Goal: Task Accomplishment & Management: Manage account settings

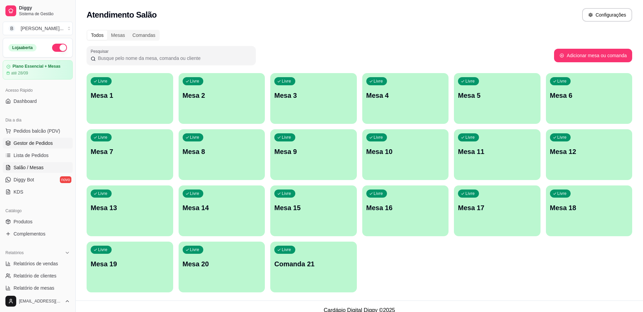
click at [42, 138] on link "Gestor de Pedidos" at bounding box center [38, 143] width 70 height 11
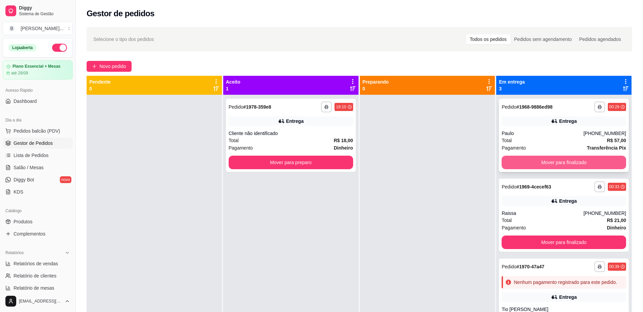
click at [608, 168] on button "Mover para finalizado" at bounding box center [564, 163] width 124 height 14
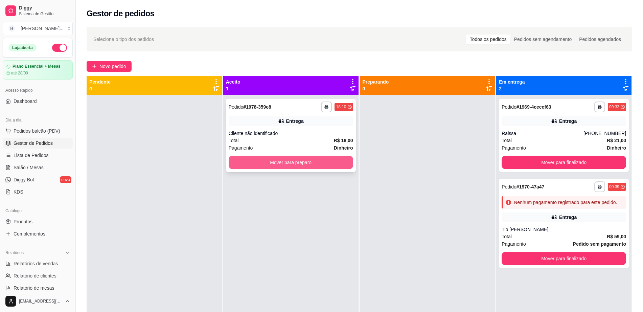
click at [287, 166] on button "Mover para preparo" at bounding box center [291, 163] width 124 height 14
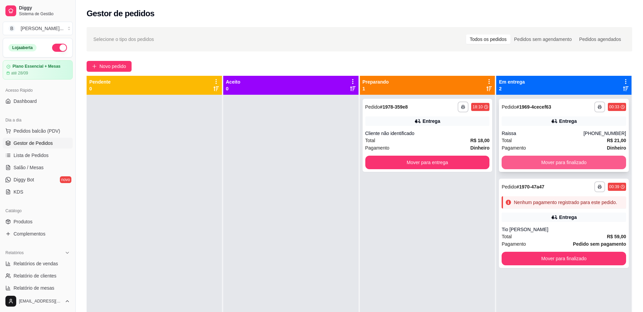
click at [559, 161] on button "Mover para finalizado" at bounding box center [564, 163] width 124 height 14
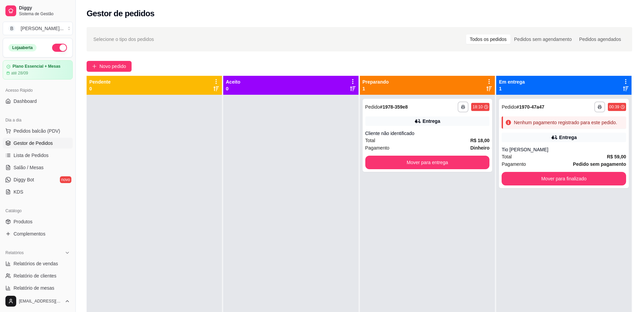
click at [559, 161] on div "Pagamento Pedido sem pagamento" at bounding box center [564, 163] width 124 height 7
click at [566, 176] on button "Mover para finalizado" at bounding box center [564, 178] width 121 height 13
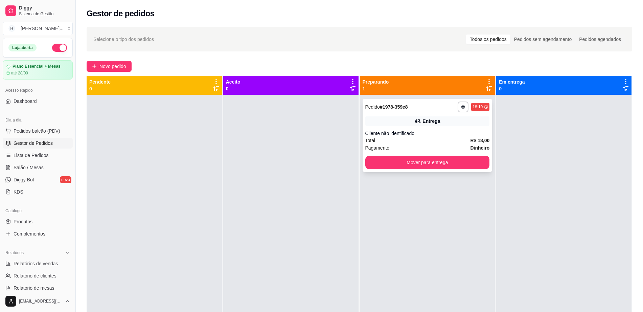
click at [475, 105] on div "18:10" at bounding box center [478, 106] width 10 height 5
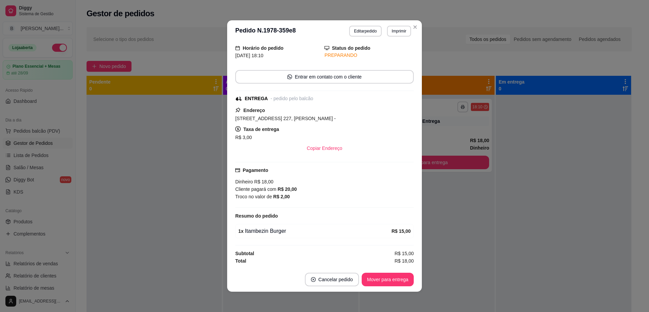
scroll to position [1, 0]
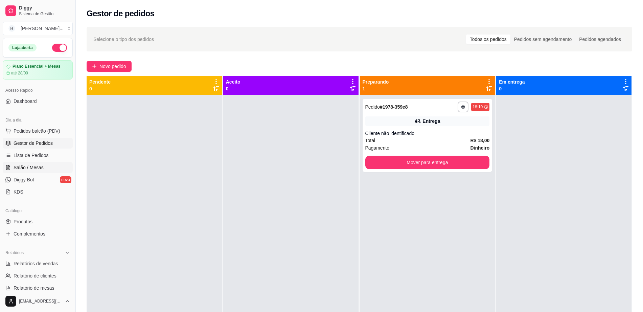
click at [33, 164] on span "Salão / Mesas" at bounding box center [29, 167] width 30 height 7
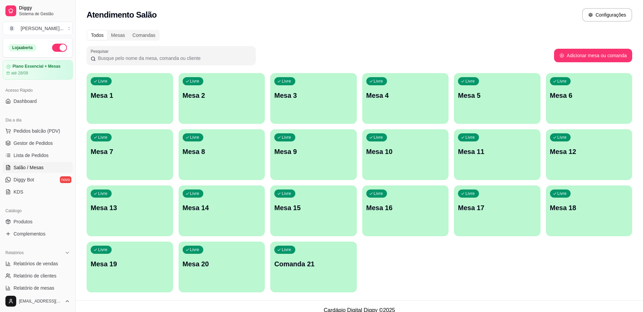
click at [304, 149] on p "Mesa 9" at bounding box center [313, 151] width 78 height 9
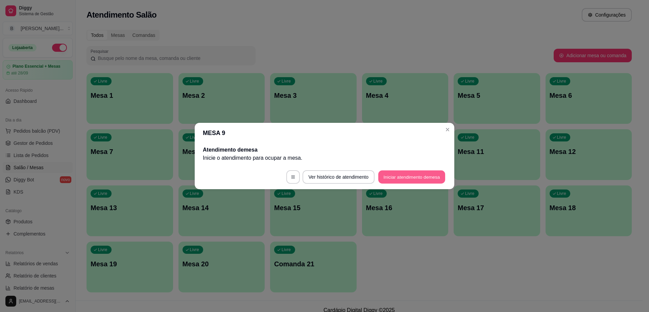
click at [407, 171] on button "Iniciar atendimento de mesa" at bounding box center [411, 176] width 67 height 13
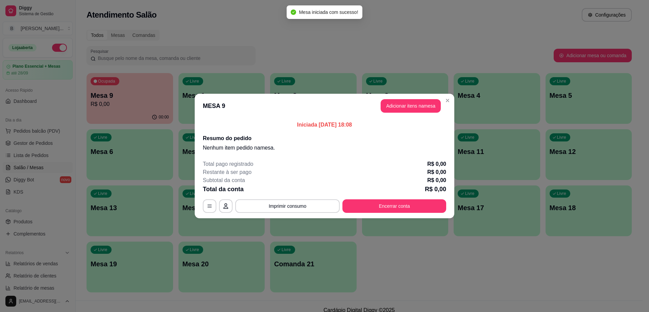
click at [426, 109] on button "Adicionar itens na mesa" at bounding box center [411, 106] width 60 height 14
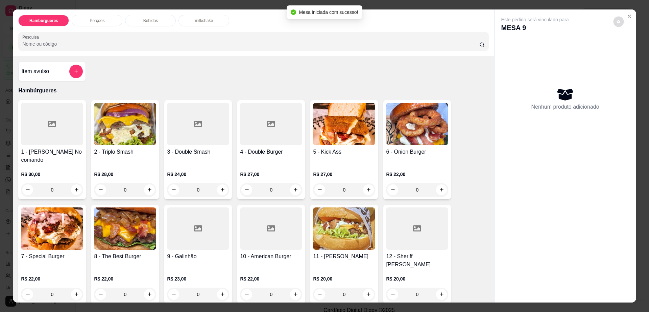
click at [615, 24] on button "decrease-product-quantity" at bounding box center [619, 21] width 10 height 10
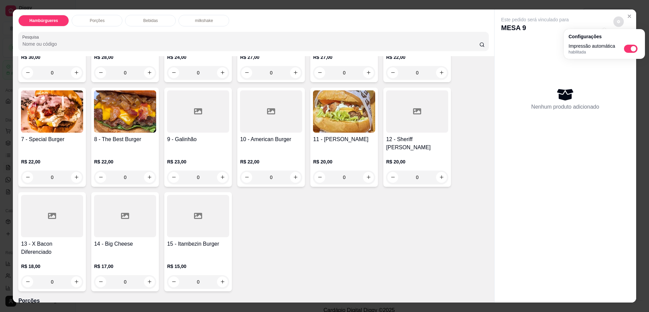
scroll to position [127, 0]
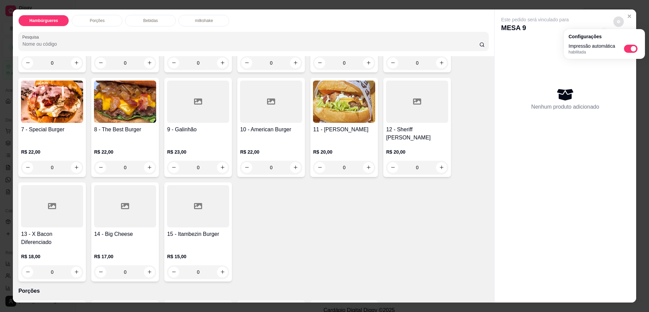
click at [393, 125] on h4 "12 - Sheriff [PERSON_NAME]" at bounding box center [417, 133] width 62 height 16
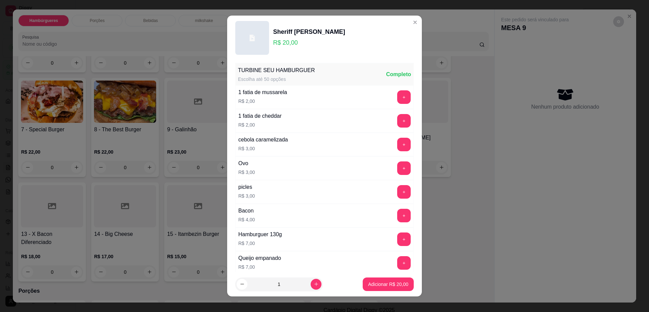
scroll to position [53, 0]
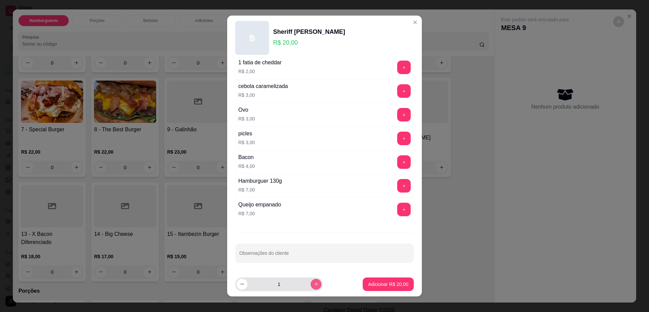
click at [314, 282] on icon "increase-product-quantity" at bounding box center [316, 283] width 5 height 5
type input "2"
click at [306, 253] on input "Observações do cliente" at bounding box center [324, 255] width 170 height 7
type input "sem cream cheese"
click at [392, 276] on footer "2 Adicionar R$ 40,00" at bounding box center [324, 284] width 195 height 24
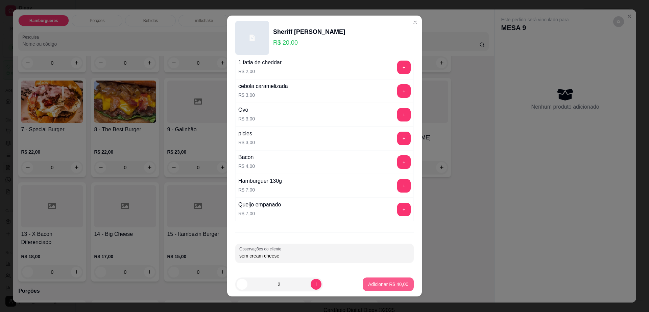
click at [389, 289] on button "Adicionar R$ 40,00" at bounding box center [388, 284] width 51 height 14
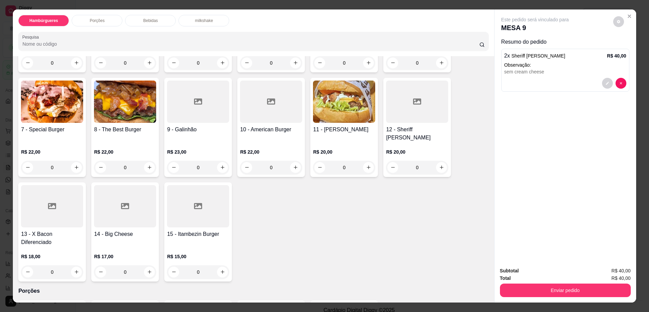
click at [157, 20] on div "Bebidas" at bounding box center [150, 21] width 51 height 12
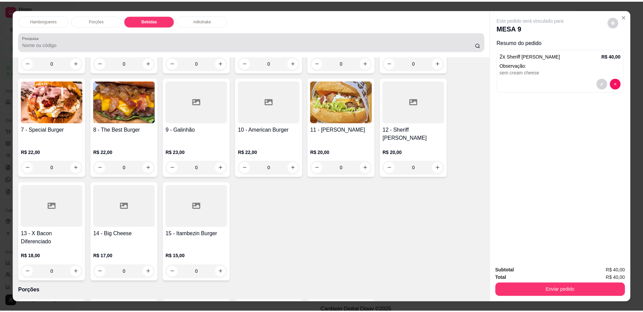
scroll to position [12, 0]
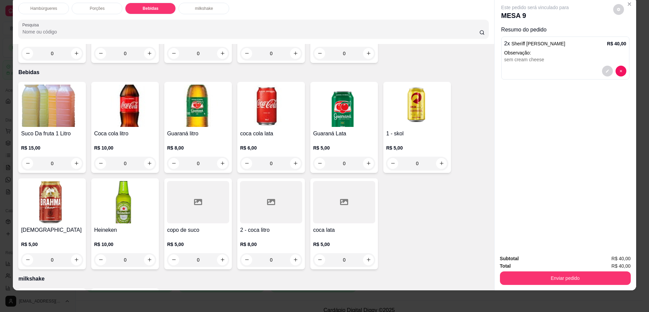
click at [284, 181] on div at bounding box center [271, 202] width 62 height 42
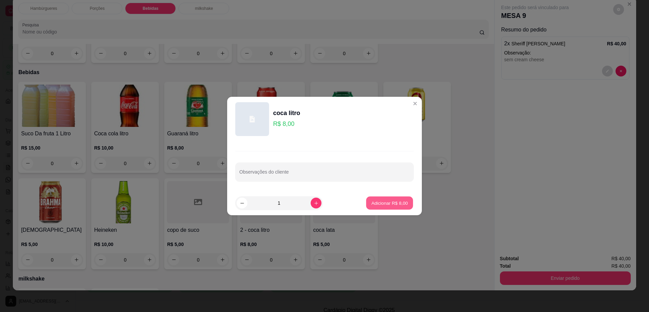
click at [397, 202] on p "Adicionar R$ 8,00" at bounding box center [389, 203] width 37 height 6
type input "1"
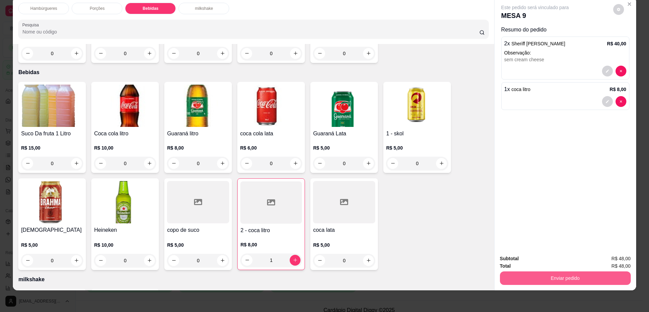
click at [551, 283] on button "Enviar pedido" at bounding box center [565, 278] width 131 height 14
click at [533, 263] on button "Não registrar e enviar pedido" at bounding box center [542, 261] width 68 height 13
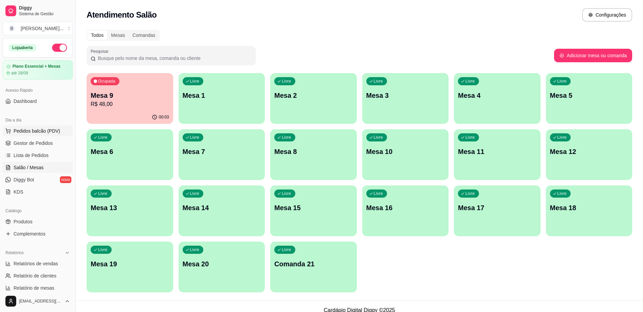
click at [40, 132] on span "Pedidos balcão (PDV)" at bounding box center [37, 131] width 47 height 7
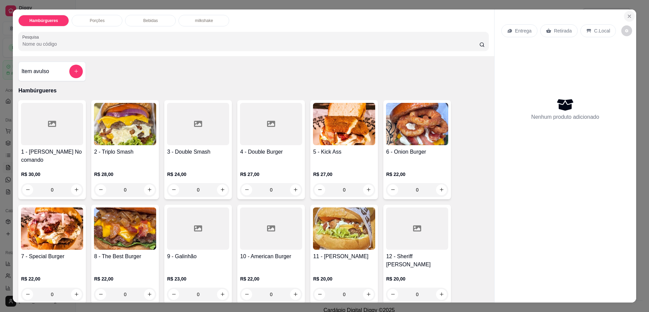
click at [628, 14] on icon "Close" at bounding box center [629, 16] width 5 height 5
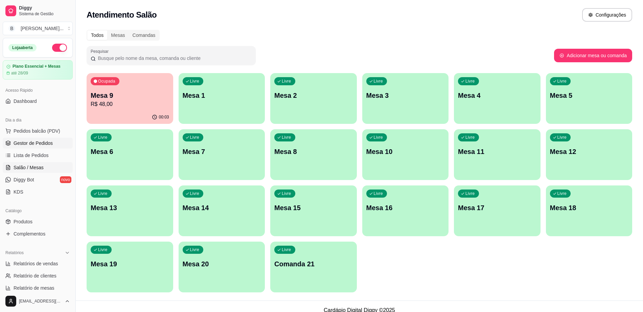
click at [29, 143] on span "Gestor de Pedidos" at bounding box center [33, 143] width 39 height 7
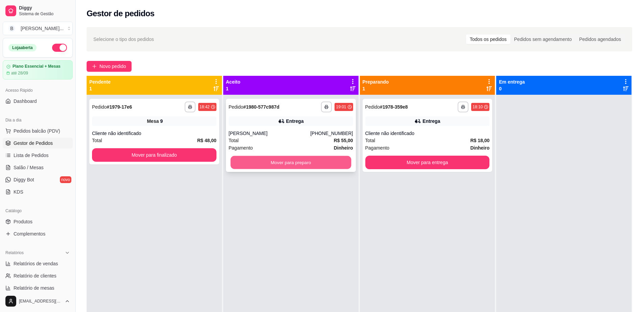
click at [271, 160] on button "Mover para preparo" at bounding box center [290, 162] width 121 height 13
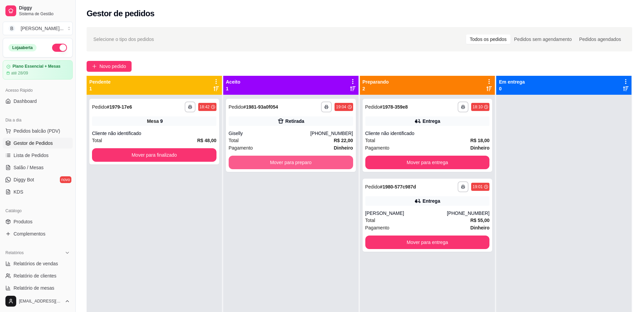
click at [271, 160] on button "Mover para preparo" at bounding box center [291, 163] width 124 height 14
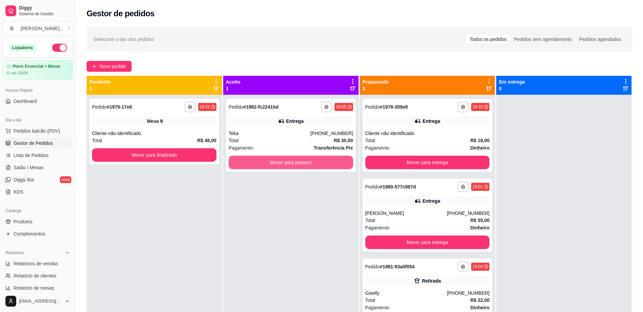
click at [271, 160] on button "Mover para preparo" at bounding box center [291, 163] width 124 height 14
click at [271, 160] on div "Mover para preparo" at bounding box center [291, 163] width 124 height 14
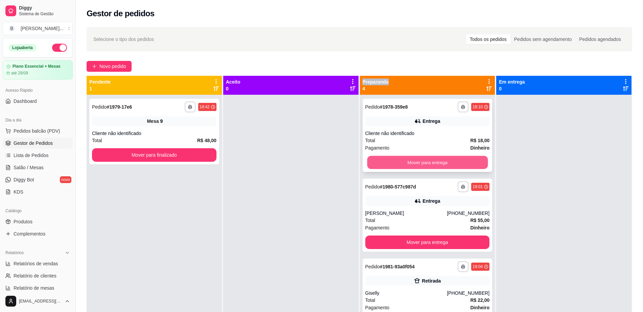
click at [439, 164] on button "Mover para entrega" at bounding box center [427, 162] width 121 height 13
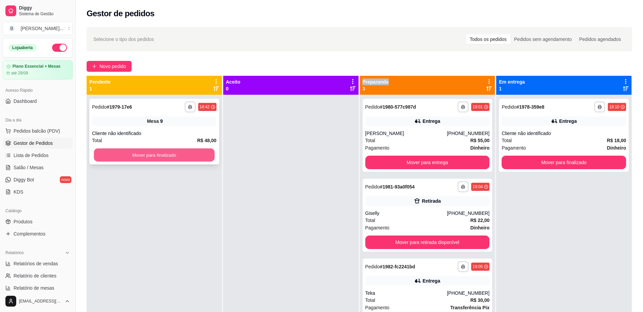
click at [193, 156] on button "Mover para finalizado" at bounding box center [154, 154] width 121 height 13
click at [27, 167] on span "Salão / Mesas" at bounding box center [29, 167] width 30 height 7
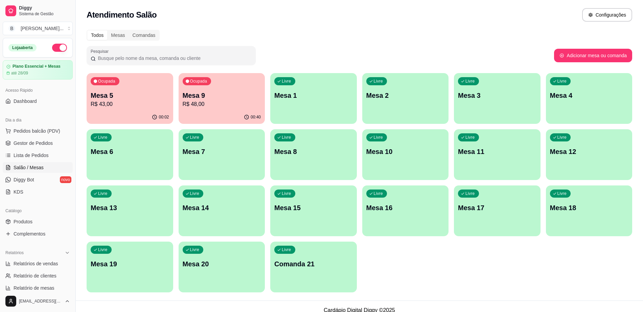
click at [199, 105] on p "R$ 48,00" at bounding box center [222, 104] width 78 height 8
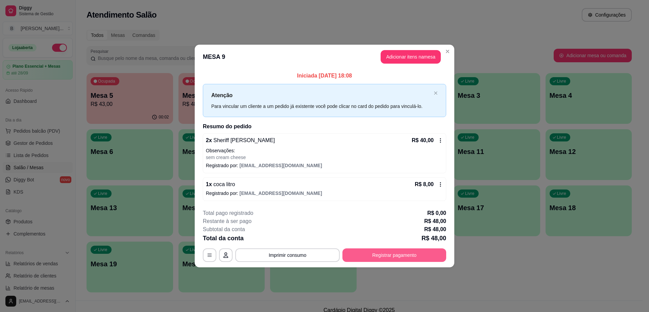
click at [361, 253] on button "Registrar pagamento" at bounding box center [395, 255] width 104 height 14
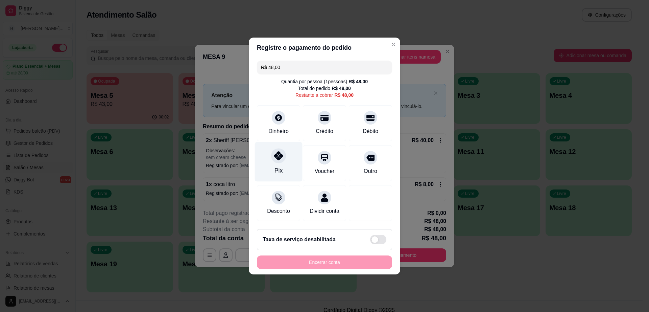
click at [274, 154] on icon at bounding box center [278, 155] width 9 height 9
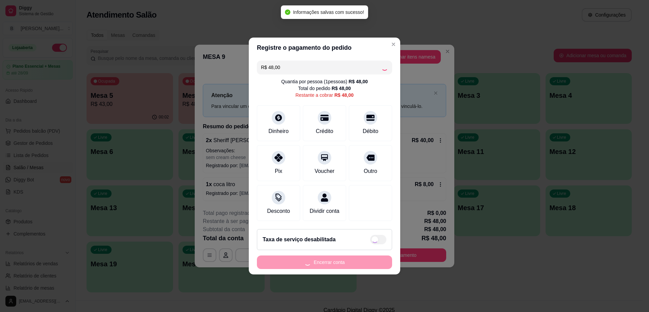
type input "R$ 0,00"
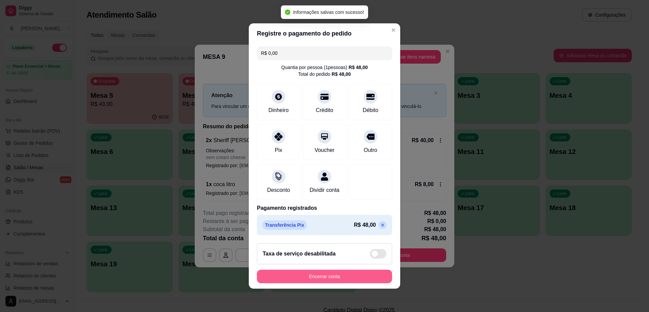
click at [321, 278] on button "Encerrar conta" at bounding box center [324, 277] width 135 height 14
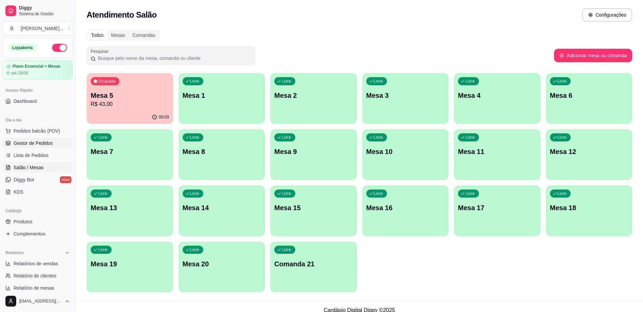
click at [58, 143] on link "Gestor de Pedidos" at bounding box center [38, 143] width 70 height 11
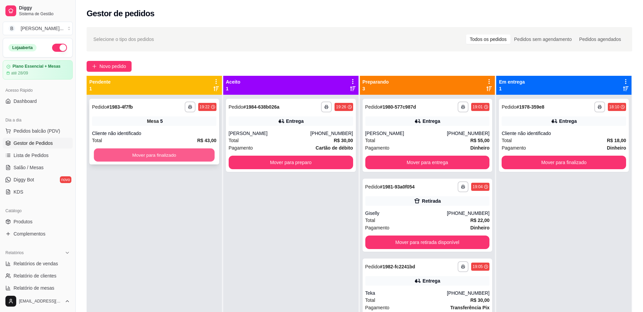
click at [146, 152] on button "Mover para finalizado" at bounding box center [154, 154] width 121 height 13
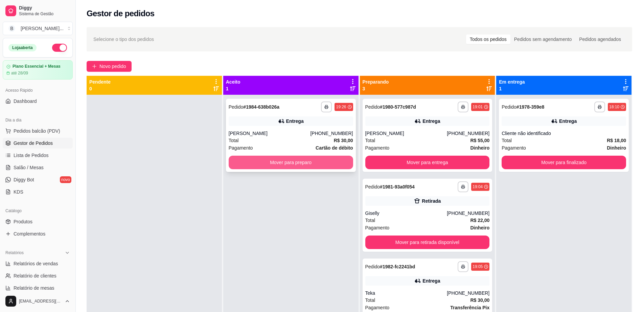
click at [244, 161] on button "Mover para preparo" at bounding box center [291, 163] width 124 height 14
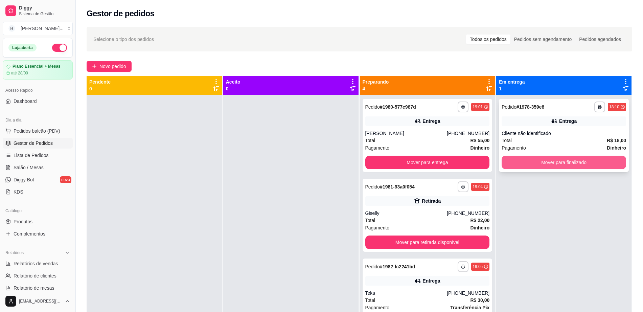
click at [525, 161] on button "Mover para finalizado" at bounding box center [564, 163] width 124 height 14
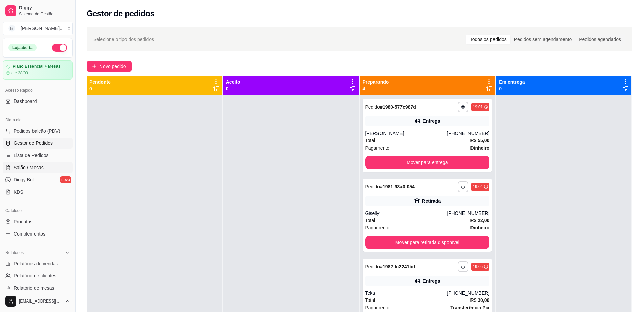
click at [30, 169] on span "Salão / Mesas" at bounding box center [29, 167] width 30 height 7
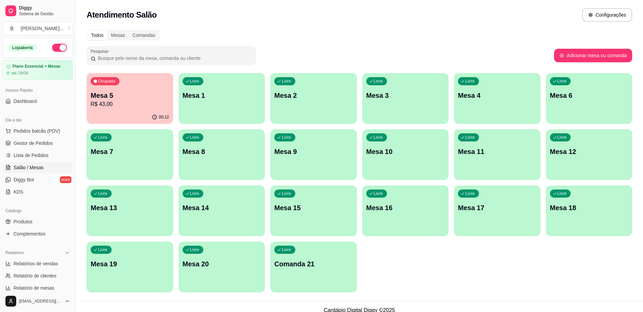
click at [443, 211] on p "Mesa 16" at bounding box center [405, 207] width 78 height 9
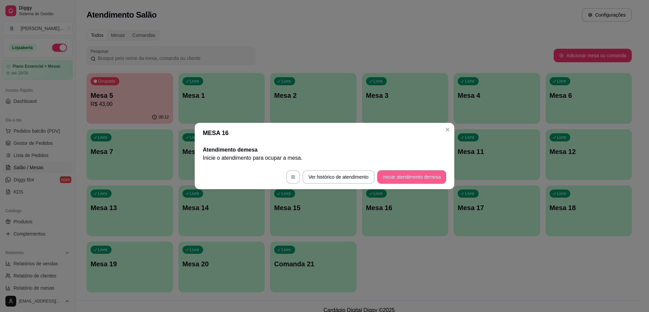
click at [420, 170] on button "Iniciar atendimento de mesa" at bounding box center [411, 177] width 69 height 14
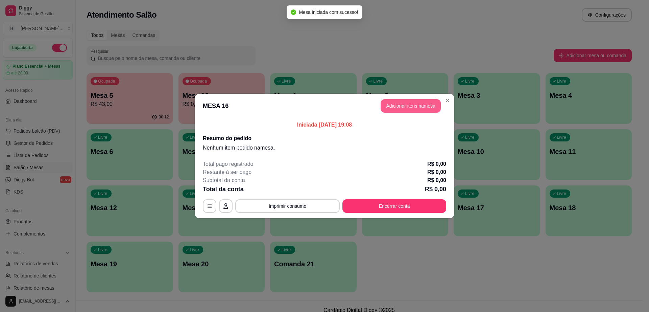
click at [419, 110] on button "Adicionar itens na mesa" at bounding box center [411, 106] width 60 height 14
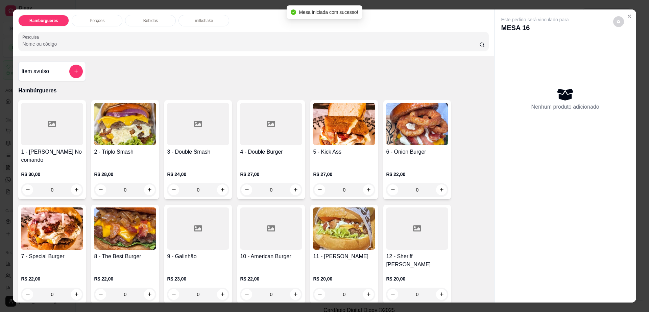
click at [156, 15] on div "Bebidas" at bounding box center [150, 21] width 51 height 12
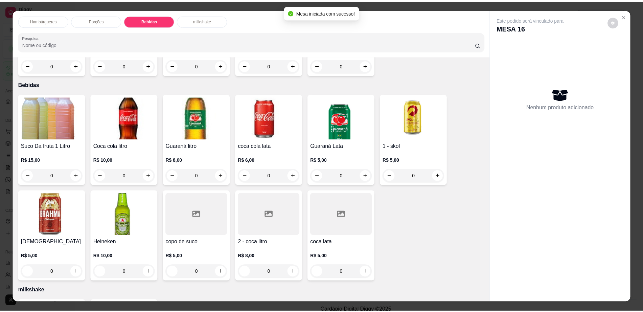
scroll to position [12, 0]
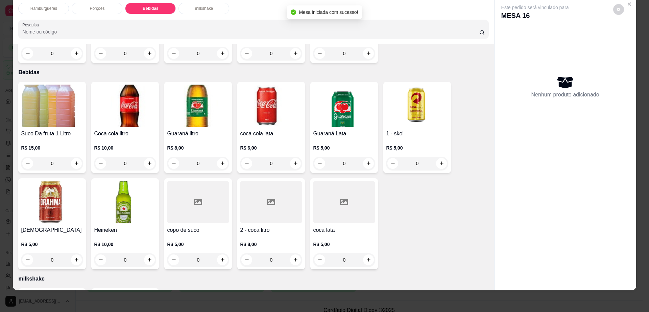
click at [51, 86] on img at bounding box center [52, 106] width 62 height 42
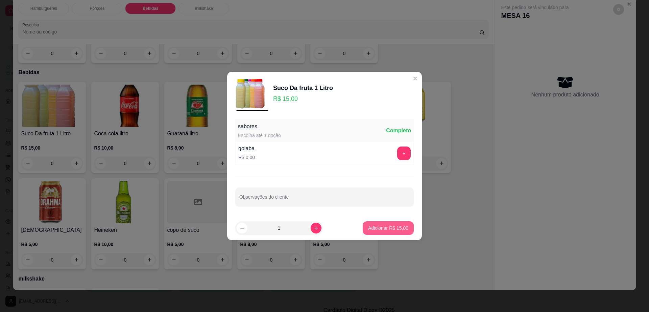
click at [385, 224] on button "Adicionar R$ 15,00" at bounding box center [388, 228] width 51 height 14
type input "1"
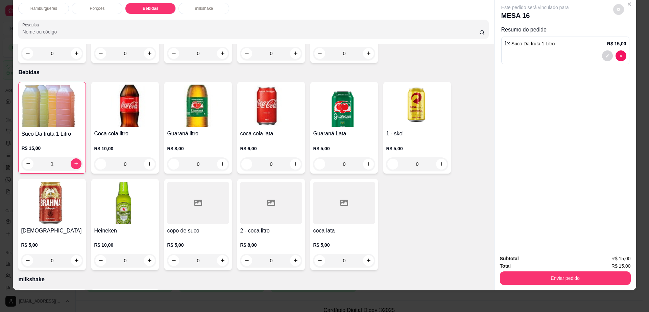
click at [614, 10] on button "decrease-product-quantity" at bounding box center [619, 9] width 11 height 11
click at [634, 38] on span "Automatic updates" at bounding box center [633, 36] width 5 height 5
click at [628, 38] on input "Automatic updates" at bounding box center [626, 39] width 4 height 4
checkbox input "false"
click at [534, 273] on button "Enviar pedido" at bounding box center [565, 278] width 131 height 14
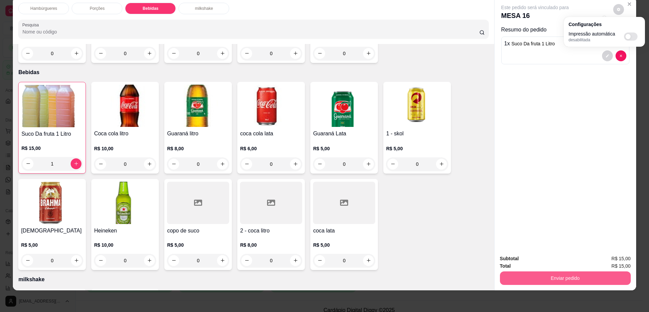
click at [534, 273] on button "Enviar pedido" at bounding box center [565, 278] width 131 height 14
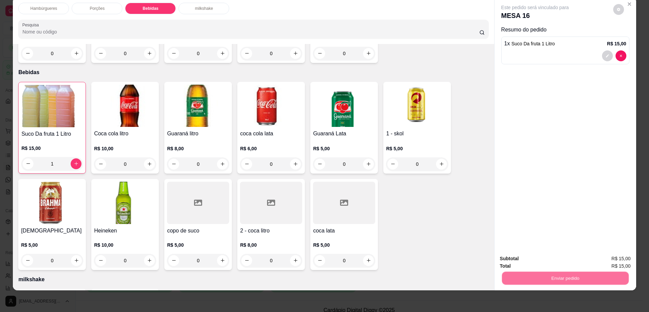
click at [531, 262] on button "Não registrar e enviar pedido" at bounding box center [542, 261] width 68 height 13
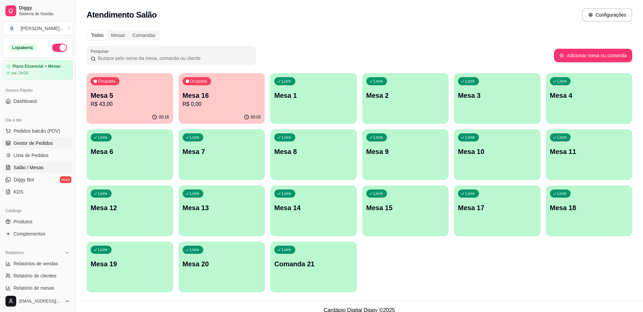
click at [44, 142] on span "Gestor de Pedidos" at bounding box center [33, 143] width 39 height 7
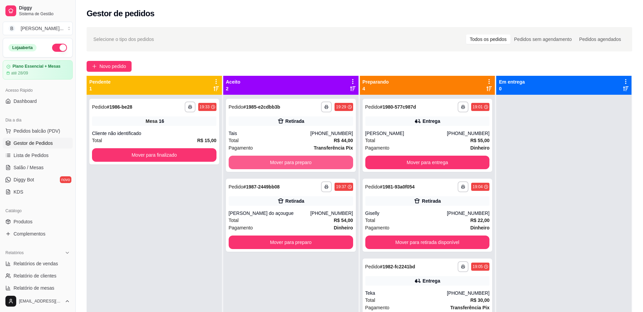
click at [239, 164] on button "Mover para preparo" at bounding box center [291, 163] width 124 height 14
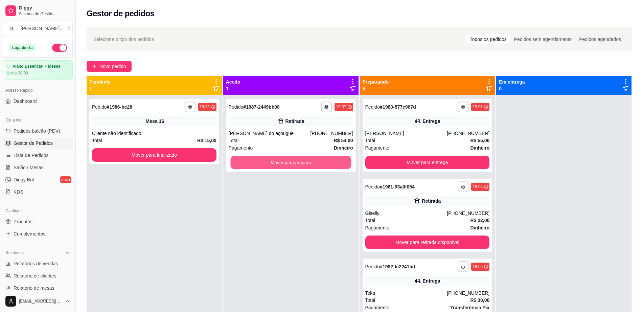
click at [239, 164] on button "Mover para preparo" at bounding box center [290, 162] width 121 height 13
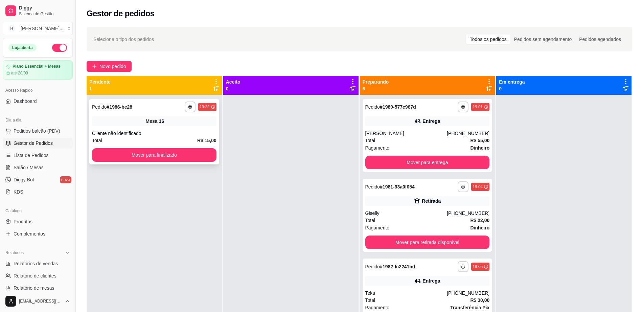
click at [170, 164] on div "**********" at bounding box center [154, 132] width 130 height 66
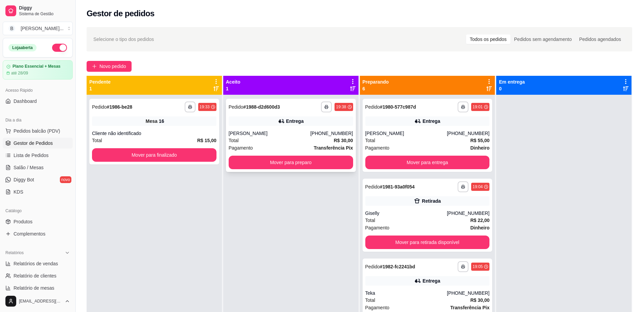
click at [259, 153] on div "**********" at bounding box center [291, 135] width 130 height 73
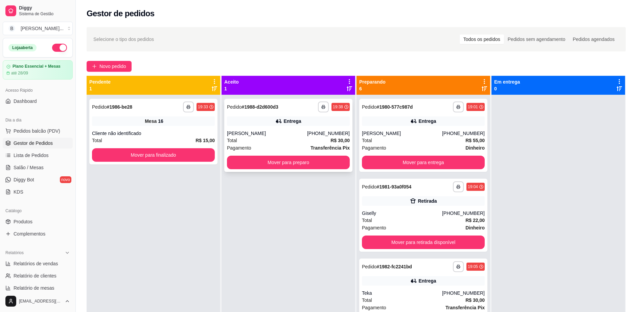
click at [259, 157] on div "ENTREGA" at bounding box center [252, 156] width 24 height 7
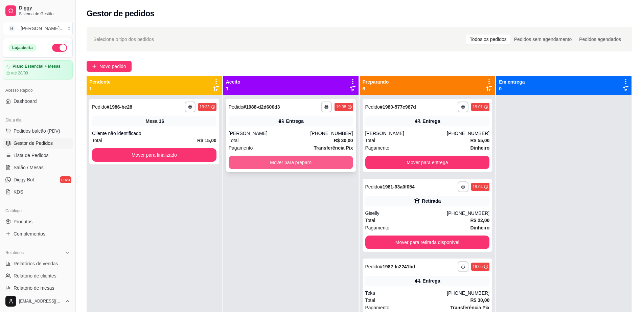
click at [243, 160] on button "Mover para preparo" at bounding box center [291, 163] width 124 height 14
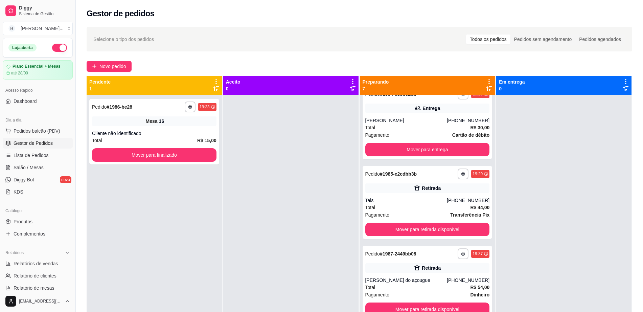
scroll to position [254, 0]
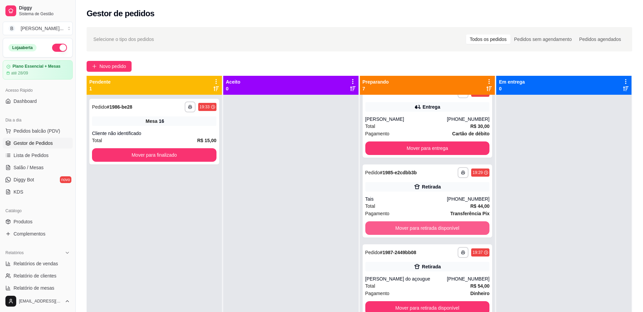
click at [417, 229] on button "Mover para retirada disponível" at bounding box center [427, 228] width 124 height 14
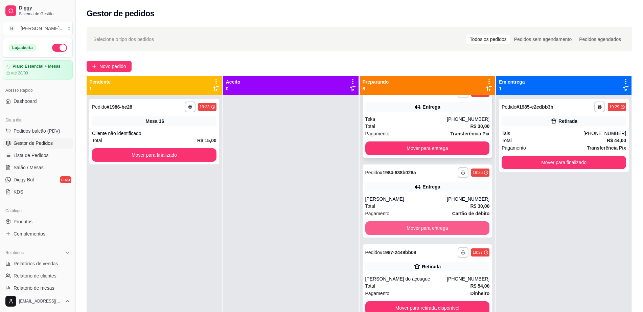
scroll to position [174, 0]
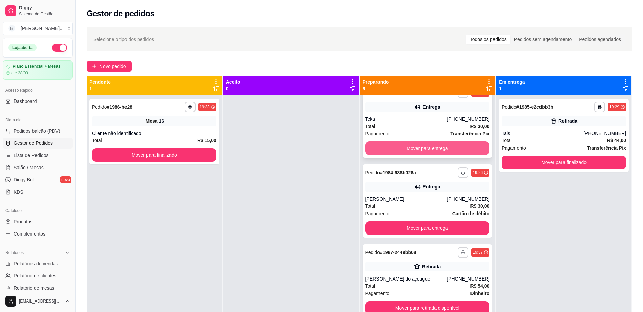
click at [418, 150] on button "Mover para entrega" at bounding box center [427, 148] width 124 height 14
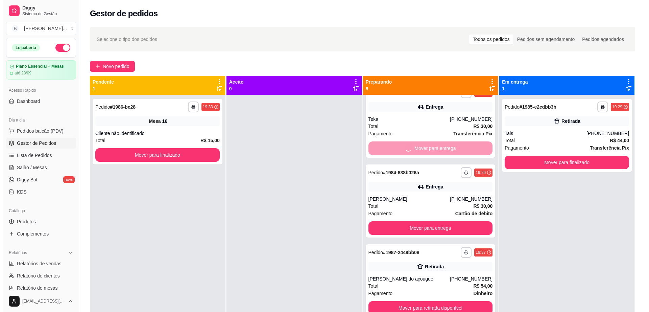
scroll to position [94, 0]
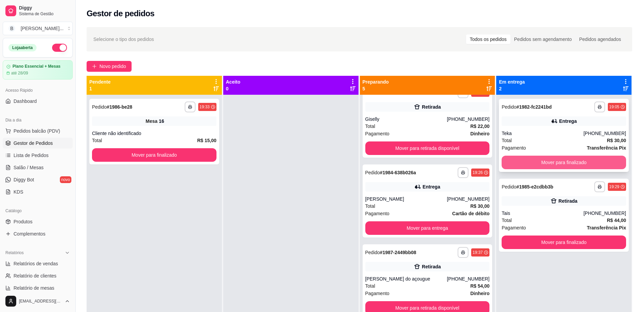
click at [577, 165] on button "Mover para finalizado" at bounding box center [564, 163] width 124 height 14
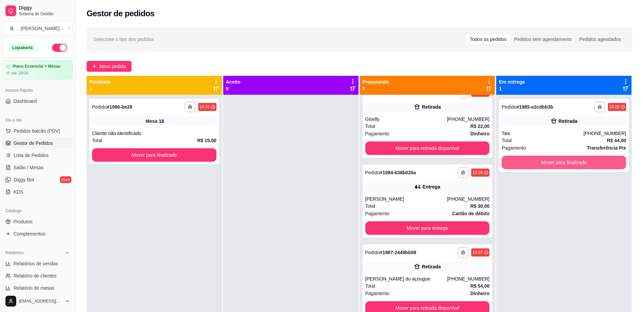
click at [577, 165] on button "Mover para finalizado" at bounding box center [564, 163] width 124 height 14
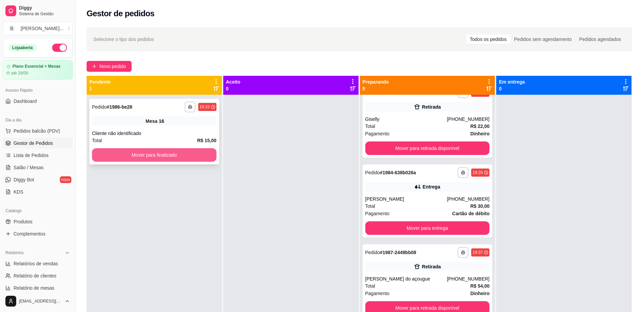
click at [132, 157] on button "Mover para finalizado" at bounding box center [154, 155] width 124 height 14
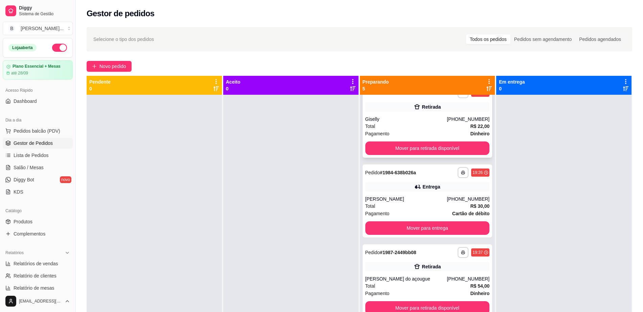
click at [439, 119] on div "Giselly" at bounding box center [406, 119] width 82 height 7
click at [120, 63] on span "Novo pedido" at bounding box center [112, 66] width 27 height 7
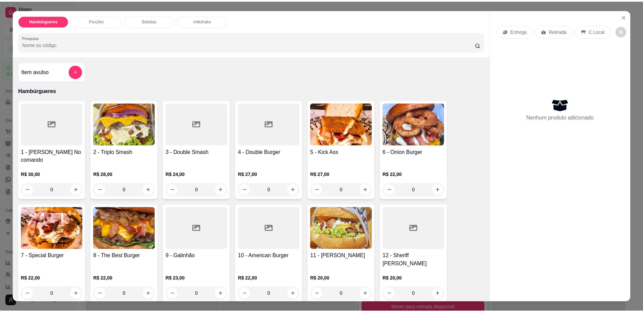
scroll to position [14, 0]
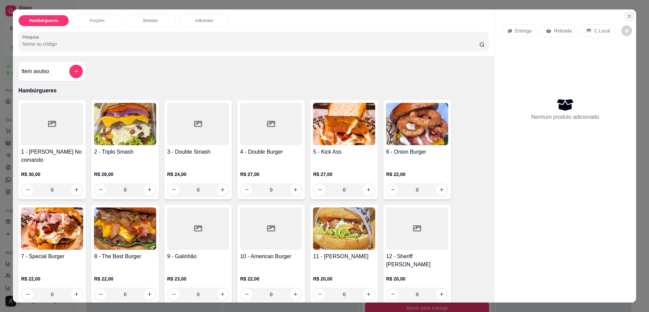
click at [627, 14] on icon "Close" at bounding box center [629, 16] width 5 height 5
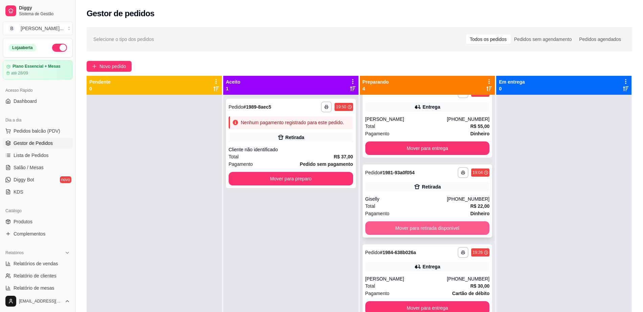
click at [419, 226] on button "Mover para retirada disponível" at bounding box center [427, 228] width 124 height 14
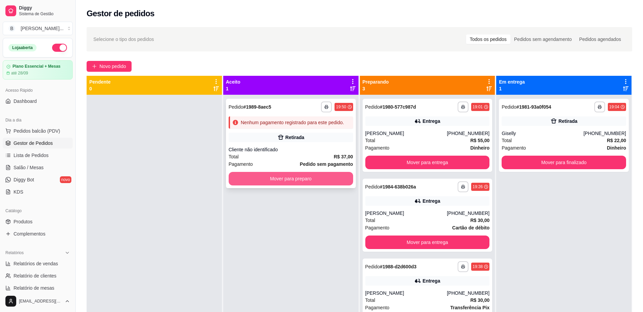
click at [319, 180] on button "Mover para preparo" at bounding box center [291, 179] width 124 height 14
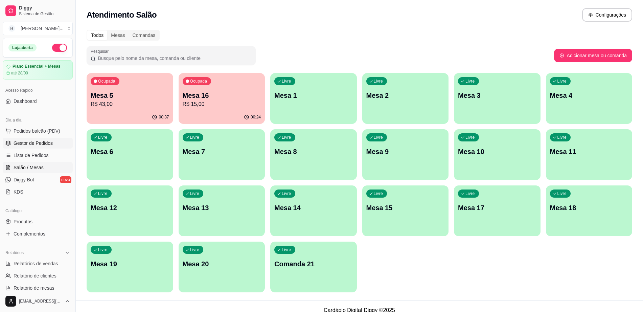
click at [43, 143] on span "Gestor de Pedidos" at bounding box center [33, 143] width 39 height 7
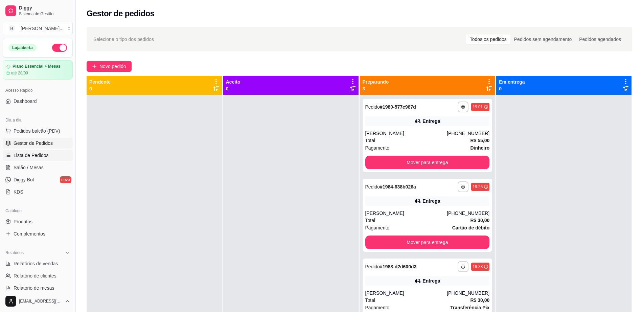
click at [33, 156] on span "Lista de Pedidos" at bounding box center [31, 155] width 35 height 7
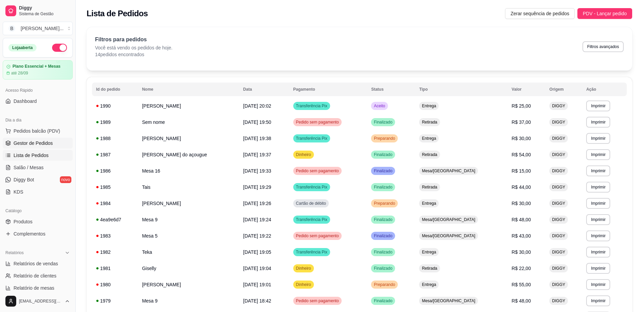
click at [47, 144] on span "Gestor de Pedidos" at bounding box center [33, 143] width 39 height 7
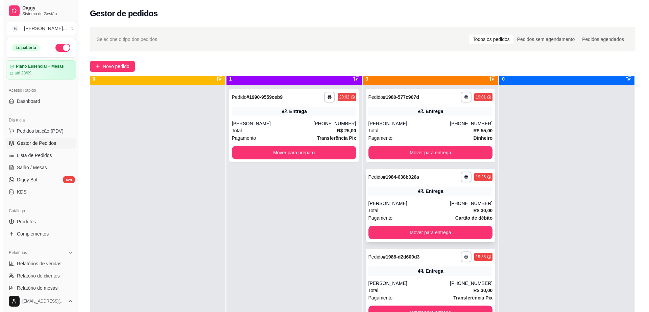
scroll to position [19, 0]
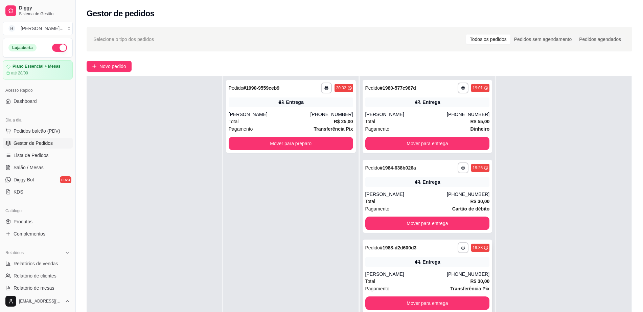
click at [387, 252] on div "**********" at bounding box center [427, 247] width 124 height 11
click at [418, 144] on button "Mover para entrega" at bounding box center [427, 144] width 124 height 14
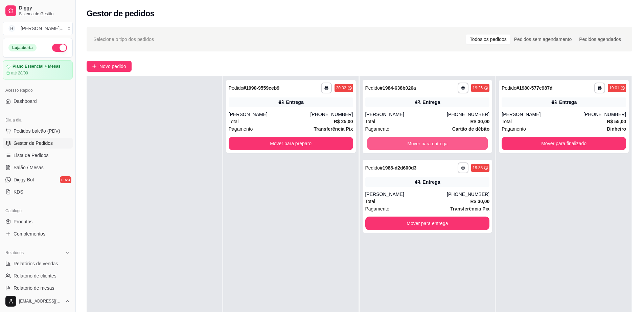
click at [418, 144] on button "Mover para entrega" at bounding box center [427, 143] width 121 height 13
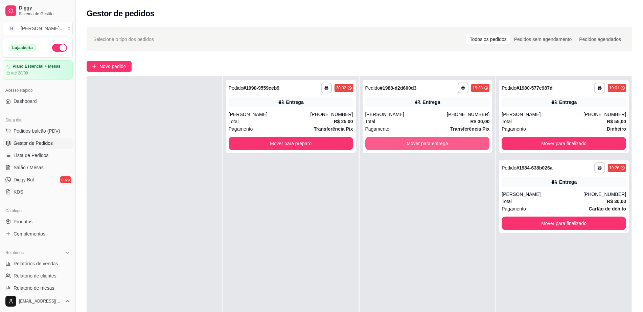
click at [418, 144] on button "Mover para entrega" at bounding box center [427, 144] width 124 height 14
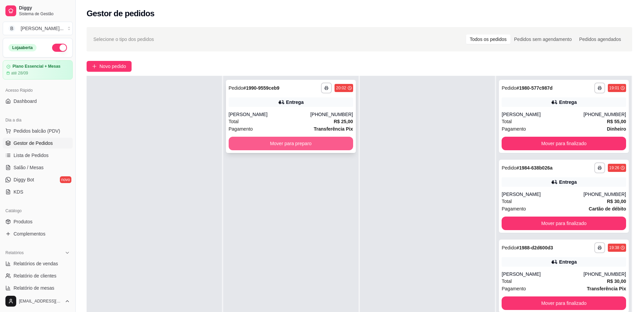
click at [284, 149] on button "Mover para preparo" at bounding box center [291, 144] width 124 height 14
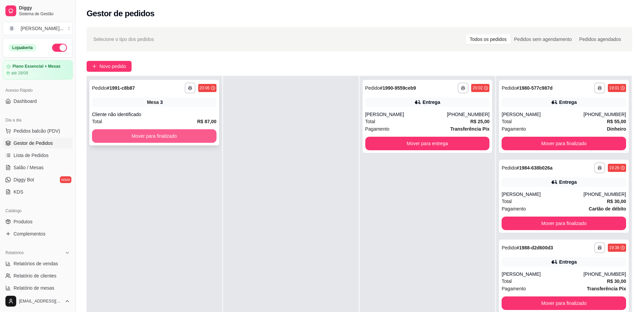
click at [114, 136] on button "Mover para finalizado" at bounding box center [154, 136] width 124 height 14
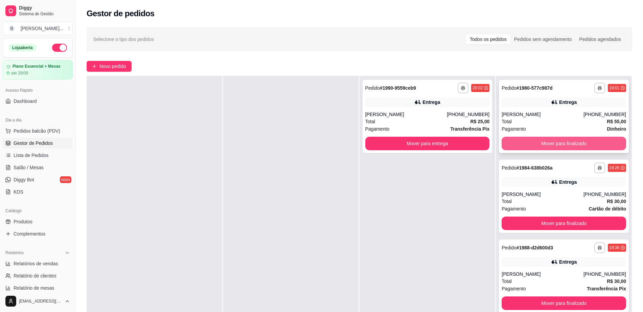
click at [543, 140] on button "Mover para finalizado" at bounding box center [564, 144] width 124 height 14
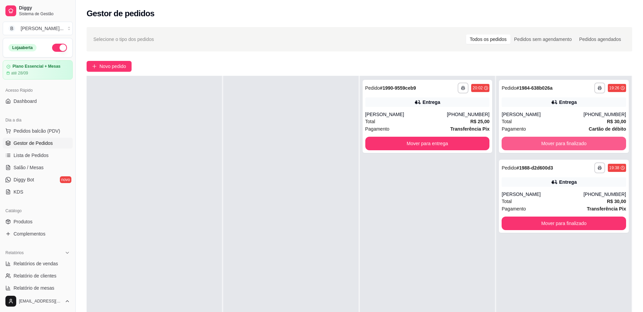
click at [543, 140] on button "Mover para finalizado" at bounding box center [564, 144] width 124 height 14
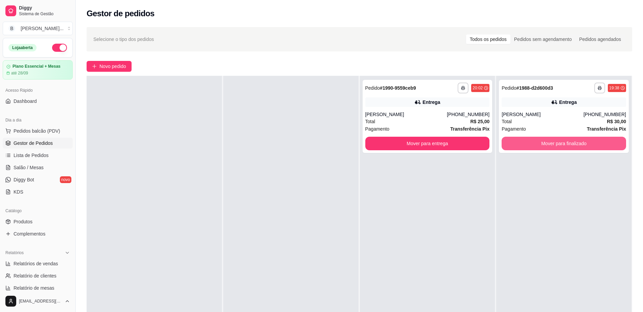
click at [543, 140] on button "Mover para finalizado" at bounding box center [564, 144] width 124 height 14
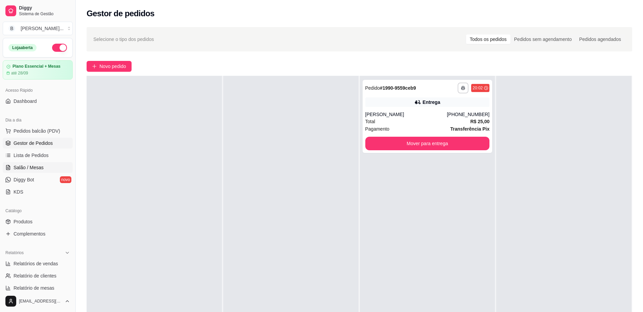
click at [9, 168] on icon at bounding box center [7, 167] width 5 height 5
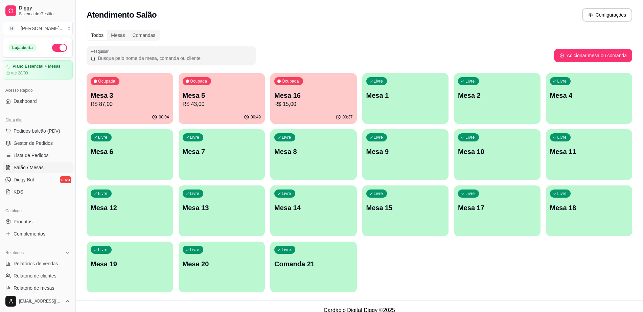
click at [338, 91] on p "Mesa 16" at bounding box center [313, 95] width 78 height 9
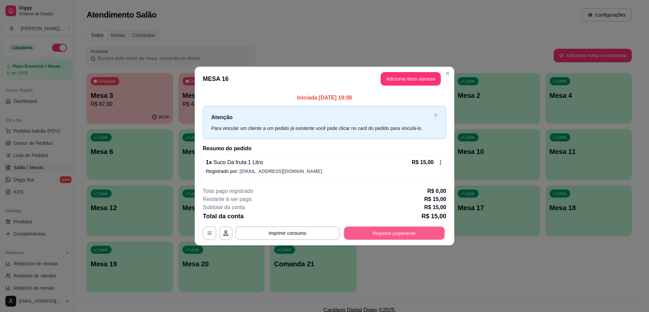
click at [370, 231] on button "Registrar pagamento" at bounding box center [394, 232] width 101 height 13
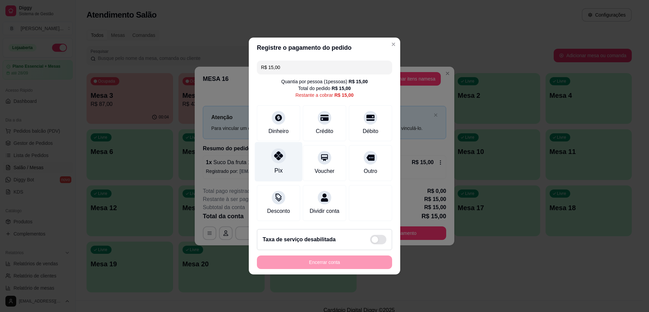
click at [279, 151] on icon at bounding box center [278, 155] width 9 height 9
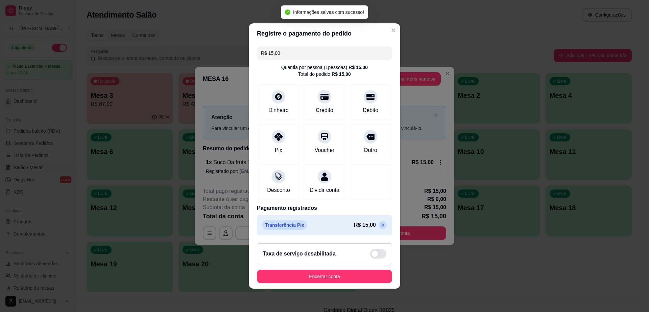
type input "R$ 0,00"
click at [343, 276] on button "Encerrar conta" at bounding box center [324, 277] width 135 height 14
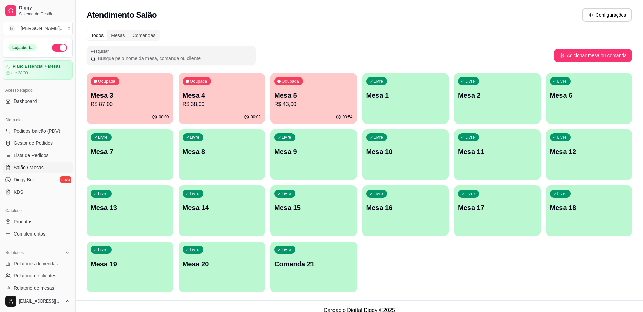
click at [329, 162] on div "Livre Mesa 9" at bounding box center [313, 150] width 87 height 43
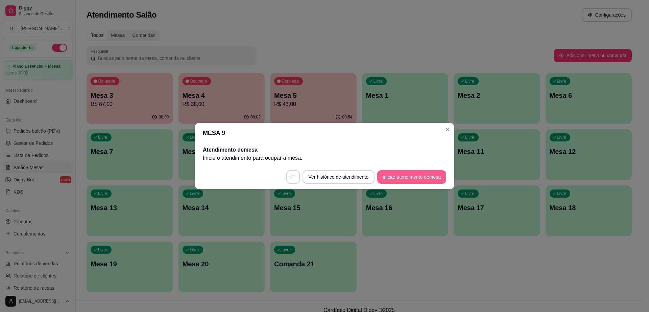
click at [426, 179] on button "Iniciar atendimento de mesa" at bounding box center [411, 177] width 69 height 14
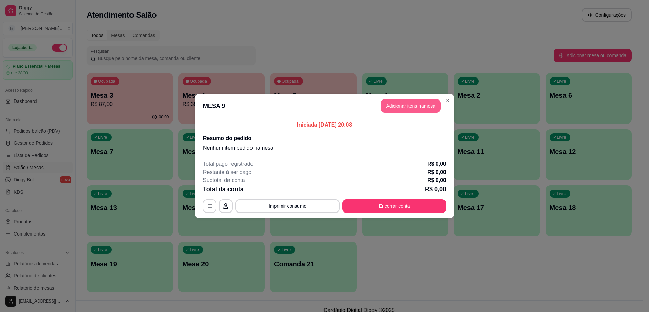
click at [400, 105] on button "Adicionar itens na mesa" at bounding box center [411, 106] width 60 height 14
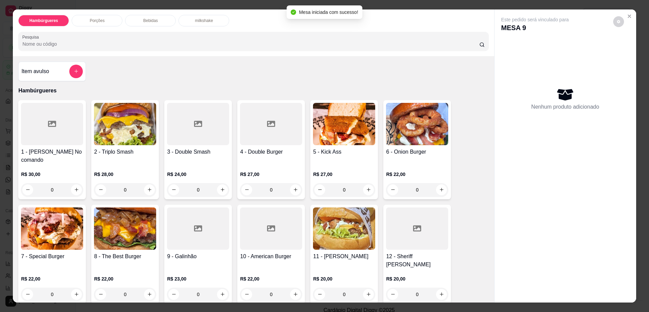
click at [158, 12] on div "Hambúrgueres Porções Bebidas milkshake Pesquisa" at bounding box center [253, 32] width 481 height 47
click at [156, 21] on div "Bebidas" at bounding box center [150, 21] width 51 height 12
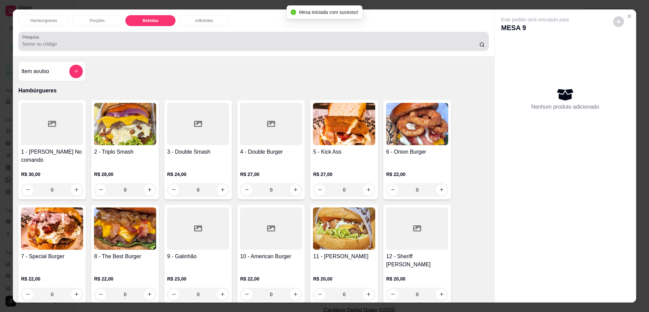
scroll to position [12, 0]
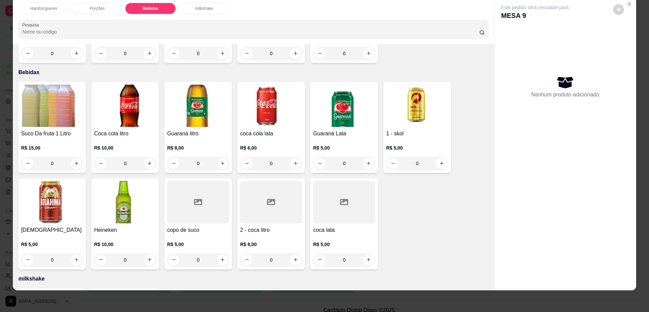
click at [431, 85] on img at bounding box center [417, 106] width 62 height 42
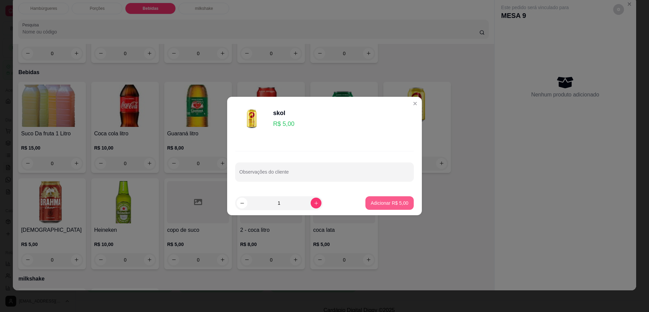
click at [386, 203] on p "Adicionar R$ 5,00" at bounding box center [390, 203] width 38 height 7
type input "1"
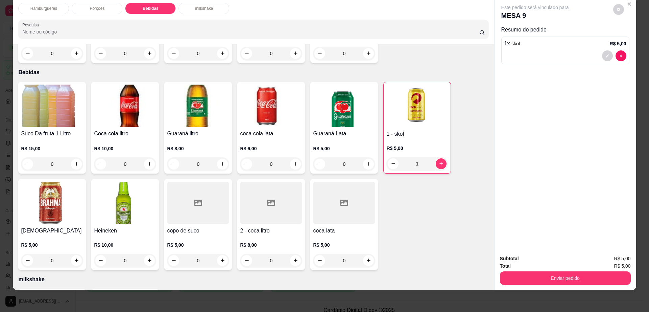
click at [205, 6] on p "milkshake" at bounding box center [204, 8] width 18 height 5
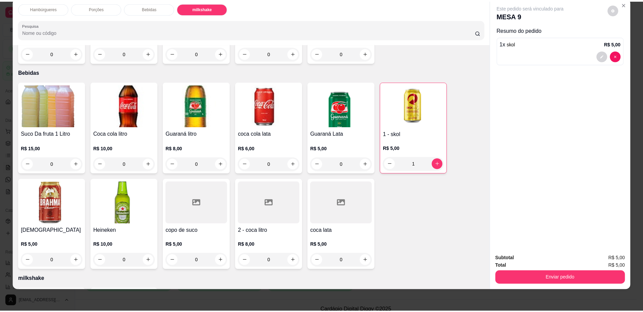
scroll to position [522, 0]
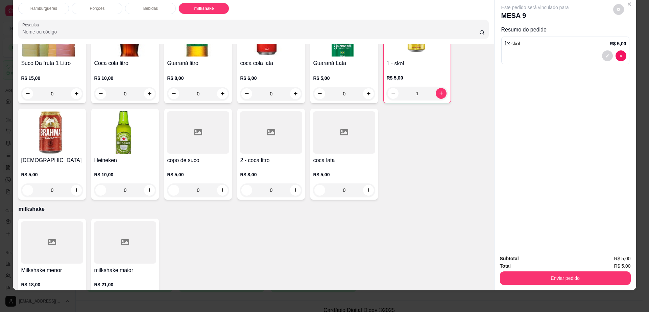
click at [39, 228] on div at bounding box center [52, 242] width 62 height 42
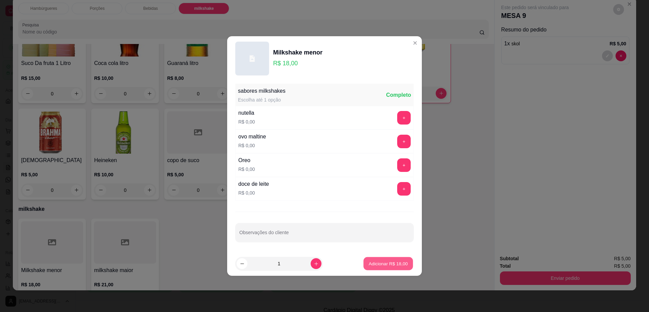
click at [384, 265] on p "Adicionar R$ 18,00" at bounding box center [388, 263] width 39 height 6
type input "1"
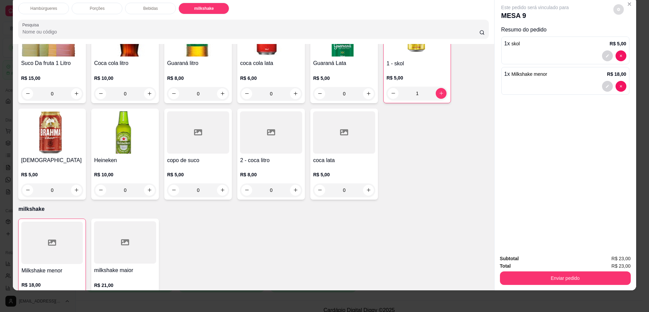
click at [620, 7] on button "decrease-product-quantity" at bounding box center [619, 9] width 10 height 10
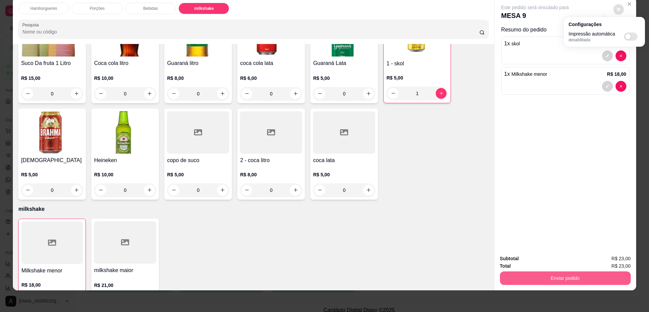
click at [518, 271] on button "Enviar pedido" at bounding box center [565, 278] width 131 height 14
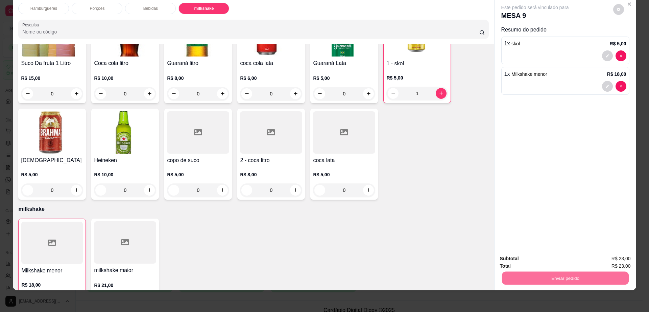
click at [519, 265] on button "Não registrar e enviar pedido" at bounding box center [542, 261] width 68 height 13
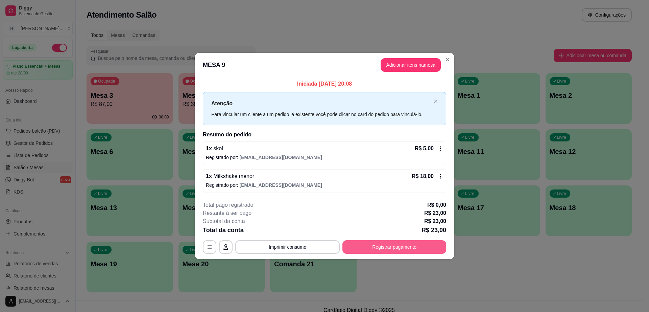
click at [428, 247] on button "Registrar pagamento" at bounding box center [395, 247] width 104 height 14
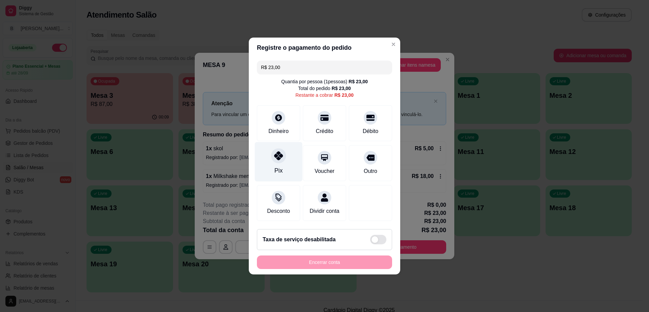
click at [278, 154] on icon at bounding box center [278, 155] width 9 height 9
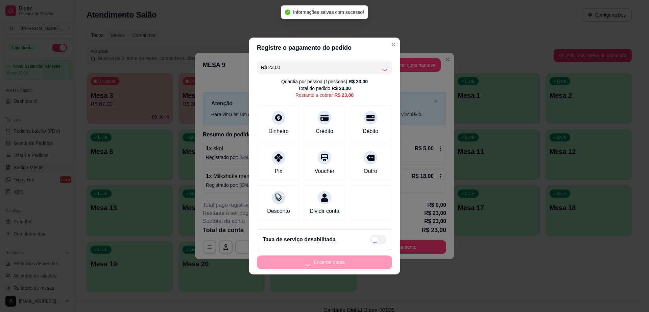
type input "R$ 0,00"
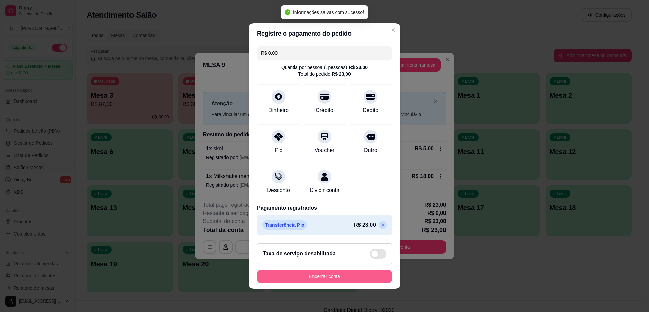
click at [319, 275] on button "Encerrar conta" at bounding box center [324, 277] width 135 height 14
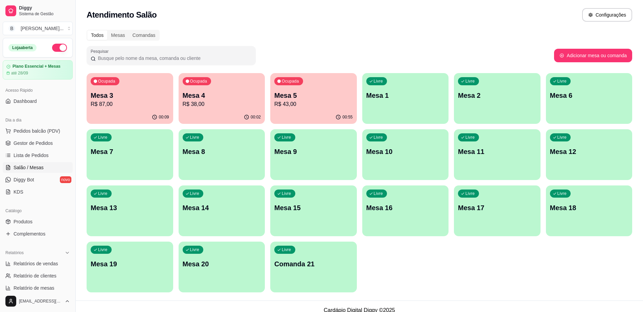
click at [322, 105] on p "R$ 43,00" at bounding box center [313, 104] width 78 height 8
click at [64, 145] on link "Gestor de Pedidos" at bounding box center [38, 143] width 70 height 11
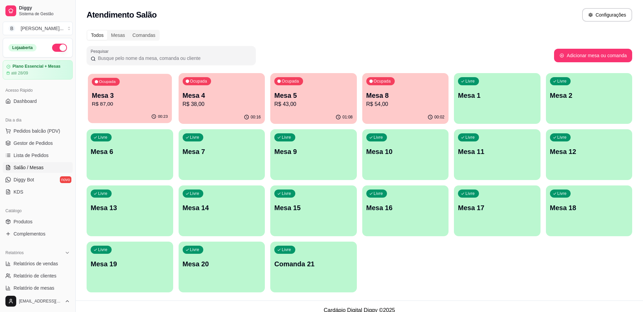
click at [143, 106] on p "R$ 87,00" at bounding box center [130, 104] width 76 height 8
click at [569, 145] on div "Livre Mesa 12" at bounding box center [589, 150] width 87 height 43
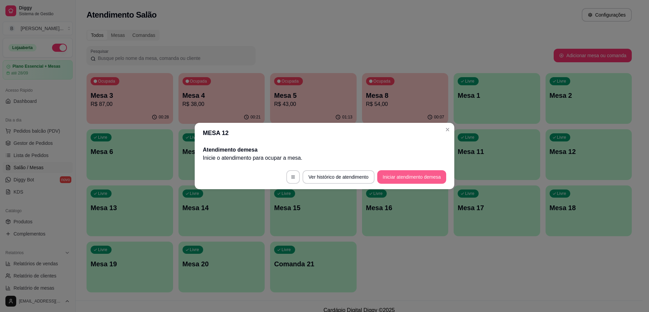
click at [413, 170] on button "Iniciar atendimento de mesa" at bounding box center [411, 177] width 69 height 14
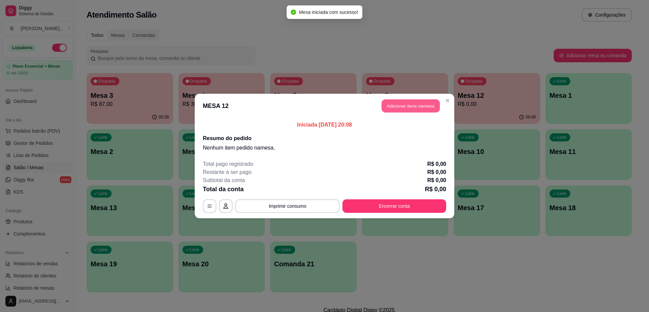
click at [406, 111] on button "Adicionar itens na mesa" at bounding box center [411, 105] width 58 height 13
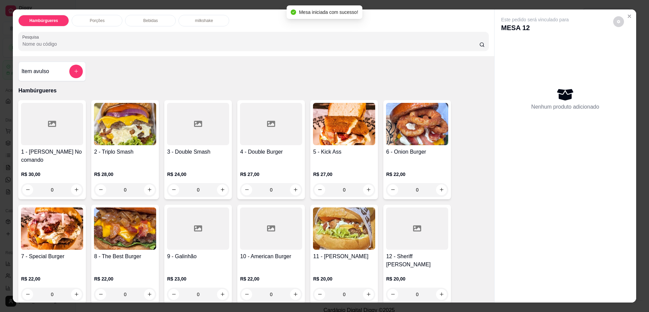
scroll to position [127, 0]
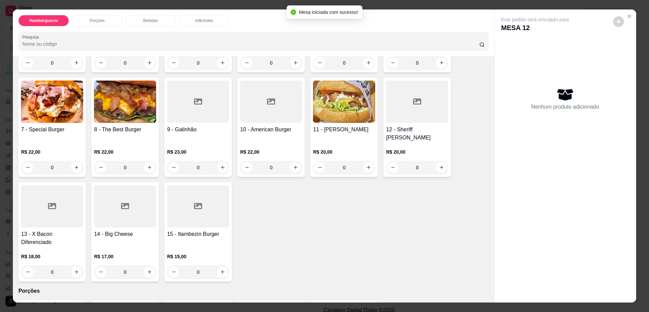
click at [335, 116] on div "11 - Docheff R$ 20,00 0" at bounding box center [345, 127] width 68 height 99
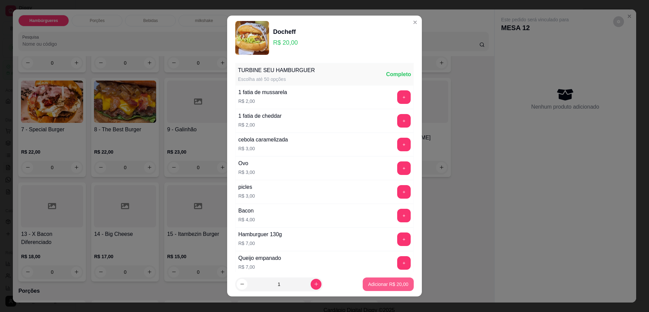
click at [376, 278] on button "Adicionar R$ 20,00" at bounding box center [388, 284] width 51 height 14
type input "1"
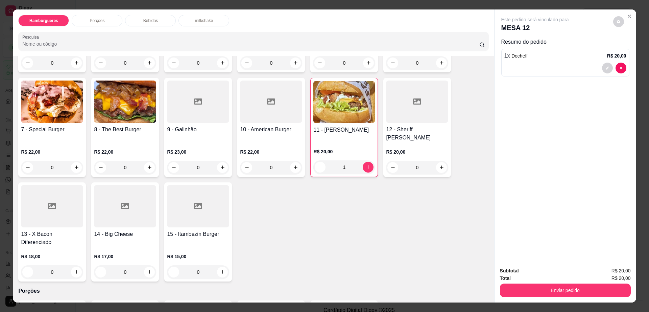
click at [40, 192] on div at bounding box center [52, 206] width 62 height 42
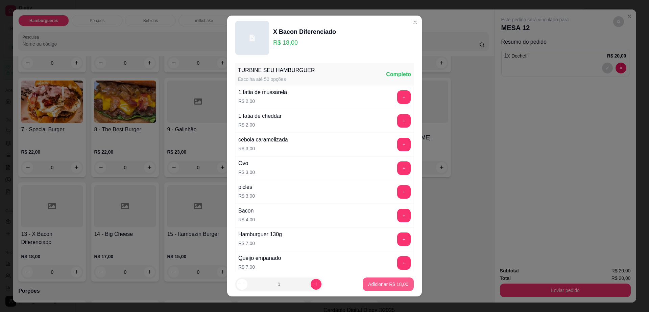
click at [370, 281] on p "Adicionar R$ 18,00" at bounding box center [388, 284] width 40 height 7
type input "1"
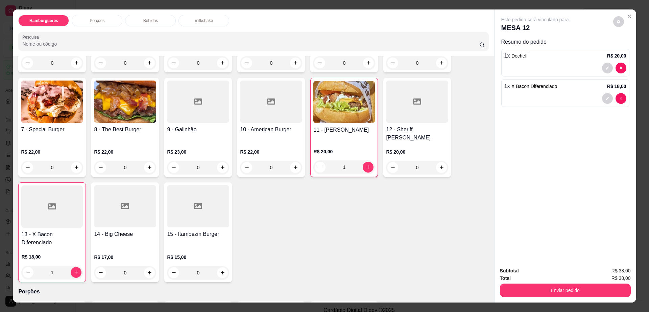
click at [113, 19] on div "Porções" at bounding box center [97, 21] width 51 height 12
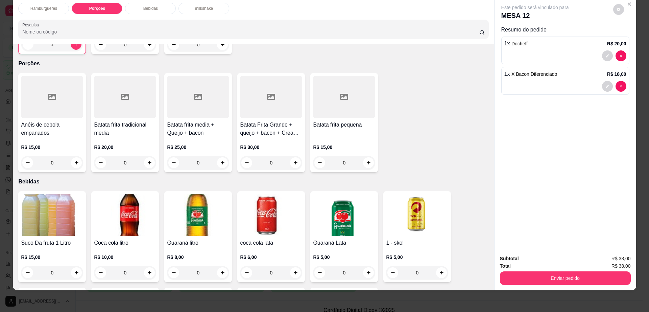
click at [331, 121] on div "Batata frita pequena" at bounding box center [344, 129] width 62 height 16
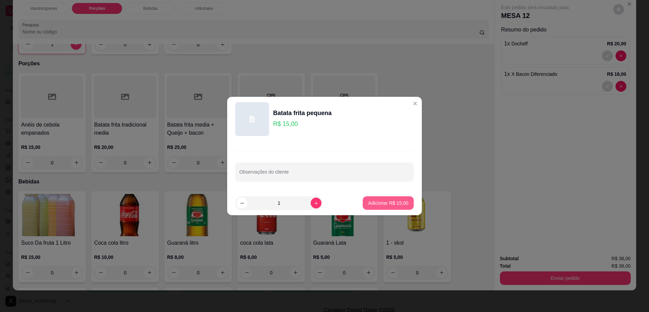
click at [371, 205] on p "Adicionar R$ 15,00" at bounding box center [388, 203] width 40 height 7
type input "1"
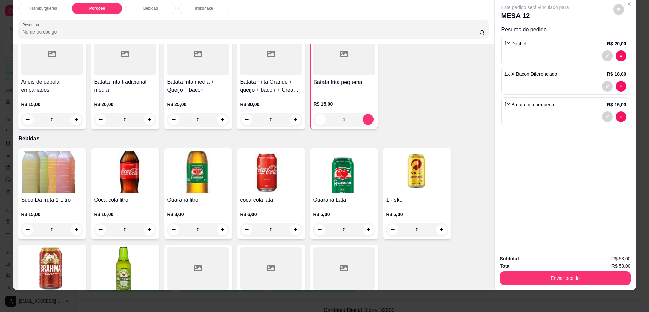
scroll to position [469, 0]
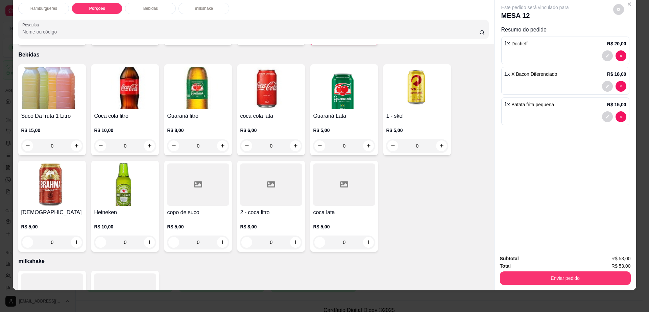
click at [266, 216] on div "R$ 8,00 0" at bounding box center [271, 232] width 62 height 32
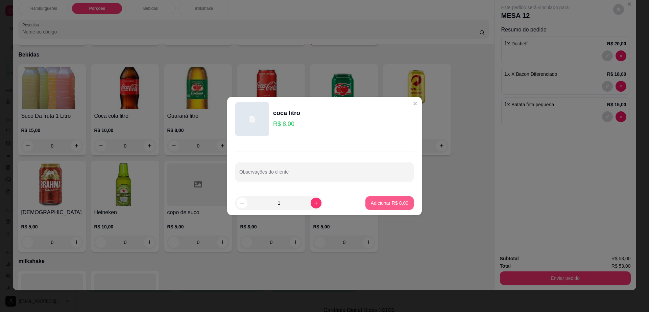
click at [400, 202] on p "Adicionar R$ 8,00" at bounding box center [390, 203] width 38 height 7
type input "1"
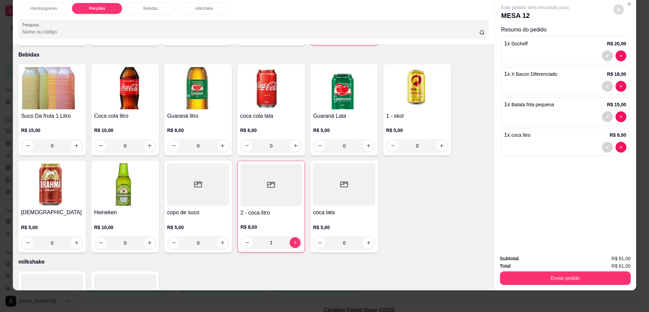
click at [618, 10] on button "decrease-product-quantity" at bounding box center [619, 9] width 10 height 10
click at [636, 36] on span "Automatic updates" at bounding box center [631, 36] width 14 height 8
click at [628, 37] on input "Automatic updates" at bounding box center [626, 39] width 4 height 4
checkbox input "true"
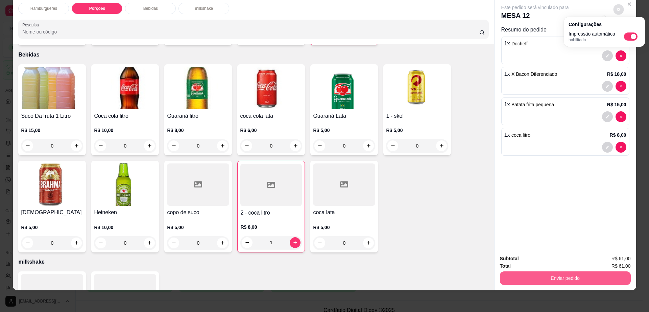
click at [529, 273] on button "Enviar pedido" at bounding box center [565, 278] width 131 height 14
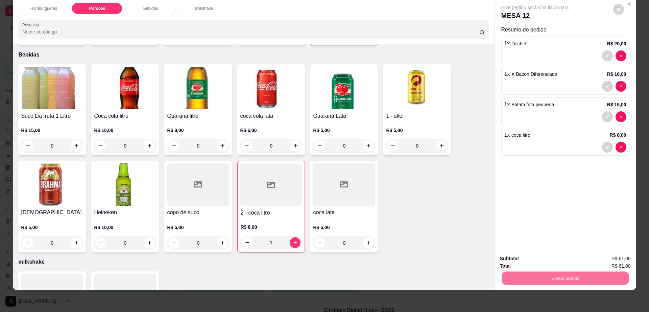
click at [537, 256] on button "Não registrar e enviar pedido" at bounding box center [542, 261] width 68 height 13
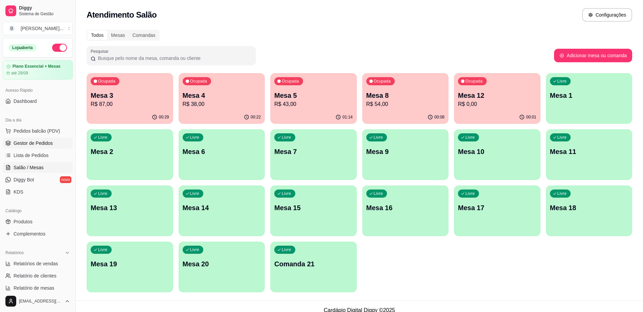
click at [32, 143] on span "Gestor de Pedidos" at bounding box center [33, 143] width 39 height 7
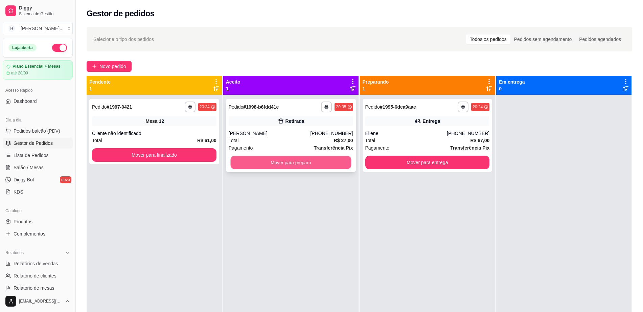
click at [268, 162] on button "Mover para preparo" at bounding box center [290, 162] width 121 height 13
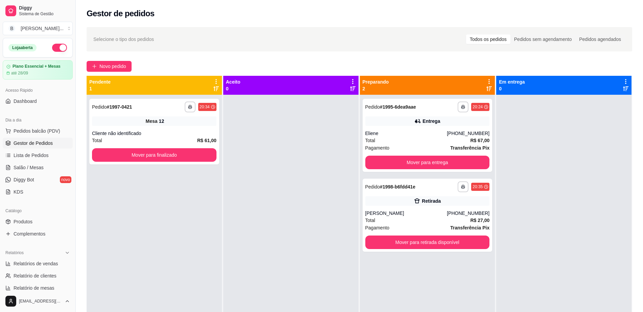
click at [160, 167] on div "**********" at bounding box center [154, 251] width 135 height 312
click at [164, 160] on button "Mover para finalizado" at bounding box center [154, 155] width 124 height 14
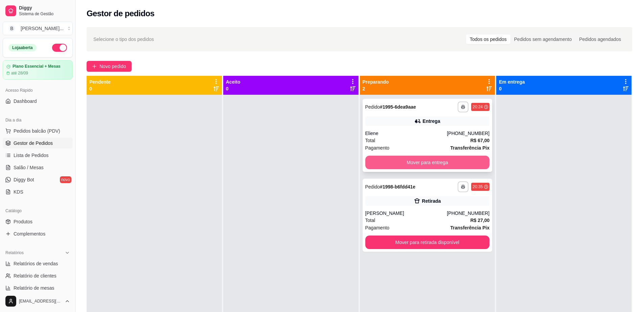
click at [411, 160] on button "Mover para entrega" at bounding box center [427, 163] width 124 height 14
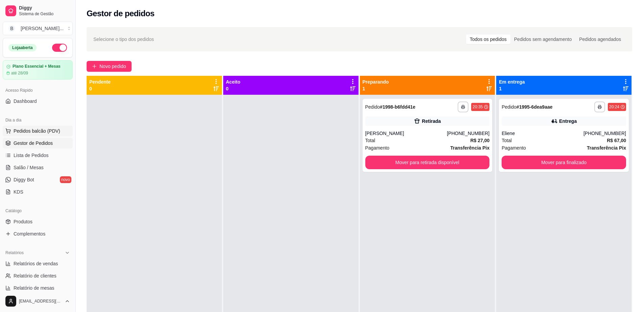
click at [52, 134] on button "Pedidos balcão (PDV)" at bounding box center [38, 130] width 70 height 11
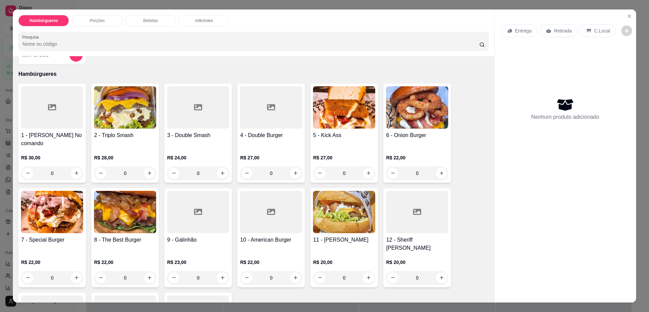
scroll to position [42, 0]
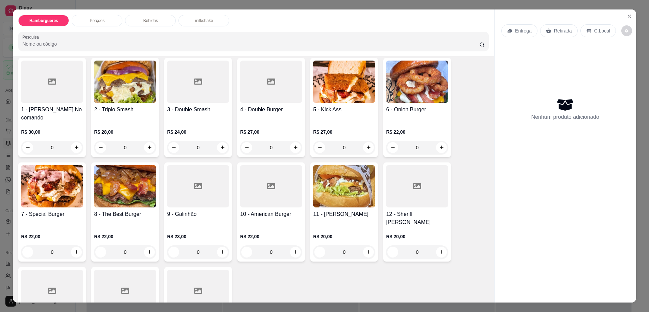
click at [120, 196] on img at bounding box center [125, 186] width 62 height 42
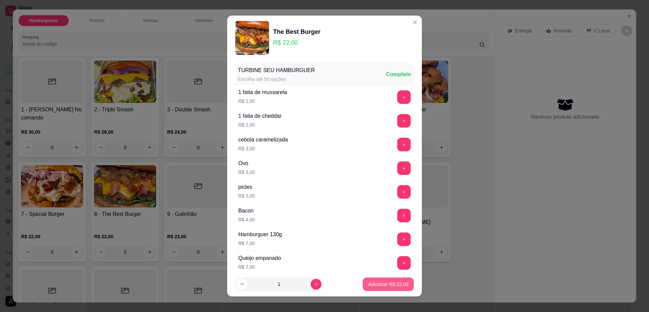
click at [393, 289] on button "Adicionar R$ 22,00" at bounding box center [388, 284] width 51 height 14
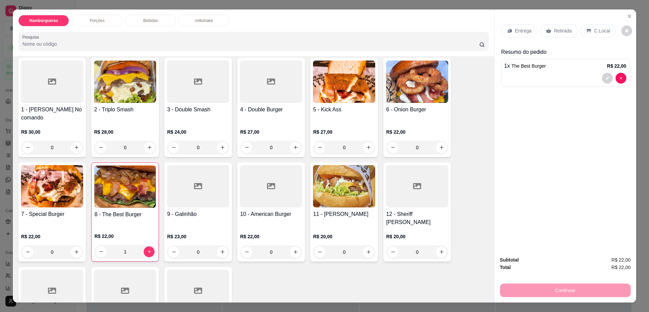
click at [560, 27] on p "Retirada" at bounding box center [563, 30] width 18 height 7
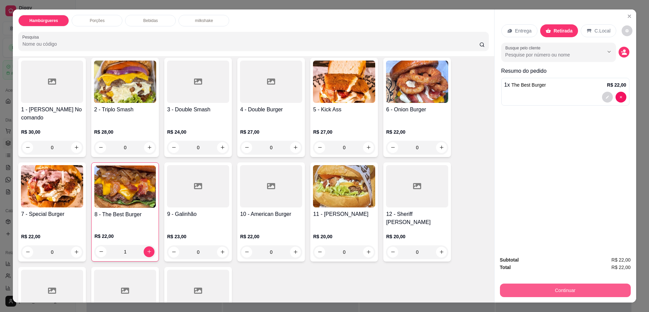
click at [530, 293] on button "Continuar" at bounding box center [565, 290] width 131 height 14
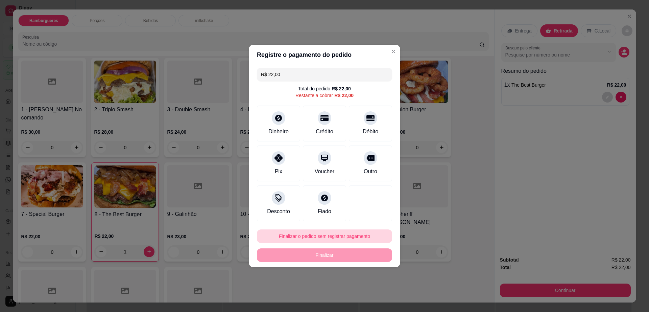
click at [349, 242] on button "Finalizar o pedido sem registrar pagamento" at bounding box center [324, 236] width 135 height 14
click at [363, 294] on button "Confirmar" at bounding box center [366, 291] width 25 height 10
type input "0"
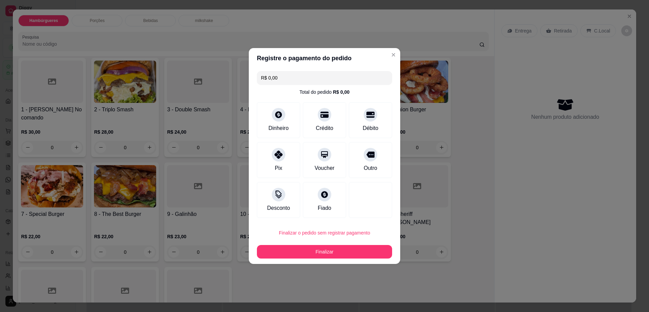
type input "R$ 0,00"
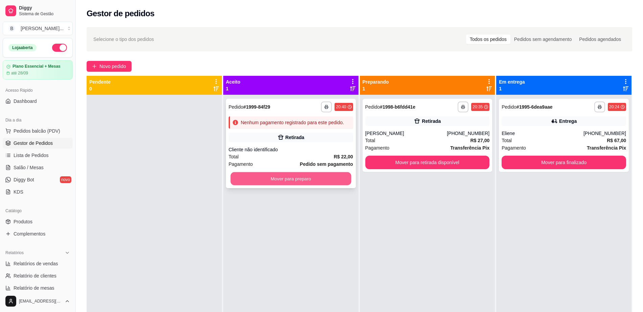
click at [293, 181] on button "Mover para preparo" at bounding box center [290, 178] width 121 height 13
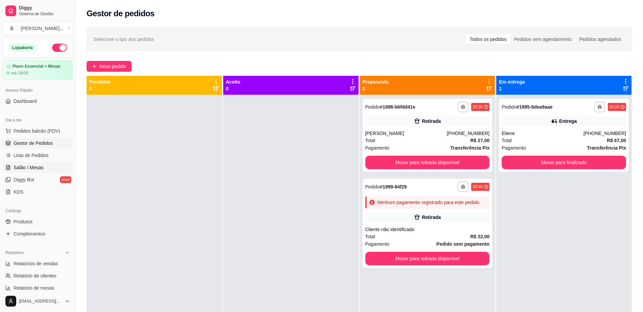
click at [39, 164] on span "Salão / Mesas" at bounding box center [29, 167] width 30 height 7
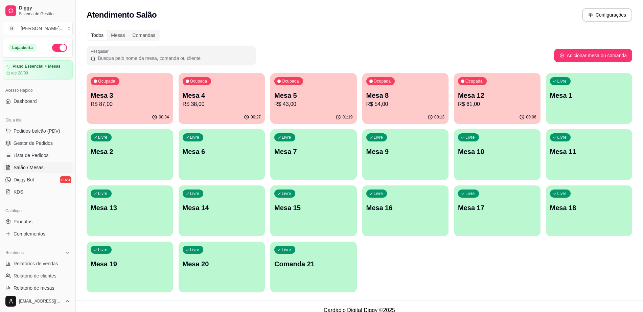
click at [120, 96] on p "Mesa 3" at bounding box center [130, 95] width 78 height 9
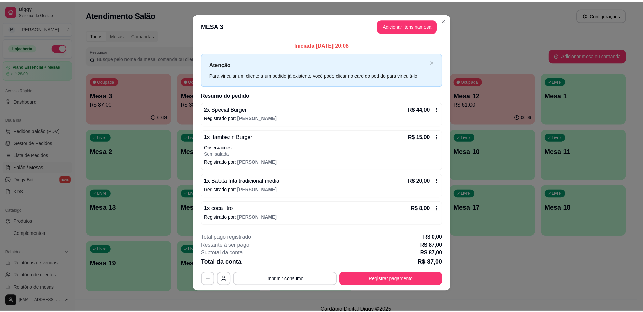
scroll to position [5, 0]
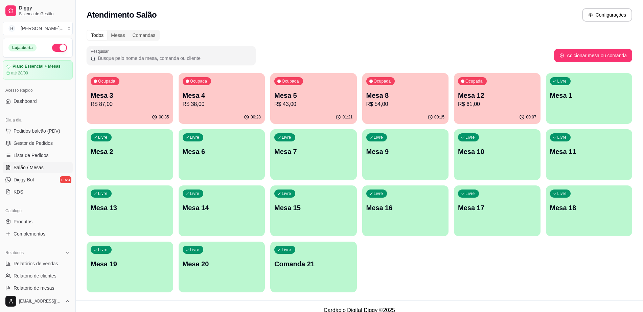
click at [154, 96] on p "Mesa 3" at bounding box center [130, 95] width 78 height 9
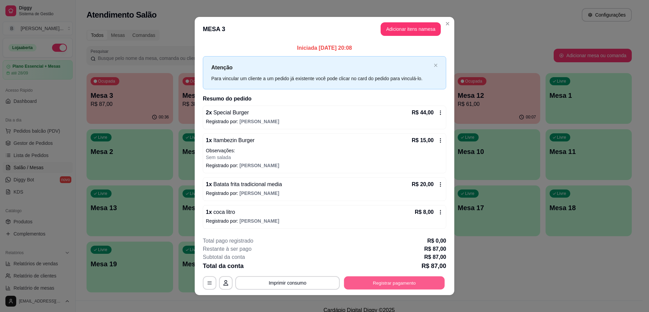
click at [411, 282] on button "Registrar pagamento" at bounding box center [394, 282] width 101 height 13
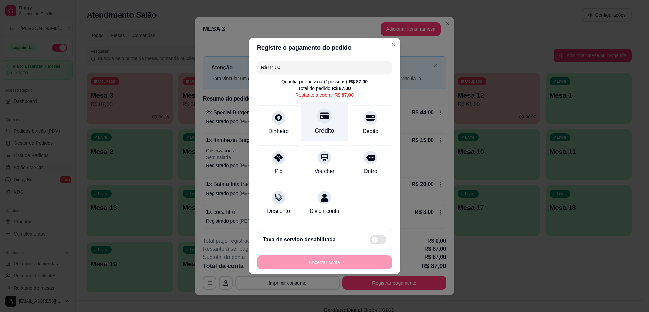
click at [329, 121] on div "Crédito" at bounding box center [325, 122] width 48 height 40
type input "R$ 0,00"
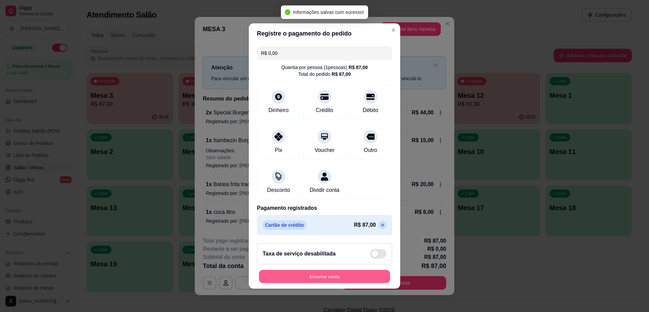
click at [368, 279] on button "Encerrar conta" at bounding box center [324, 276] width 131 height 13
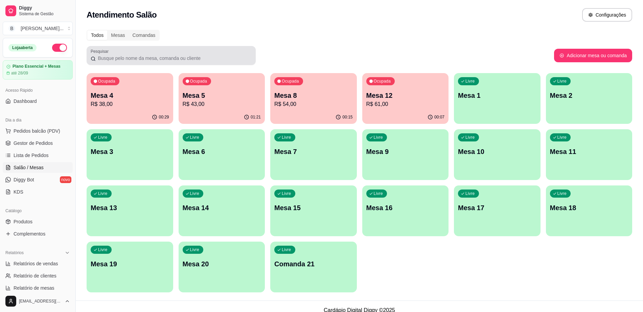
click at [216, 21] on div "Atendimento Salão Configurações" at bounding box center [360, 15] width 546 height 14
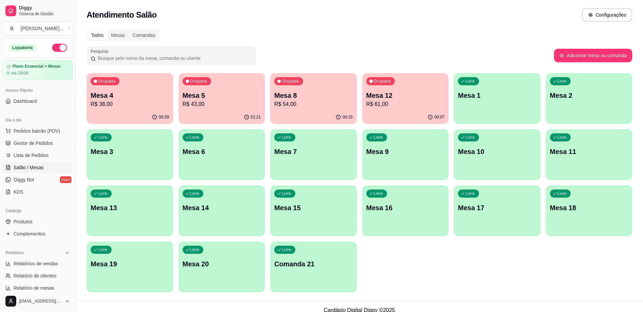
click at [217, 99] on p "Mesa 5" at bounding box center [222, 95] width 78 height 9
click at [26, 145] on span "Gestor de Pedidos" at bounding box center [33, 143] width 39 height 7
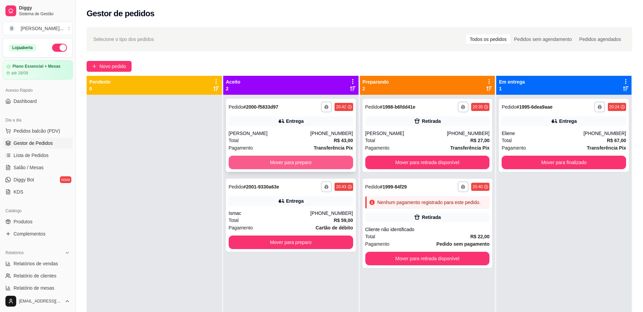
click at [318, 157] on button "Mover para preparo" at bounding box center [291, 163] width 124 height 14
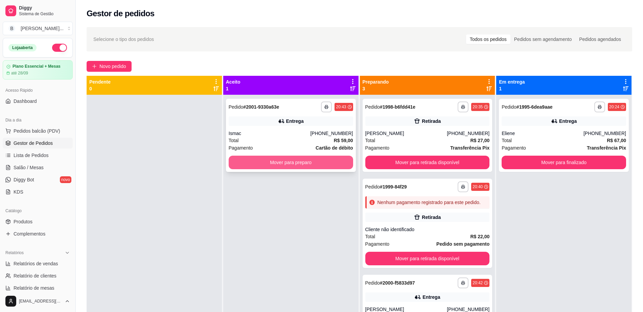
click at [320, 161] on button "Mover para preparo" at bounding box center [291, 163] width 124 height 14
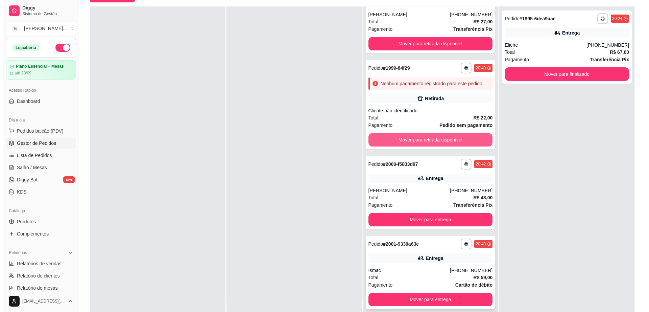
scroll to position [103, 0]
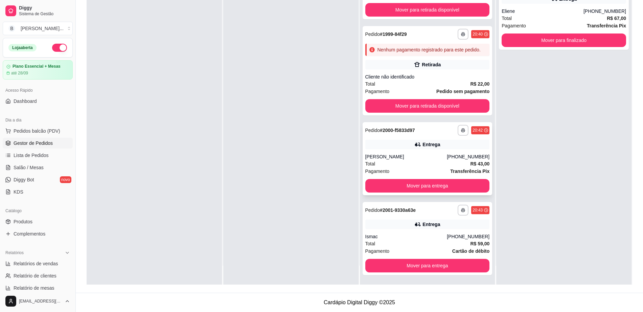
click at [441, 161] on div "Total R$ 43,00" at bounding box center [427, 163] width 124 height 7
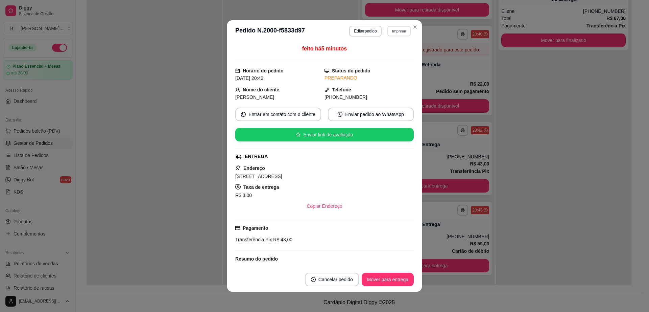
click at [389, 31] on button "Imprimir" at bounding box center [399, 31] width 23 height 10
click at [382, 54] on button "Impressora cell" at bounding box center [384, 54] width 49 height 11
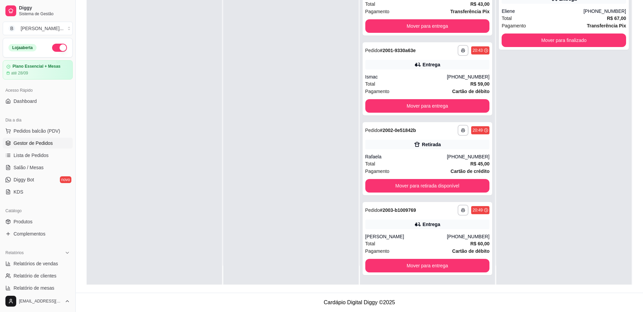
scroll to position [0, 0]
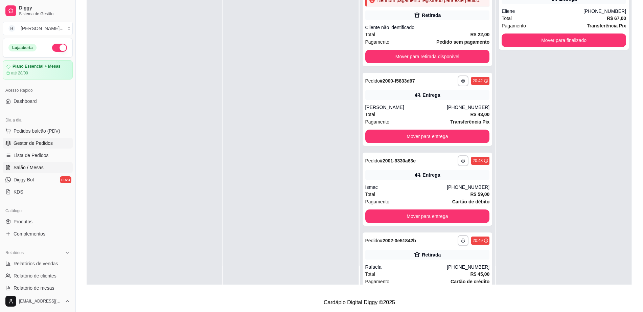
click at [48, 168] on link "Salão / Mesas" at bounding box center [38, 167] width 70 height 11
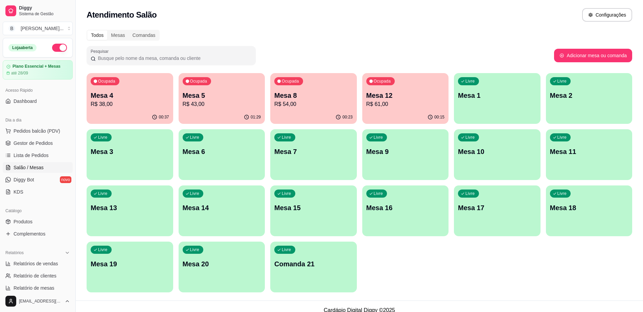
click at [345, 99] on p "Mesa 8" at bounding box center [313, 95] width 78 height 9
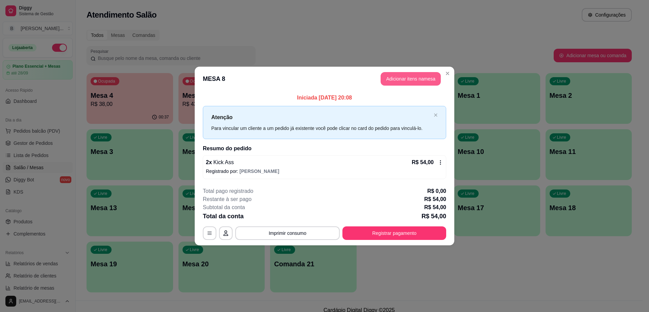
click at [404, 81] on button "Adicionar itens na mesa" at bounding box center [411, 79] width 60 height 14
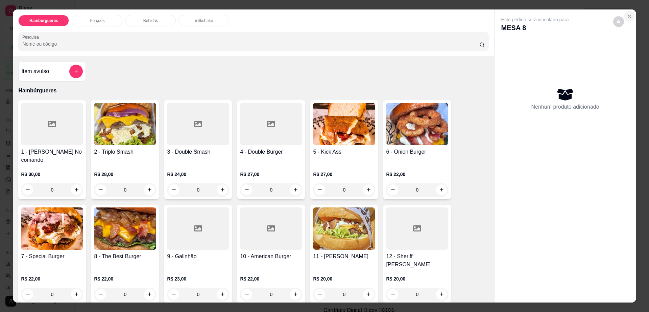
click at [630, 19] on button "Close" at bounding box center [629, 16] width 11 height 11
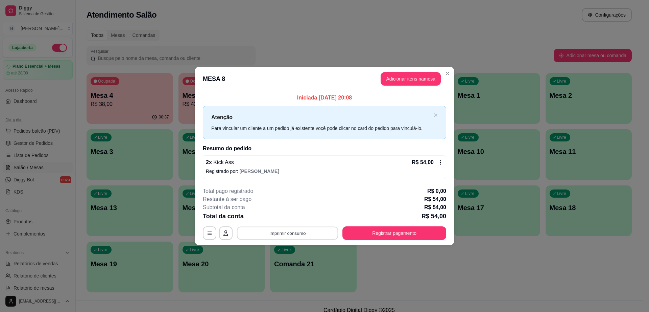
click at [296, 237] on button "Imprimir consumo" at bounding box center [287, 232] width 101 height 13
click at [301, 216] on button "Impressora cell" at bounding box center [289, 217] width 49 height 11
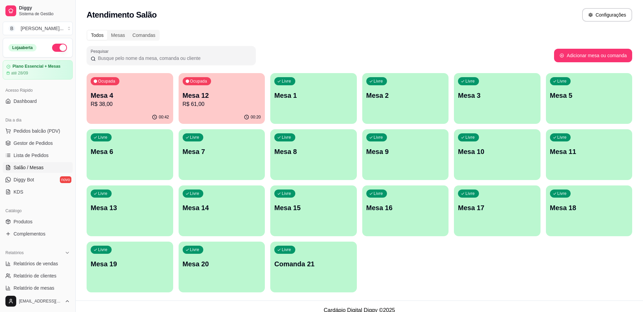
click at [87, 95] on div "Ocupada Mesa 4 R$ 38,00" at bounding box center [130, 92] width 87 height 38
click at [105, 107] on p "R$ 38,00" at bounding box center [130, 104] width 78 height 8
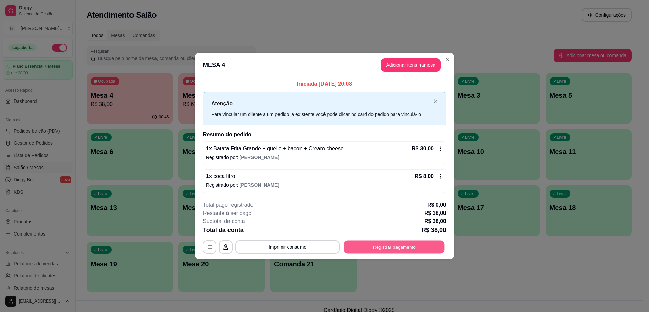
click at [367, 249] on button "Registrar pagamento" at bounding box center [394, 246] width 101 height 13
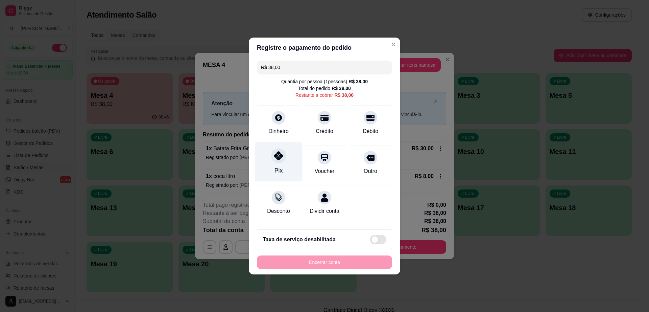
click at [288, 155] on div "Pix" at bounding box center [279, 162] width 48 height 40
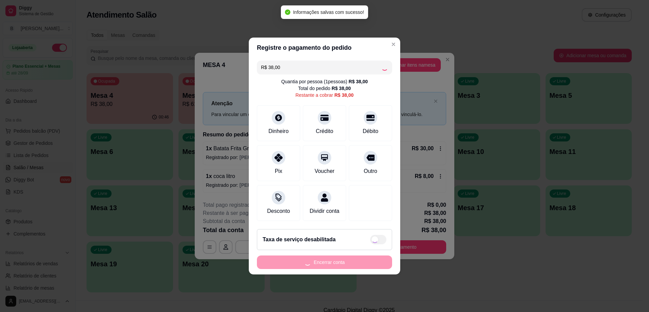
type input "R$ 0,00"
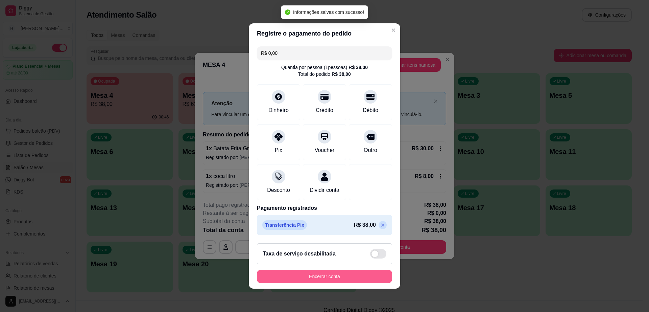
click at [351, 280] on button "Encerrar conta" at bounding box center [324, 277] width 135 height 14
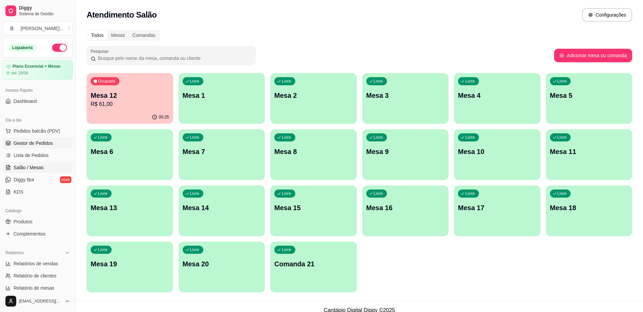
click at [56, 140] on link "Gestor de Pedidos" at bounding box center [38, 143] width 70 height 11
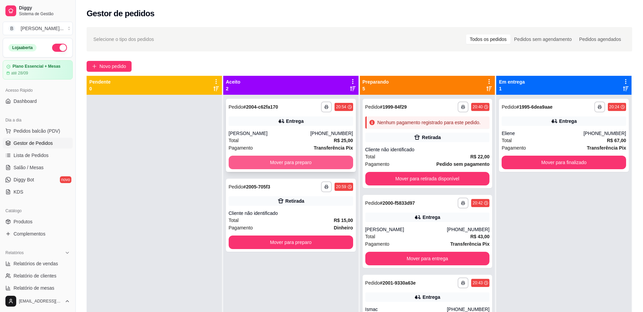
click at [258, 165] on button "Mover para preparo" at bounding box center [291, 163] width 124 height 14
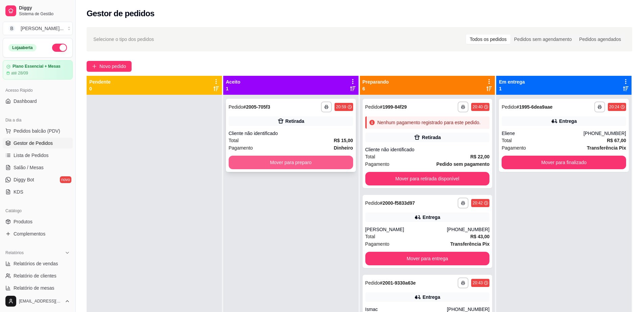
click at [259, 168] on button "Mover para preparo" at bounding box center [291, 163] width 124 height 14
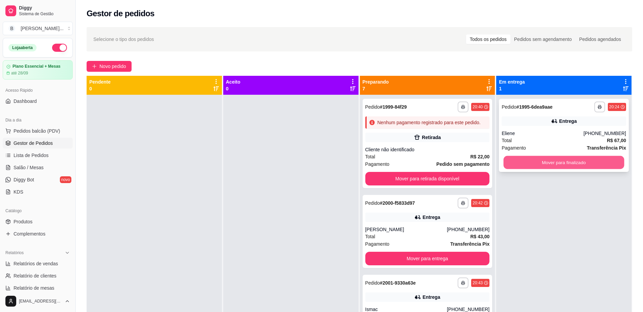
click at [568, 159] on button "Mover para finalizado" at bounding box center [564, 162] width 121 height 13
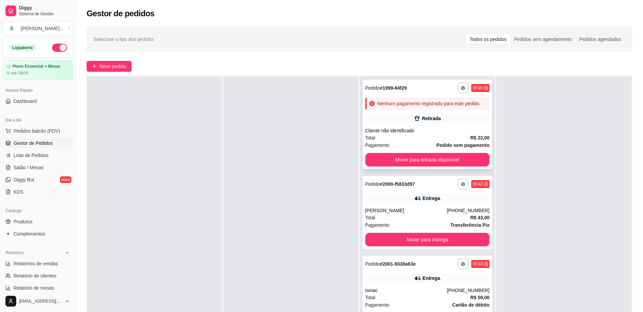
click at [422, 122] on div "Retirada" at bounding box center [431, 118] width 19 height 7
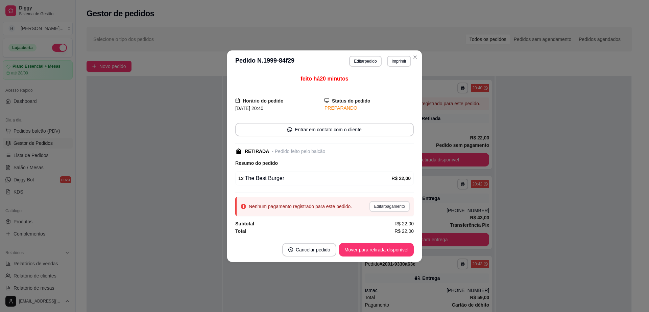
click at [387, 208] on button "Editar pagamento" at bounding box center [390, 206] width 40 height 11
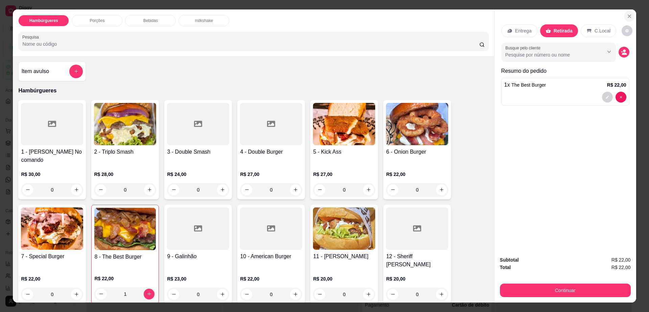
click at [627, 17] on icon "Close" at bounding box center [629, 16] width 5 height 5
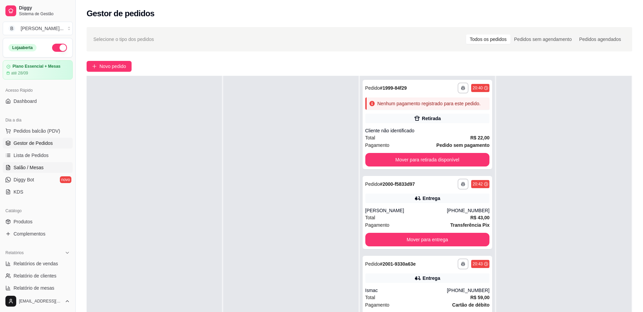
click at [26, 166] on span "Salão / Mesas" at bounding box center [29, 167] width 30 height 7
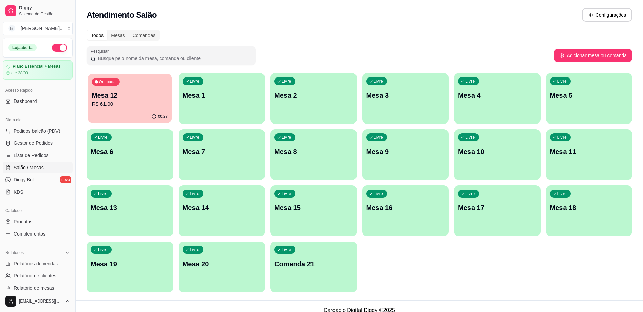
click at [141, 105] on p "R$ 61,00" at bounding box center [130, 104] width 76 height 8
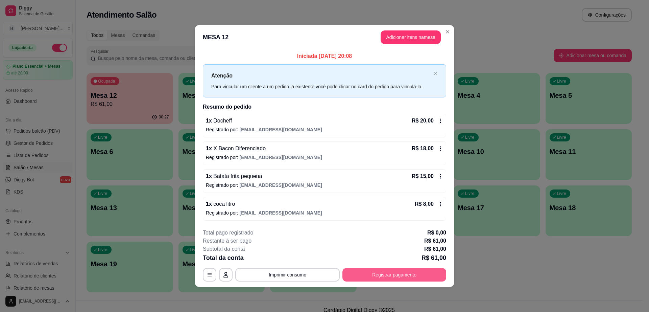
click at [407, 272] on button "Registrar pagamento" at bounding box center [395, 275] width 104 height 14
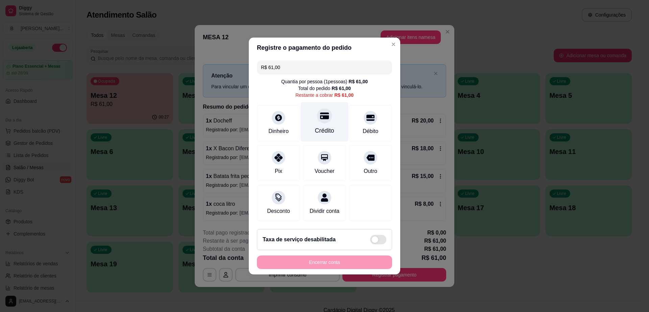
click at [334, 127] on div "Crédito" at bounding box center [325, 122] width 48 height 40
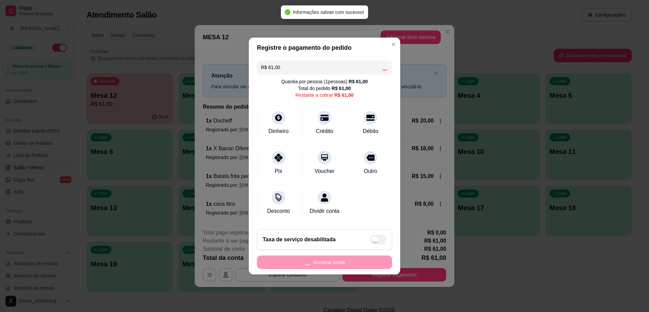
type input "R$ 0,00"
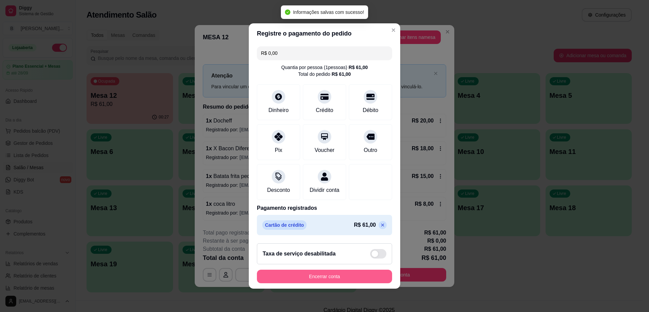
click at [346, 280] on button "Encerrar conta" at bounding box center [324, 277] width 135 height 14
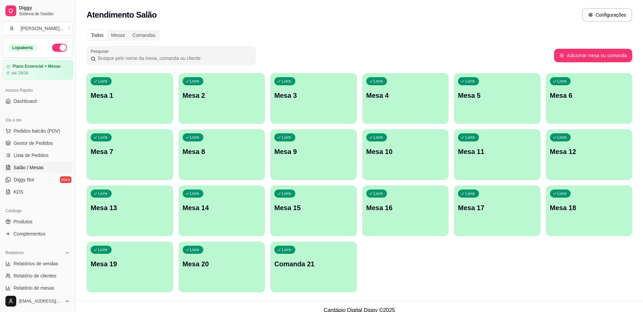
drag, startPoint x: 32, startPoint y: 149, endPoint x: 36, endPoint y: 142, distance: 8.5
click at [32, 149] on ul "Pedidos balcão (PDV) Gestor de Pedidos Lista de Pedidos Salão / Mesas Diggy Bot…" at bounding box center [38, 161] width 70 height 72
click at [36, 142] on span "Gestor de Pedidos" at bounding box center [33, 143] width 39 height 7
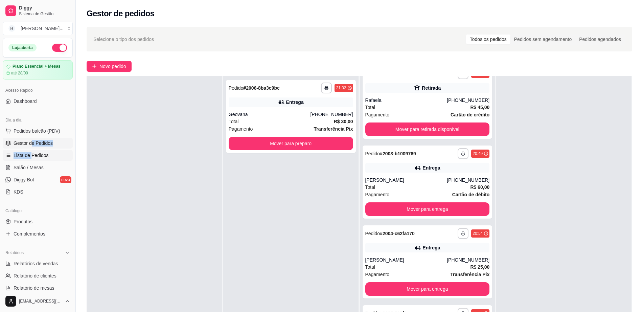
click at [52, 152] on link "Lista de Pedidos" at bounding box center [38, 155] width 70 height 11
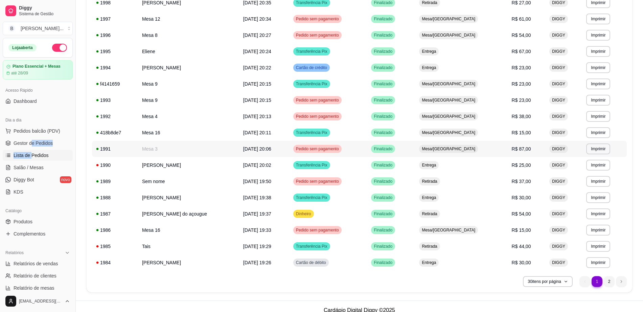
scroll to position [322, 0]
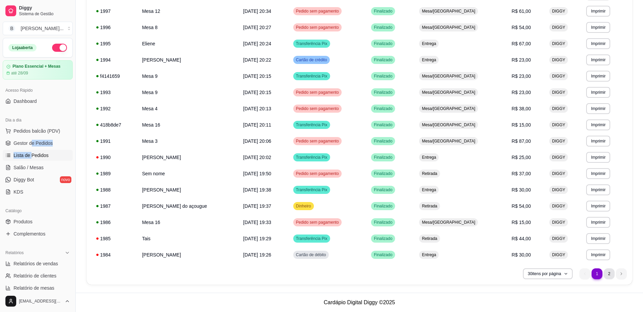
click at [609, 274] on li "2" at bounding box center [609, 273] width 11 height 11
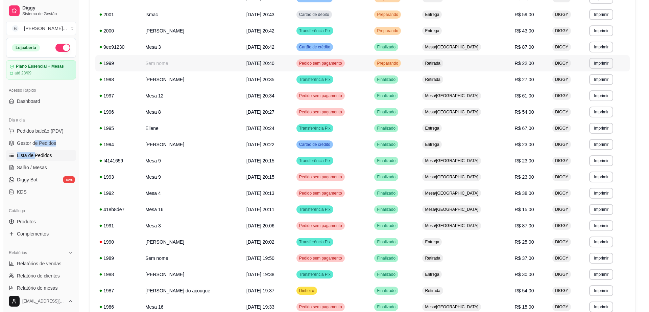
scroll to position [0, 0]
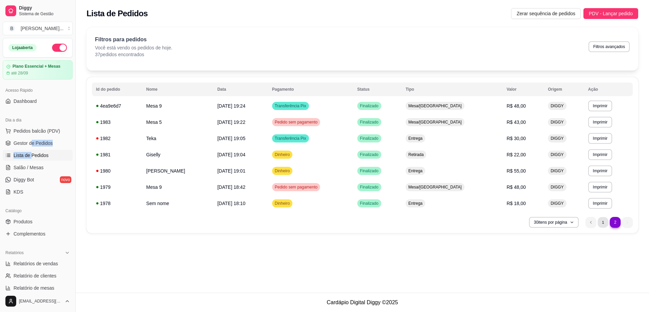
click at [602, 226] on li "1" at bounding box center [603, 222] width 10 height 10
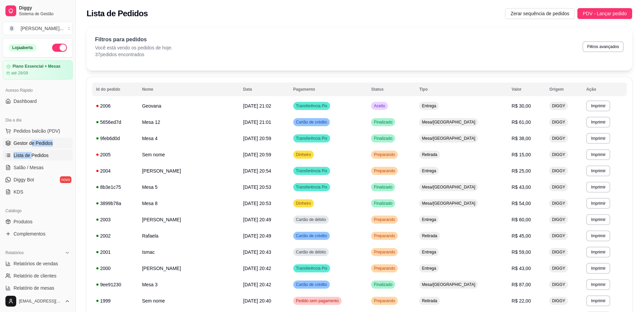
click at [54, 147] on link "Gestor de Pedidos" at bounding box center [38, 143] width 70 height 11
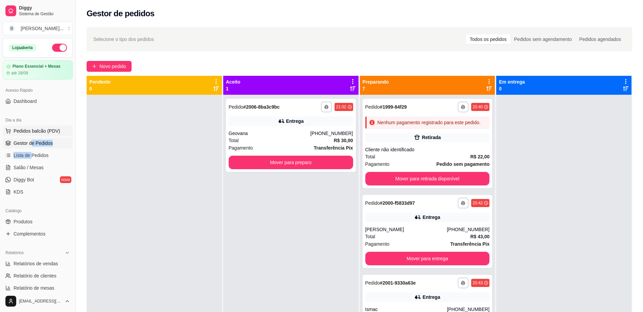
click at [55, 128] on span "Pedidos balcão (PDV)" at bounding box center [37, 131] width 47 height 7
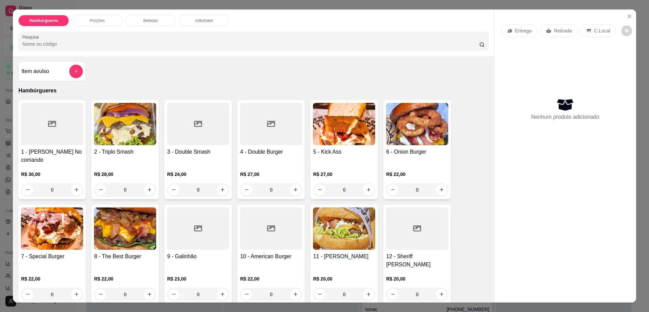
scroll to position [42, 0]
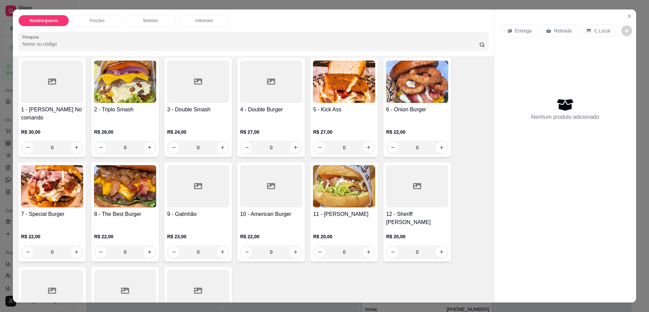
click at [390, 101] on img at bounding box center [417, 82] width 62 height 42
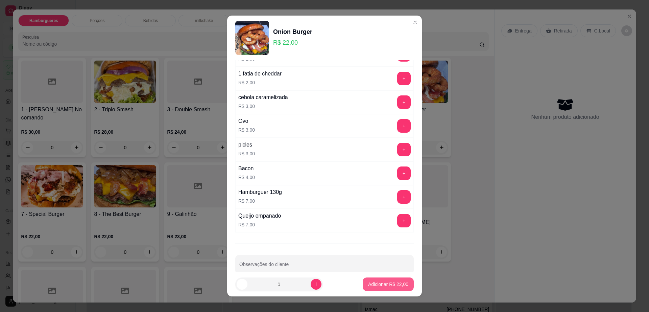
click at [367, 278] on button "Adicionar R$ 22,00" at bounding box center [388, 284] width 51 height 14
type input "1"
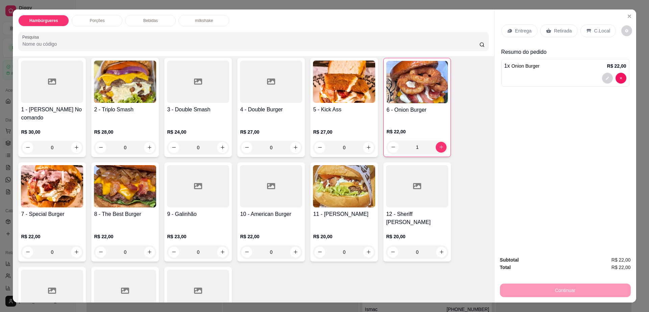
click at [516, 27] on p "Entrega" at bounding box center [523, 30] width 17 height 7
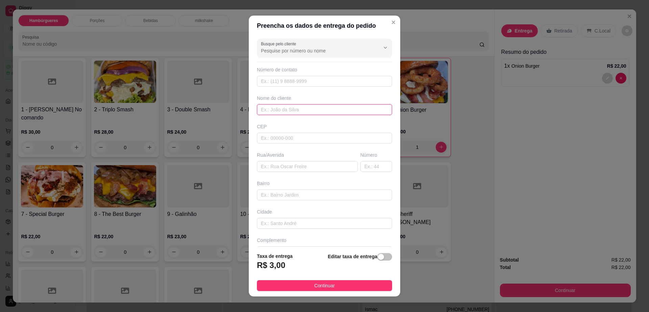
click at [291, 115] on input "text" at bounding box center [324, 109] width 135 height 11
type input "iasmin"
click at [285, 164] on input "text" at bounding box center [307, 166] width 101 height 11
click at [283, 168] on input "text" at bounding box center [307, 166] width 101 height 11
paste input "Higino Correia dos Santos Melo , 140"
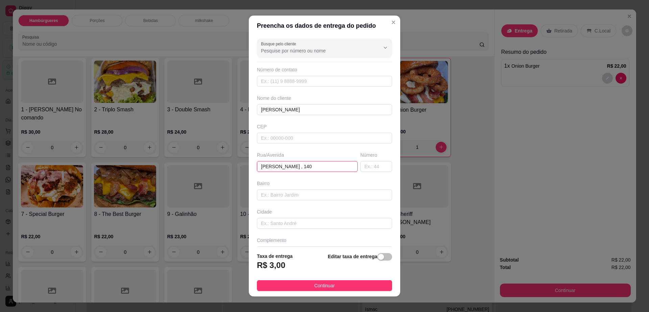
scroll to position [0, 5]
type input "Higino Correia dos Santos Melo , 140"
click at [342, 284] on button "Continuar" at bounding box center [324, 285] width 135 height 11
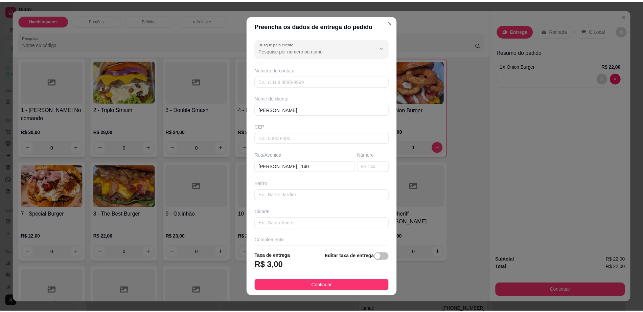
scroll to position [0, 0]
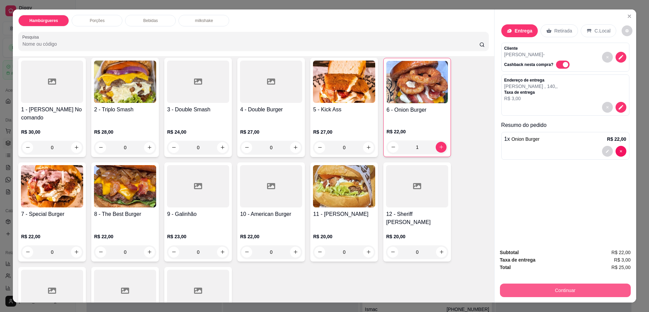
click at [518, 289] on button "Continuar" at bounding box center [565, 290] width 131 height 14
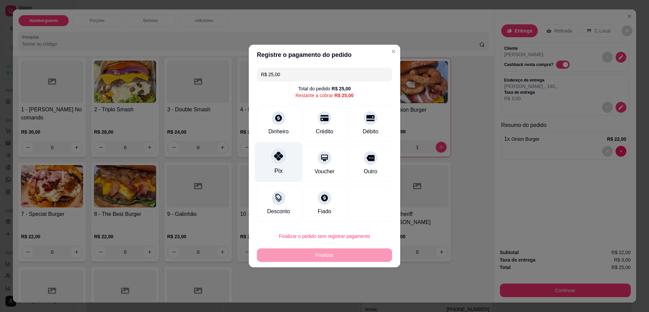
click at [277, 158] on icon at bounding box center [278, 156] width 9 height 9
type input "R$ 0,00"
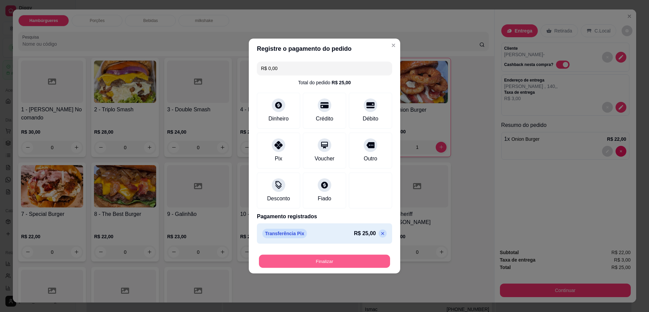
click at [336, 261] on button "Finalizar" at bounding box center [324, 261] width 131 height 13
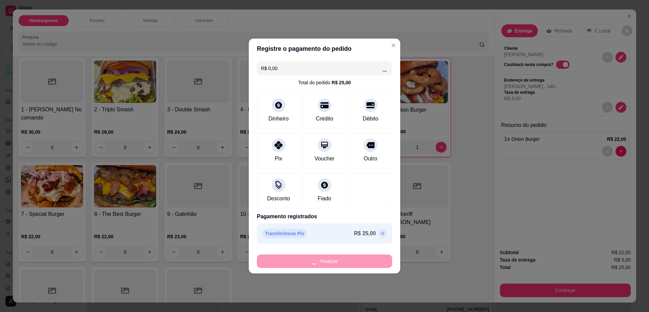
type input "0"
type input "-R$ 25,00"
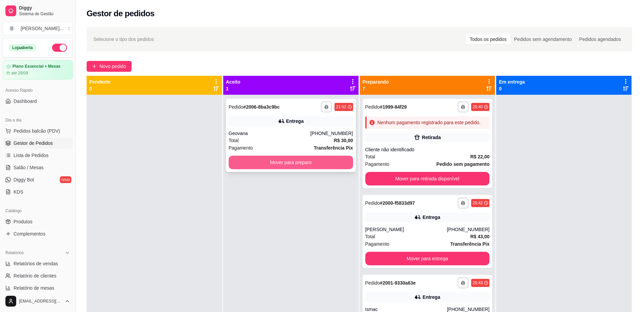
click at [315, 164] on button "Mover para preparo" at bounding box center [291, 163] width 124 height 14
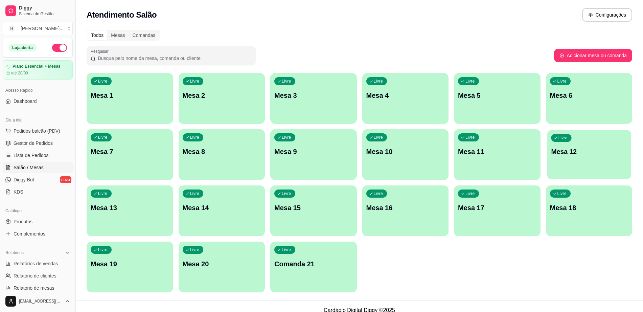
click at [585, 144] on div "Livre Mesa 12" at bounding box center [589, 150] width 84 height 41
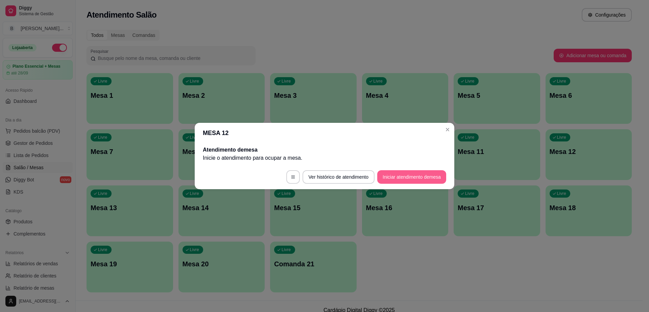
click at [416, 172] on button "Iniciar atendimento de mesa" at bounding box center [411, 177] width 69 height 14
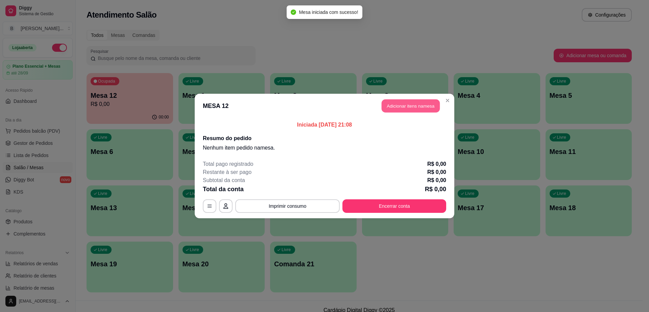
click at [395, 111] on button "Adicionar itens na mesa" at bounding box center [411, 105] width 58 height 13
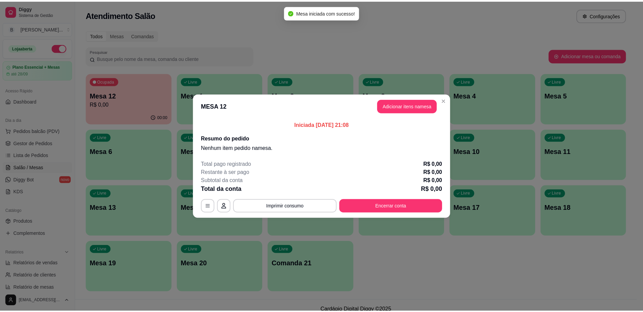
scroll to position [85, 0]
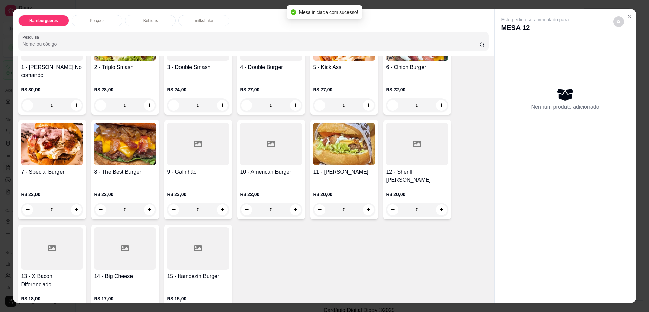
click at [47, 251] on div at bounding box center [52, 248] width 62 height 42
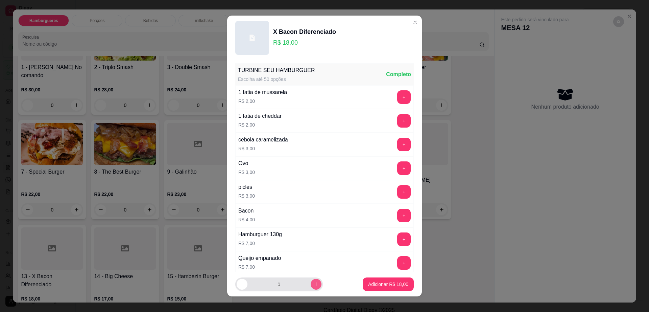
click at [311, 284] on button "increase-product-quantity" at bounding box center [316, 284] width 11 height 11
type input "2"
click at [368, 288] on button "Adicionar R$ 36,00" at bounding box center [388, 284] width 51 height 14
type input "2"
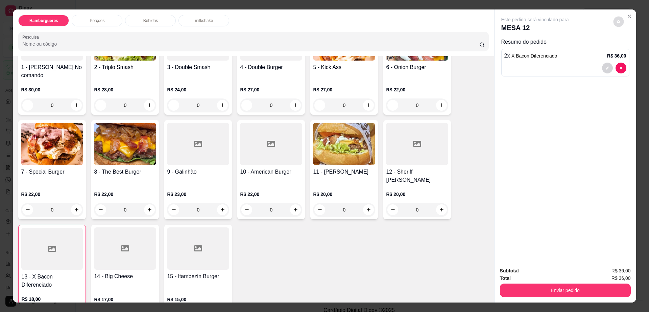
click at [617, 25] on button "decrease-product-quantity" at bounding box center [619, 21] width 10 height 10
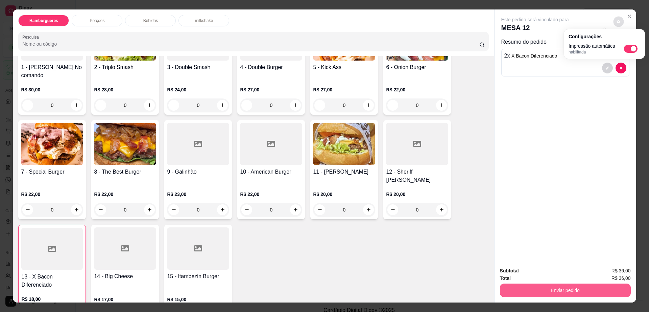
click at [551, 293] on button "Enviar pedido" at bounding box center [565, 290] width 131 height 14
click at [518, 285] on button "Enviar pedido" at bounding box center [565, 290] width 131 height 14
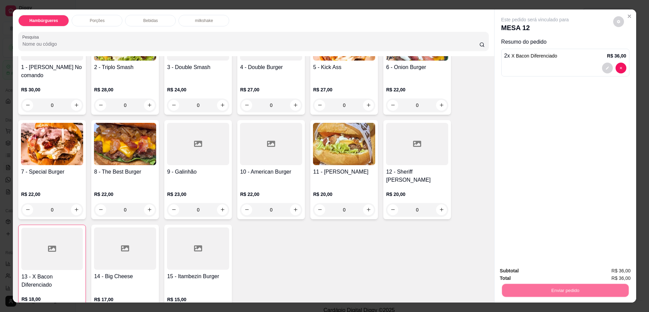
click at [522, 269] on button "Não registrar e enviar pedido" at bounding box center [542, 273] width 70 height 13
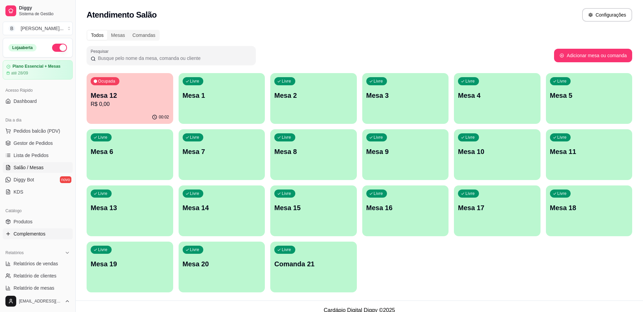
click at [33, 235] on span "Complementos" at bounding box center [30, 233] width 32 height 7
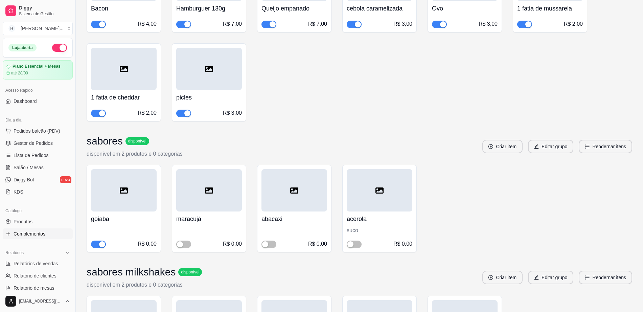
scroll to position [169, 0]
click at [186, 247] on span "button" at bounding box center [183, 243] width 15 height 7
click at [269, 245] on span "button" at bounding box center [268, 243] width 15 height 7
click at [30, 144] on span "Gestor de Pedidos" at bounding box center [33, 143] width 39 height 7
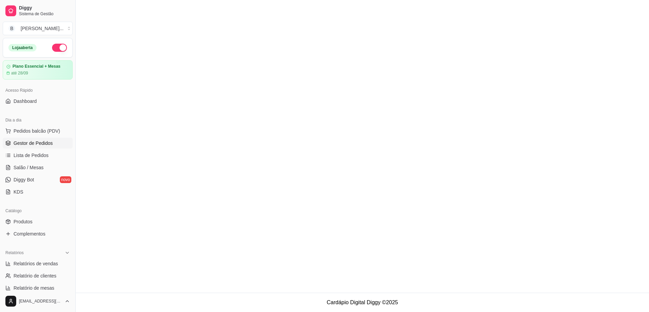
click at [30, 141] on span "Gestor de Pedidos" at bounding box center [33, 143] width 39 height 7
click at [37, 157] on span "Lista de Pedidos" at bounding box center [31, 155] width 35 height 7
click at [41, 141] on span "Gestor de Pedidos" at bounding box center [33, 143] width 39 height 7
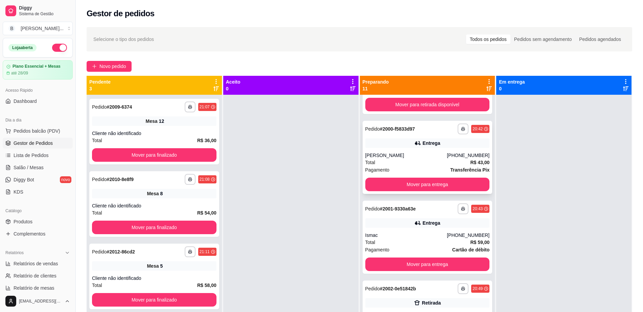
scroll to position [127, 0]
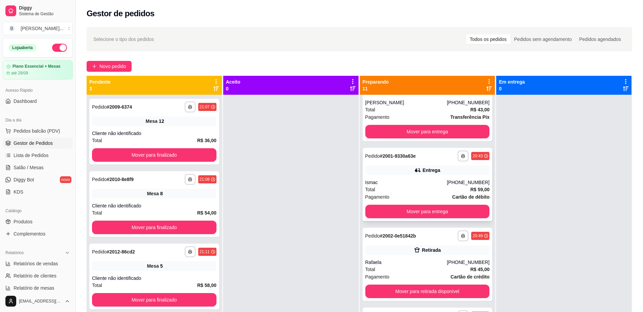
click at [391, 210] on div "**********" at bounding box center [428, 184] width 130 height 73
click at [424, 218] on button "Mover para entrega" at bounding box center [427, 212] width 124 height 14
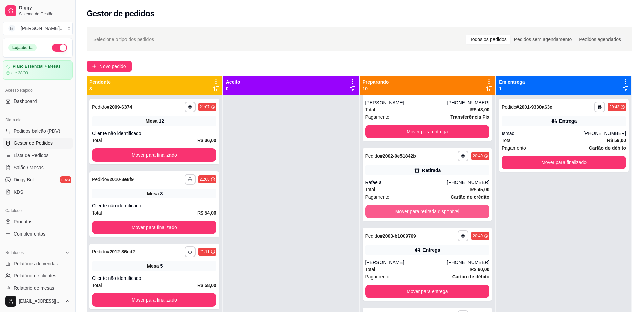
click at [423, 217] on button "Mover para retirada disponível" at bounding box center [427, 212] width 124 height 14
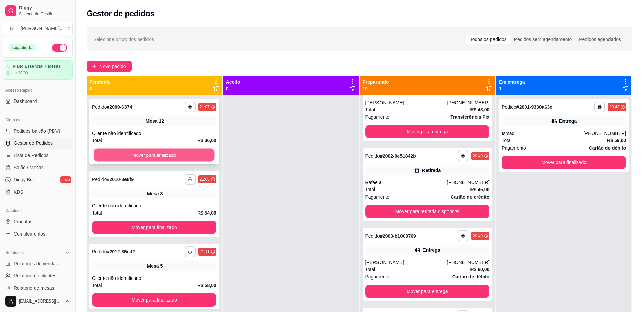
click at [165, 154] on button "Mover para finalizado" at bounding box center [154, 154] width 121 height 13
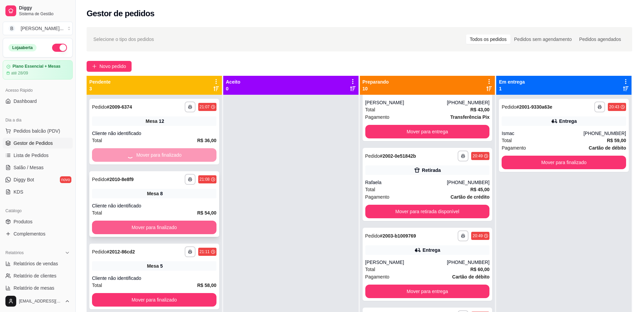
click at [191, 233] on button "Mover para finalizado" at bounding box center [154, 228] width 124 height 14
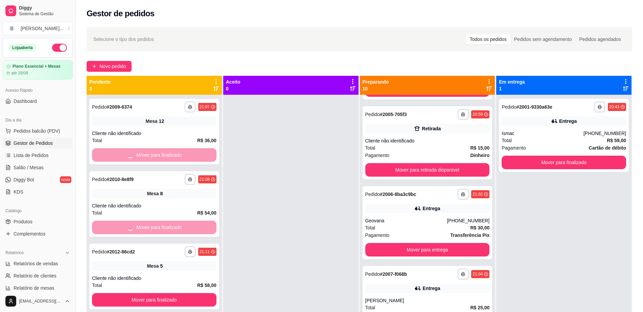
scroll to position [347, 0]
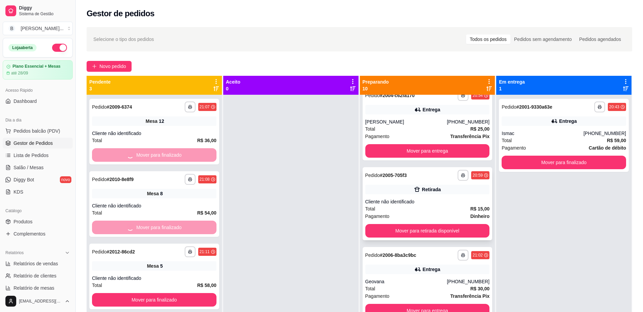
click at [422, 193] on div "Retirada" at bounding box center [431, 189] width 19 height 7
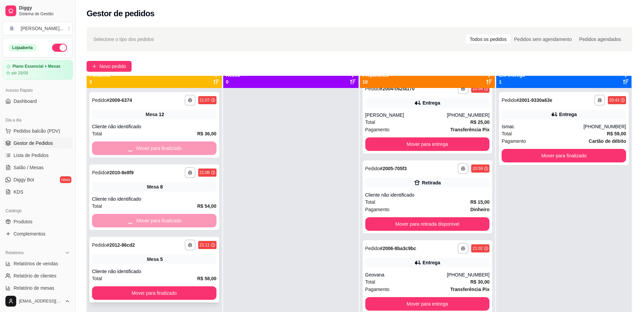
scroll to position [19, 0]
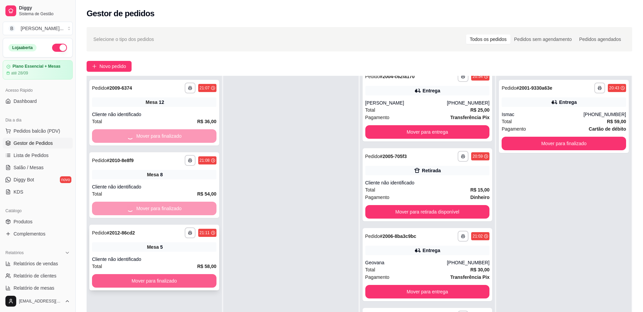
click at [161, 276] on button "Mover para finalizado" at bounding box center [154, 281] width 124 height 14
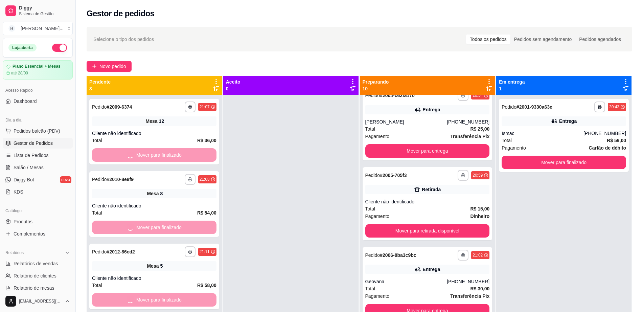
click at [272, 187] on div at bounding box center [290, 251] width 135 height 312
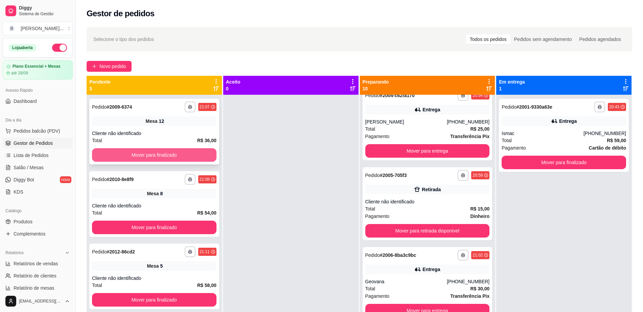
click at [184, 155] on button "Mover para finalizado" at bounding box center [154, 155] width 124 height 14
click at [180, 217] on div "**********" at bounding box center [154, 204] width 130 height 66
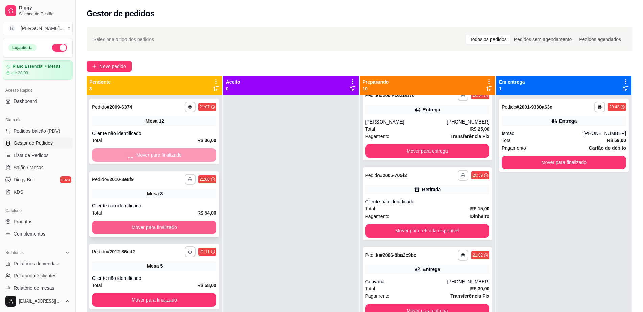
click at [180, 293] on button "Mover para finalizado" at bounding box center [154, 300] width 124 height 14
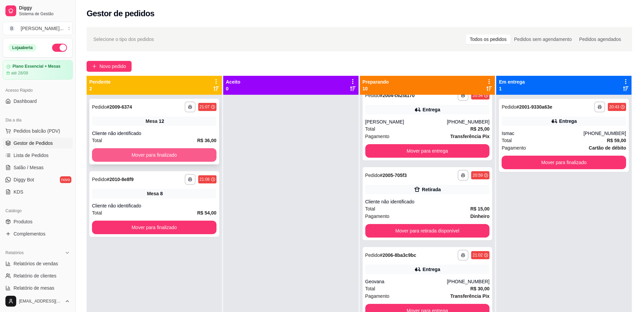
click at [198, 152] on button "Mover para finalizado" at bounding box center [154, 155] width 124 height 14
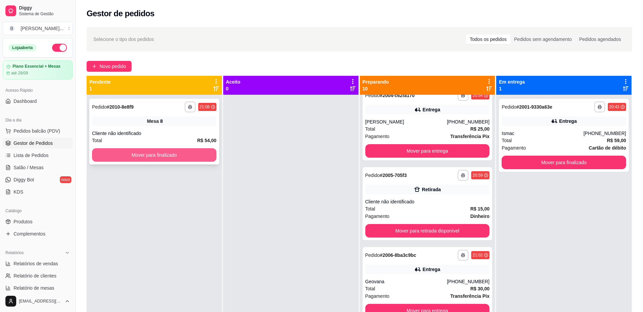
click at [199, 152] on button "Mover para finalizado" at bounding box center [154, 155] width 124 height 14
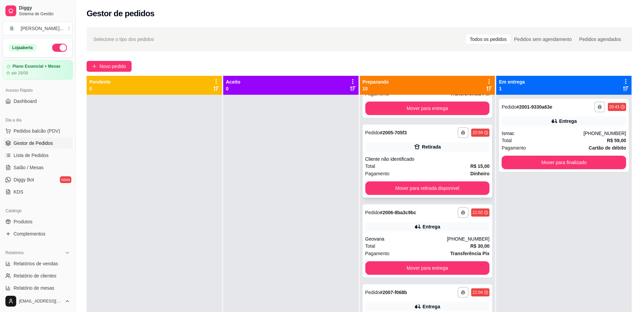
scroll to position [432, 0]
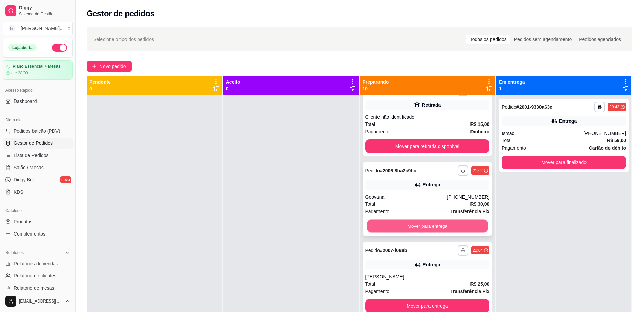
click at [412, 233] on button "Mover para entrega" at bounding box center [427, 226] width 121 height 13
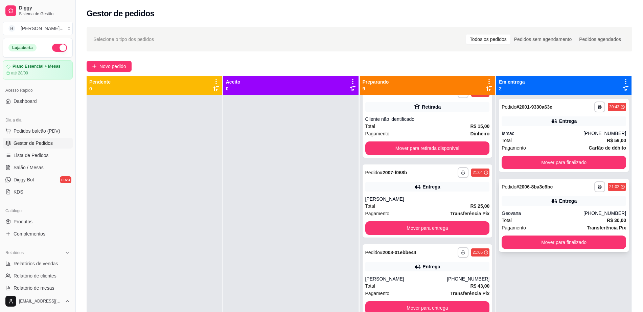
click at [527, 211] on div "Geovana" at bounding box center [543, 213] width 82 height 7
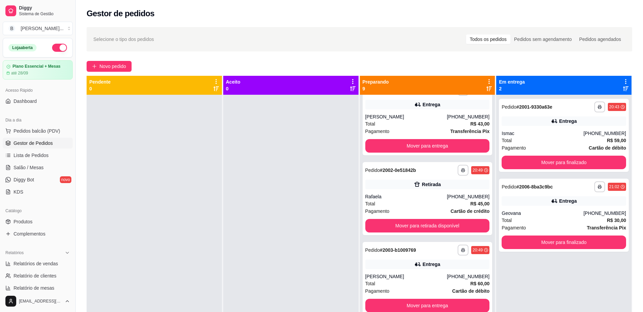
scroll to position [98, 0]
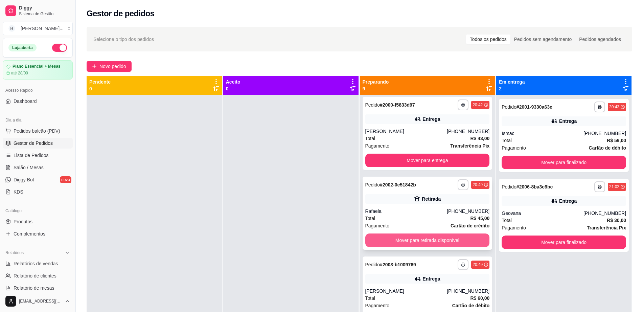
click at [431, 247] on button "Mover para retirada disponível" at bounding box center [427, 240] width 124 height 14
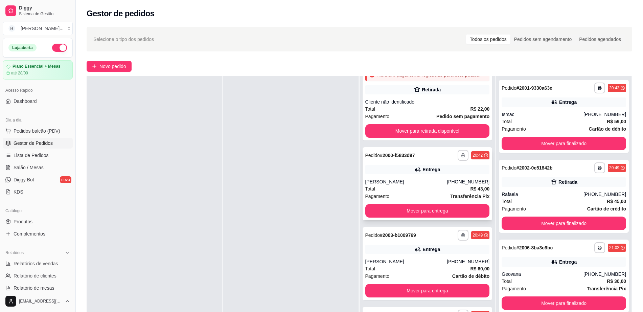
scroll to position [42, 0]
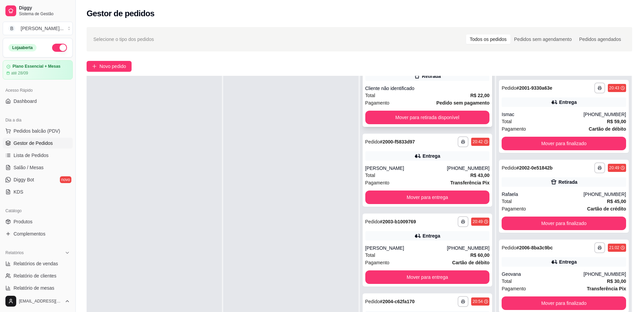
click at [415, 127] on div "**********" at bounding box center [428, 82] width 130 height 89
click at [456, 117] on button "Mover para retirada disponível" at bounding box center [427, 118] width 124 height 14
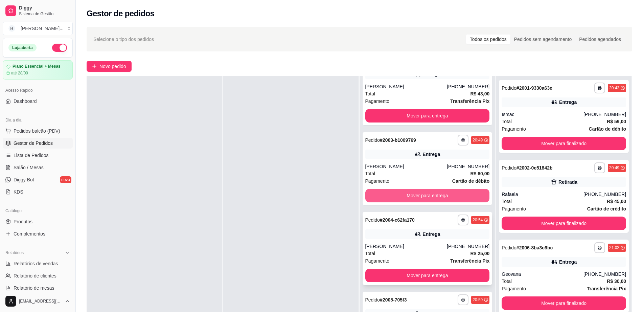
scroll to position [127, 0]
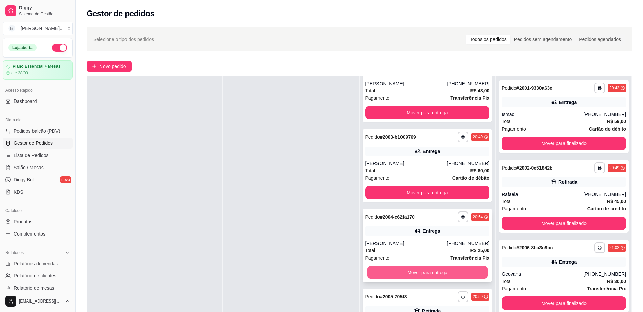
click at [402, 279] on button "Mover para entrega" at bounding box center [427, 272] width 121 height 13
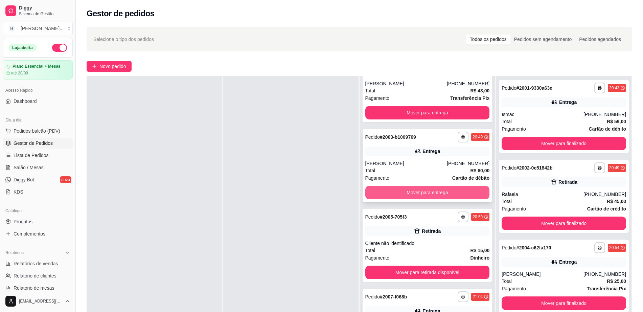
click at [414, 199] on button "Mover para entrega" at bounding box center [427, 193] width 124 height 14
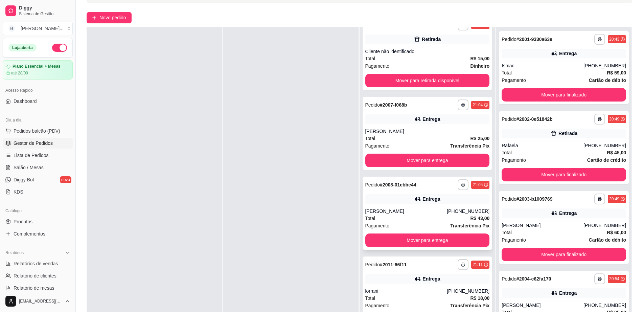
scroll to position [103, 0]
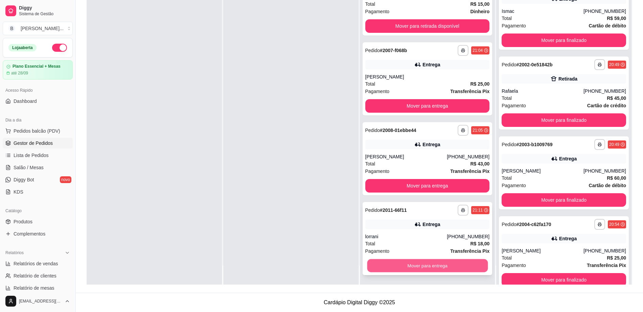
click at [414, 269] on button "Mover para entrega" at bounding box center [427, 265] width 121 height 13
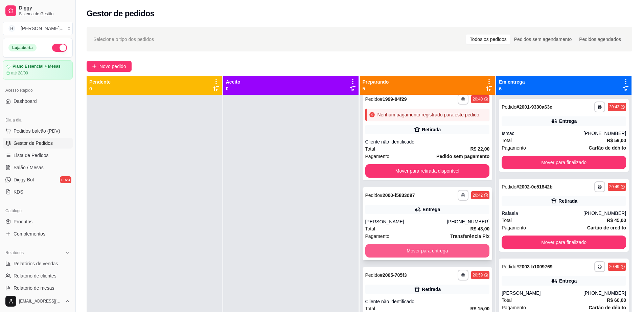
scroll to position [0, 0]
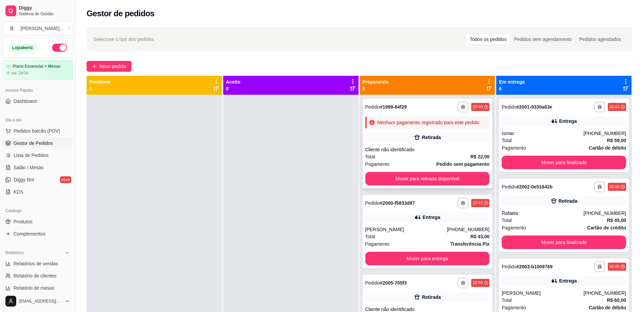
click at [428, 141] on div "Retirada" at bounding box center [431, 137] width 19 height 7
click at [388, 185] on button "Mover para retirada disponível" at bounding box center [427, 179] width 124 height 14
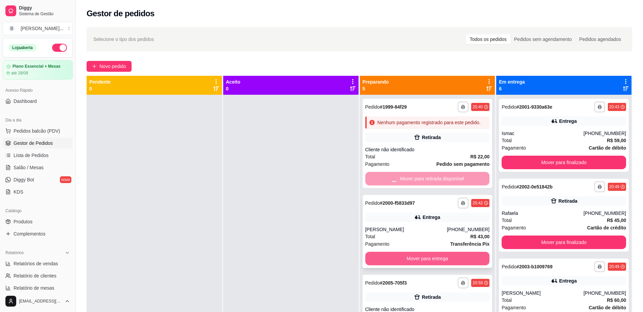
click at [408, 265] on button "Mover para entrega" at bounding box center [427, 259] width 124 height 14
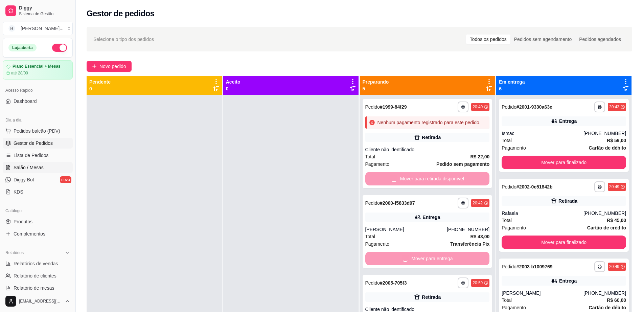
click at [43, 166] on link "Salão / Mesas" at bounding box center [38, 167] width 70 height 11
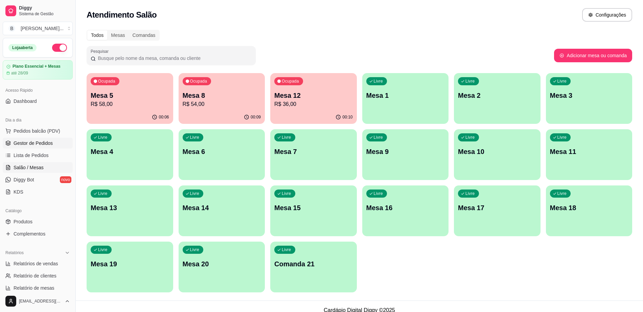
click at [47, 141] on span "Gestor de Pedidos" at bounding box center [33, 143] width 39 height 7
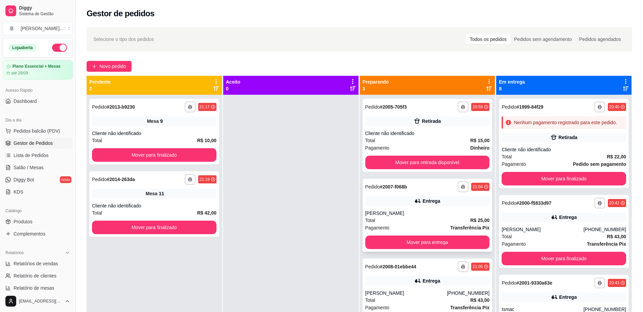
scroll to position [19, 0]
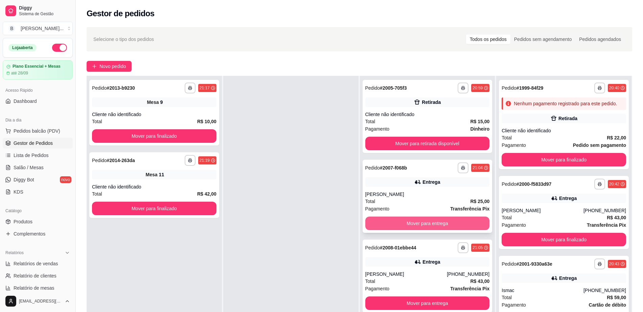
click at [396, 226] on button "Mover para entrega" at bounding box center [427, 223] width 124 height 14
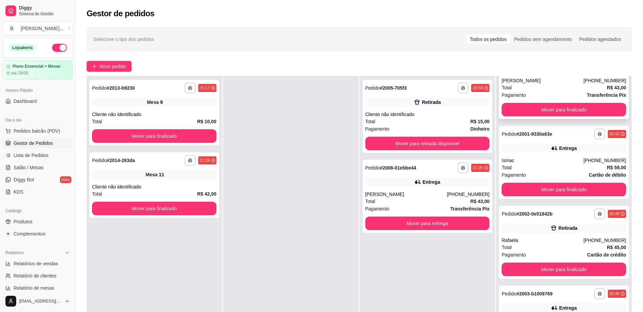
scroll to position [211, 0]
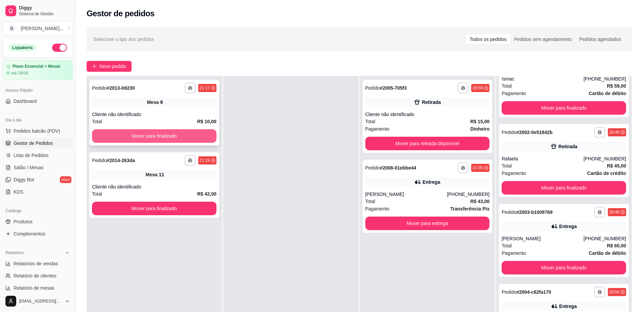
click at [184, 137] on button "Mover para finalizado" at bounding box center [154, 136] width 124 height 14
click at [188, 159] on icon "button" at bounding box center [190, 160] width 4 height 4
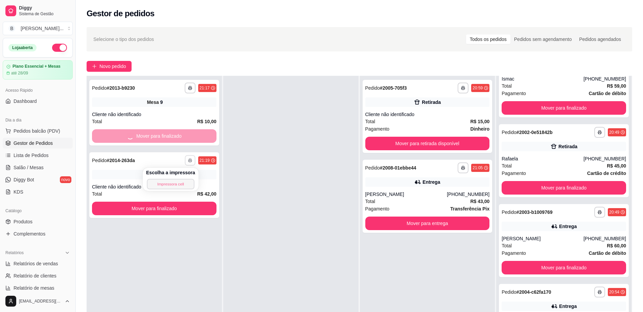
click at [168, 184] on button "Impressora cell" at bounding box center [170, 184] width 47 height 10
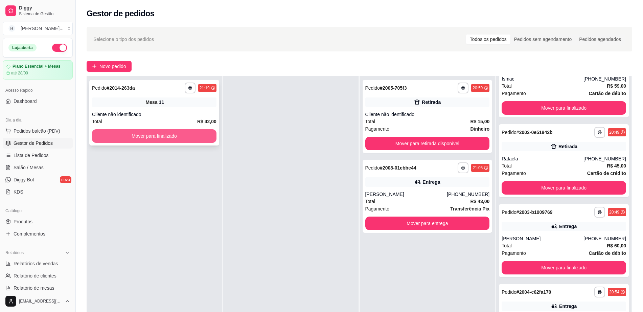
click at [199, 139] on button "Mover para finalizado" at bounding box center [154, 136] width 124 height 14
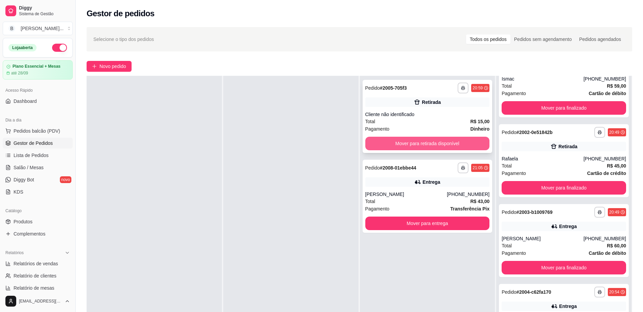
click at [451, 140] on button "Mover para retirada disponível" at bounding box center [427, 144] width 124 height 14
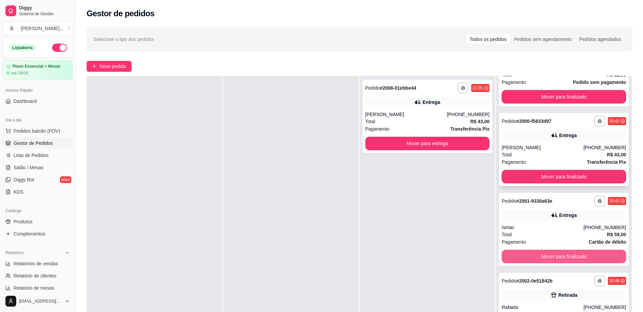
scroll to position [0, 0]
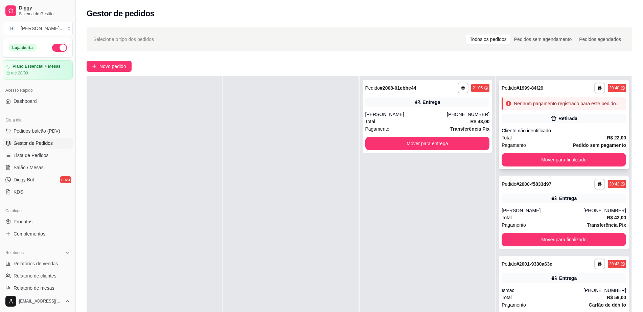
click at [541, 169] on div "**********" at bounding box center [564, 124] width 130 height 89
click at [547, 163] on button "Mover para finalizado" at bounding box center [564, 160] width 124 height 14
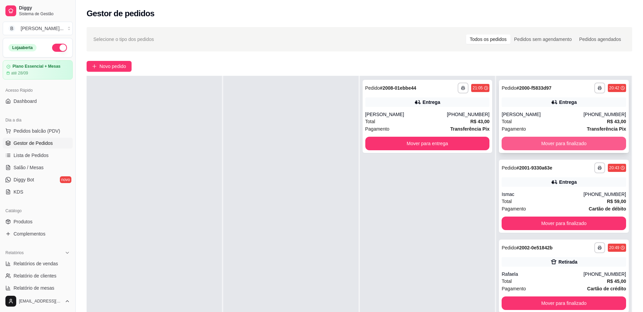
click at [550, 140] on button "Mover para finalizado" at bounding box center [564, 144] width 124 height 14
click at [550, 140] on button "Mover para finalizado" at bounding box center [564, 143] width 121 height 13
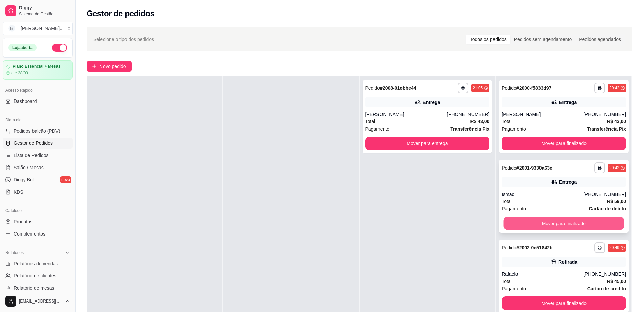
click at [553, 219] on button "Mover para finalizado" at bounding box center [564, 223] width 121 height 13
click at [556, 137] on button "Mover para finalizado" at bounding box center [564, 144] width 124 height 14
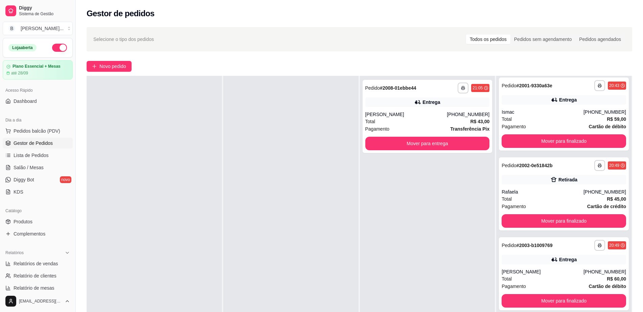
scroll to position [127, 0]
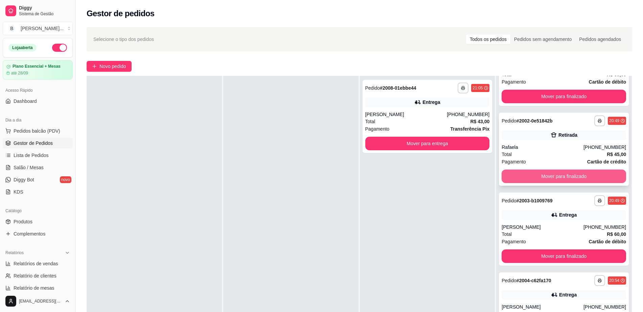
click at [557, 175] on button "Mover para finalizado" at bounding box center [564, 176] width 124 height 14
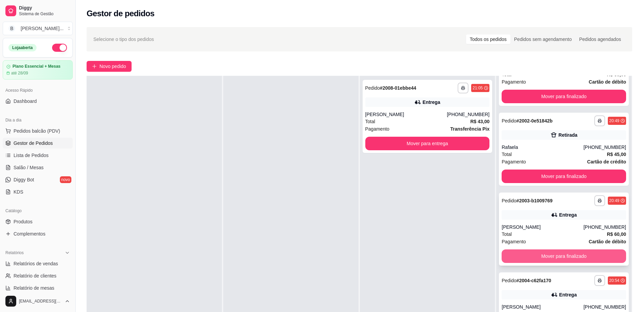
click at [562, 257] on button "Mover para finalizado" at bounding box center [564, 256] width 124 height 14
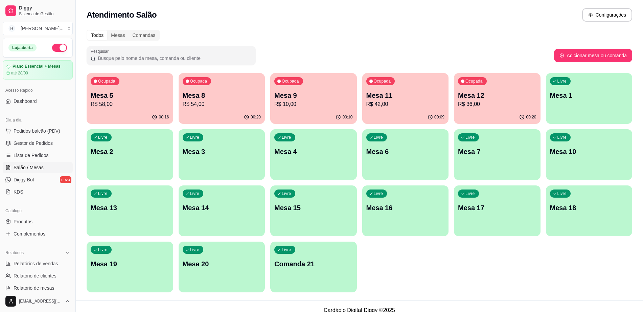
click at [429, 106] on p "R$ 42,00" at bounding box center [405, 104] width 78 height 8
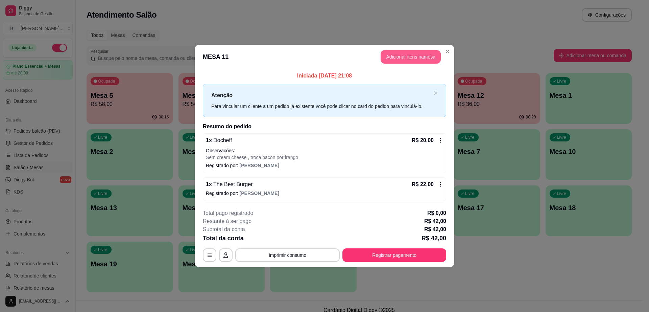
click at [417, 59] on button "Adicionar itens na mesa" at bounding box center [411, 57] width 60 height 14
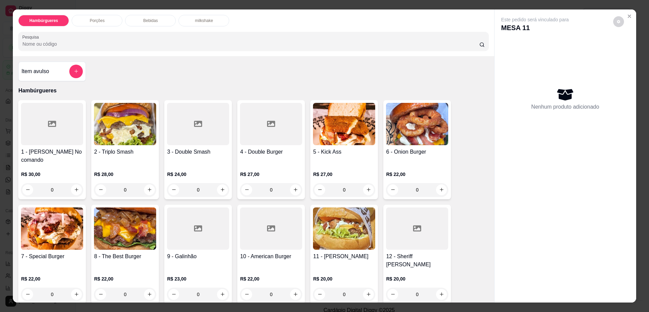
click at [158, 16] on div "Bebidas" at bounding box center [150, 21] width 51 height 12
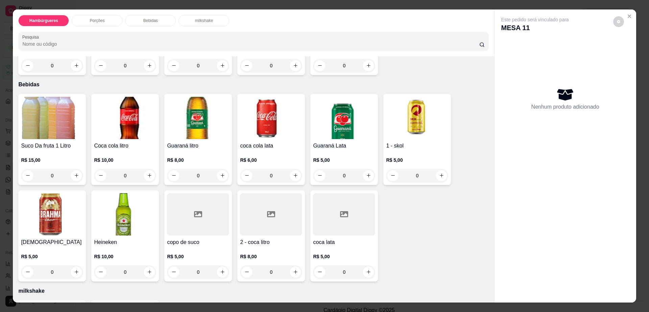
scroll to position [12, 0]
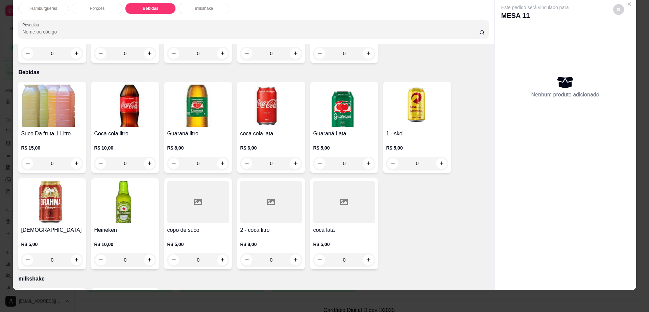
click at [56, 226] on h4 "Brahma" at bounding box center [52, 230] width 62 height 8
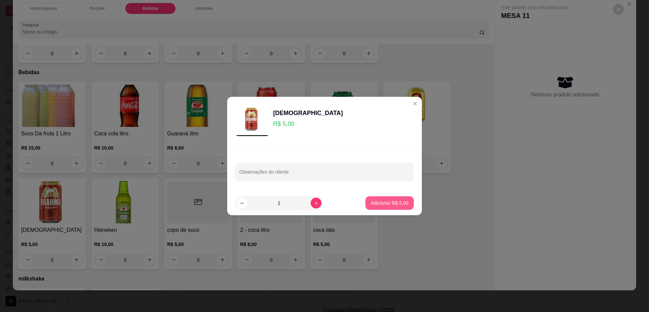
click at [391, 199] on button "Adicionar R$ 5,00" at bounding box center [390, 203] width 48 height 14
type input "1"
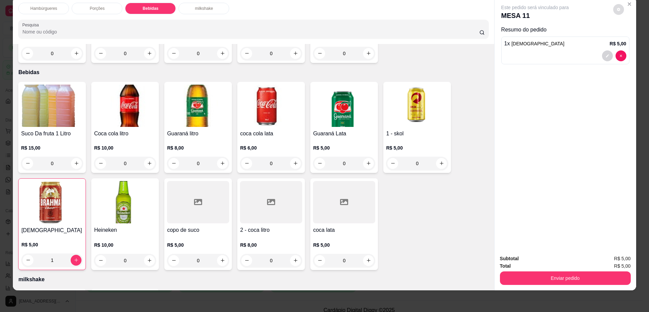
click at [617, 8] on icon "decrease-product-quantity" at bounding box center [618, 9] width 3 height 3
click at [633, 36] on span "Automatic updates" at bounding box center [633, 36] width 5 height 5
click at [628, 37] on input "Automatic updates" at bounding box center [626, 39] width 4 height 4
checkbox input "false"
click at [536, 281] on button "Enviar pedido" at bounding box center [565, 278] width 131 height 14
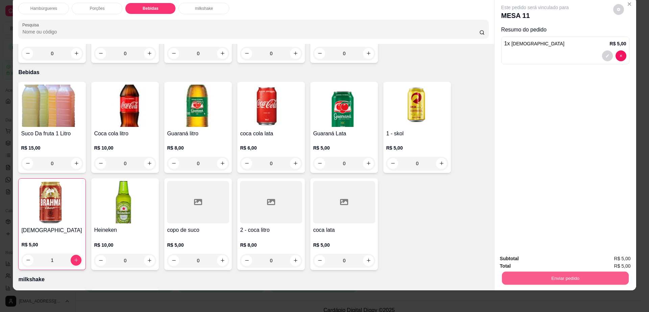
click at [536, 281] on button "Enviar pedido" at bounding box center [565, 278] width 127 height 13
click at [530, 259] on button "Não registrar e enviar pedido" at bounding box center [542, 261] width 70 height 13
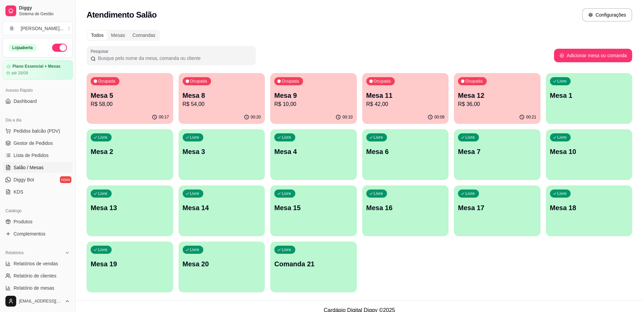
click at [468, 104] on p "R$ 36,00" at bounding box center [497, 104] width 78 height 8
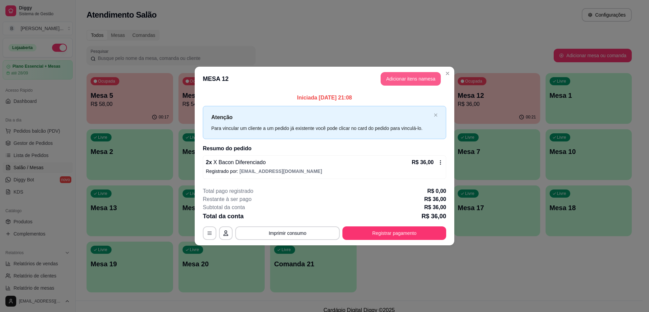
click at [398, 75] on button "Adicionar itens na mesa" at bounding box center [411, 79] width 60 height 14
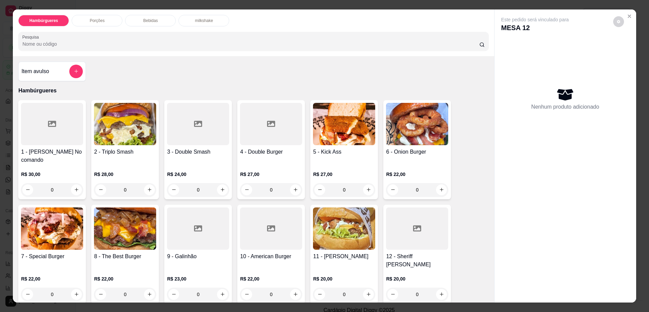
click at [143, 22] on p "Bebidas" at bounding box center [150, 20] width 15 height 5
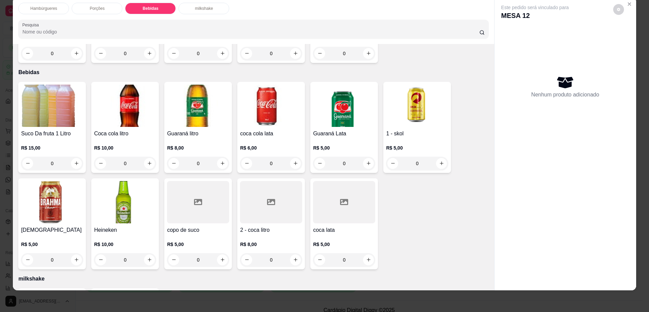
click at [256, 226] on h4 "2 - coca litro" at bounding box center [271, 230] width 62 height 8
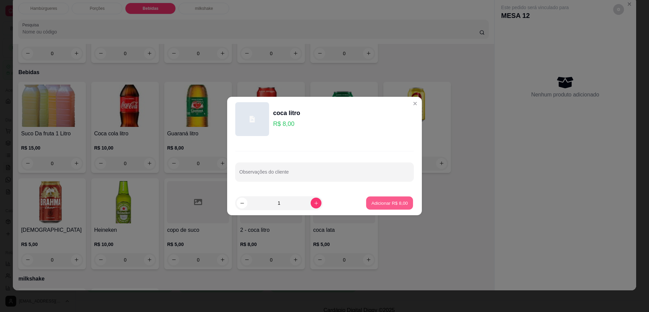
click at [379, 202] on p "Adicionar R$ 8,00" at bounding box center [389, 203] width 37 height 6
type input "1"
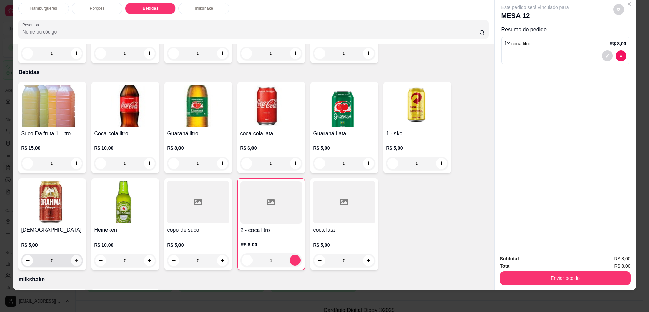
click at [74, 258] on icon "increase-product-quantity" at bounding box center [76, 260] width 5 height 5
type input "2"
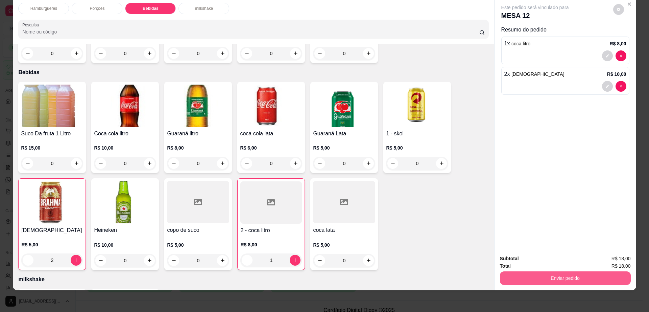
click at [583, 273] on button "Enviar pedido" at bounding box center [565, 278] width 131 height 14
click at [539, 260] on button "Não registrar e enviar pedido" at bounding box center [542, 261] width 70 height 13
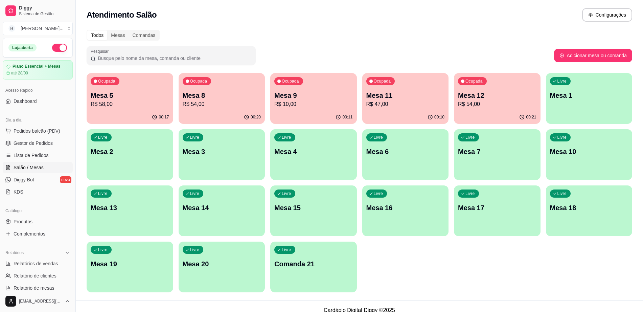
click at [142, 96] on p "Mesa 5" at bounding box center [130, 95] width 78 height 9
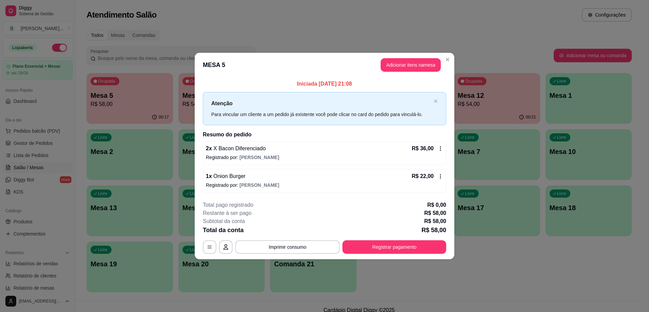
click at [438, 205] on p "R$ 0,00" at bounding box center [437, 205] width 19 height 8
click at [411, 63] on button "Adicionar itens na mesa" at bounding box center [411, 65] width 60 height 14
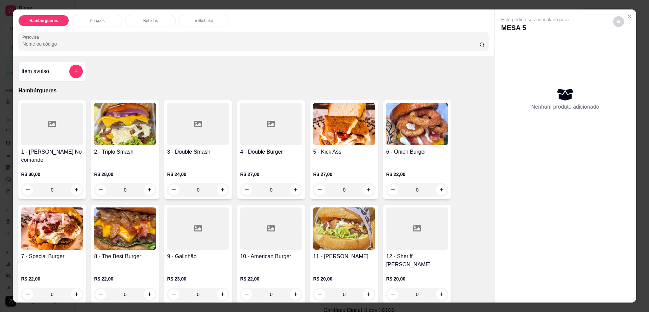
click at [151, 23] on p "Bebidas" at bounding box center [150, 20] width 15 height 5
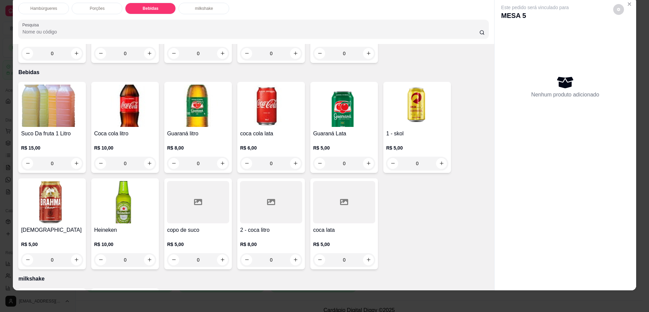
click at [275, 181] on div at bounding box center [271, 202] width 62 height 42
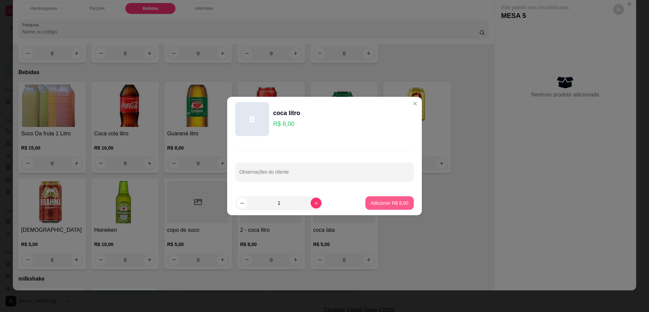
click at [388, 196] on button "Adicionar R$ 8,00" at bounding box center [390, 203] width 48 height 14
type input "1"
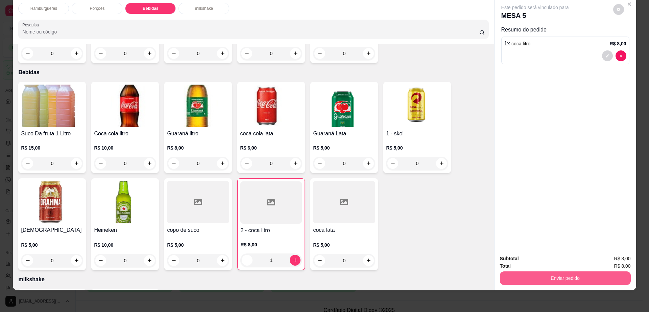
click at [529, 279] on button "Enviar pedido" at bounding box center [565, 278] width 131 height 14
click at [514, 259] on button "Não registrar e enviar pedido" at bounding box center [542, 261] width 70 height 13
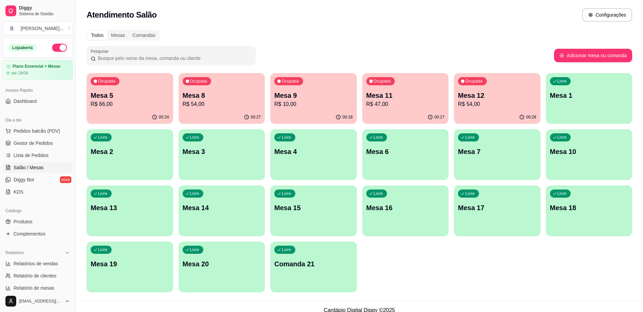
click at [498, 95] on p "Mesa 12" at bounding box center [497, 95] width 78 height 9
click at [177, 98] on div "Ocupada Mesa 5 R$ 66,00 00:29 Ocupada Mesa 8 R$ 54,00 00:32 Ocupada Mesa 9 R$ 1…" at bounding box center [360, 182] width 546 height 219
click at [220, 102] on p "R$ 54,00" at bounding box center [222, 104] width 78 height 8
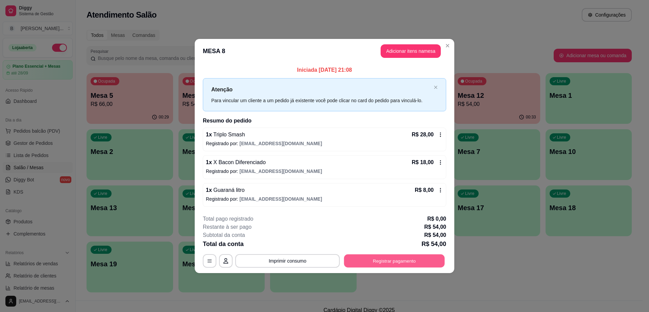
click at [411, 263] on button "Registrar pagamento" at bounding box center [394, 260] width 101 height 13
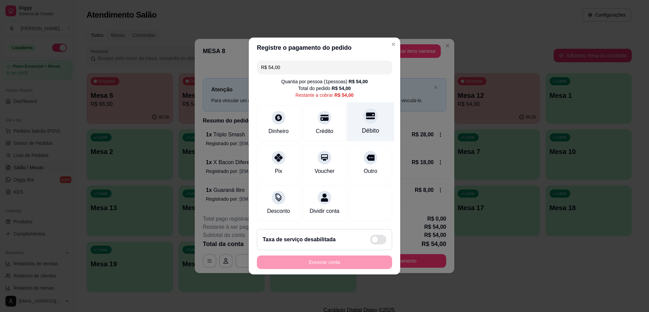
click at [365, 119] on div at bounding box center [370, 115] width 15 height 15
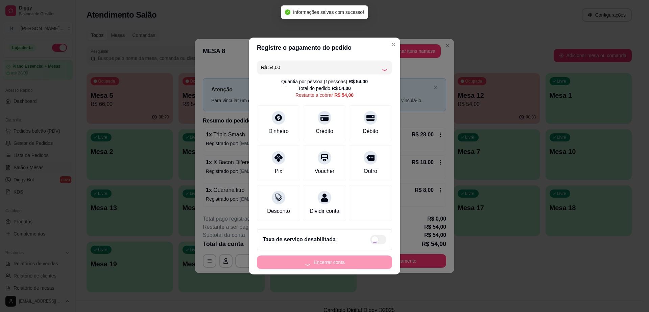
type input "R$ 0,00"
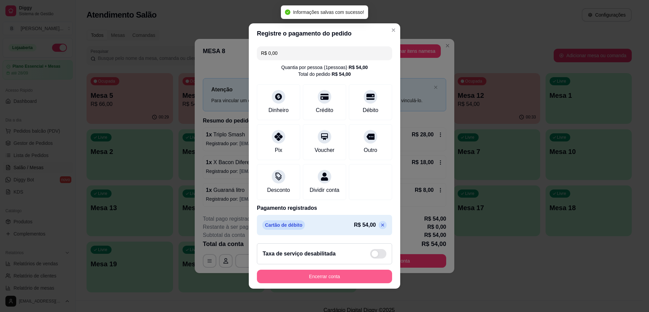
click at [343, 281] on button "Encerrar conta" at bounding box center [324, 277] width 135 height 14
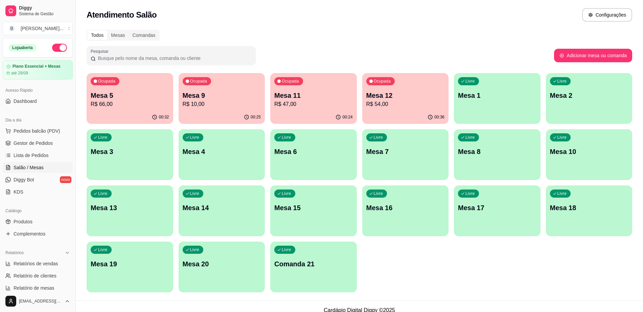
click at [34, 166] on span "Salão / Mesas" at bounding box center [29, 167] width 30 height 7
click at [38, 140] on span "Gestor de Pedidos" at bounding box center [33, 143] width 39 height 7
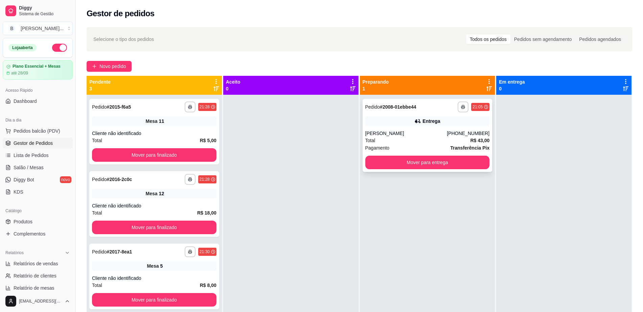
click at [472, 111] on div "**********" at bounding box center [474, 106] width 32 height 11
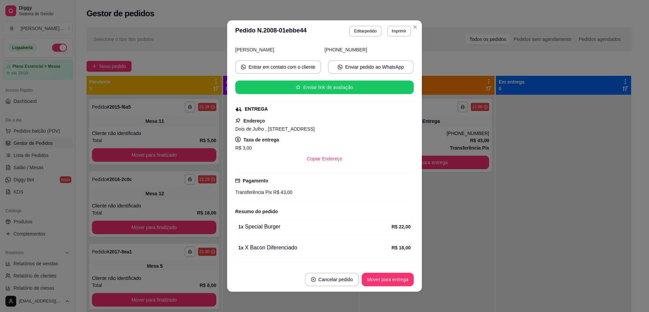
scroll to position [64, 0]
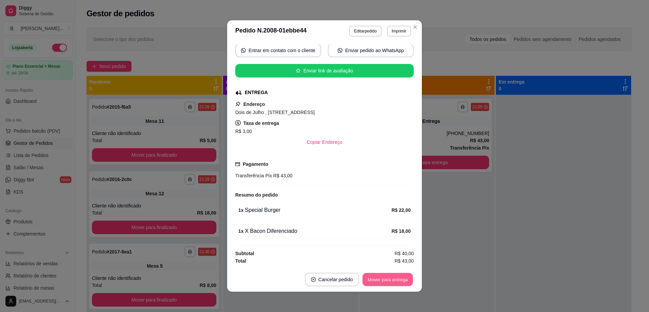
click at [385, 273] on div "Mover para entrega" at bounding box center [388, 280] width 52 height 14
click at [386, 281] on button "Mover para entrega" at bounding box center [388, 280] width 52 height 14
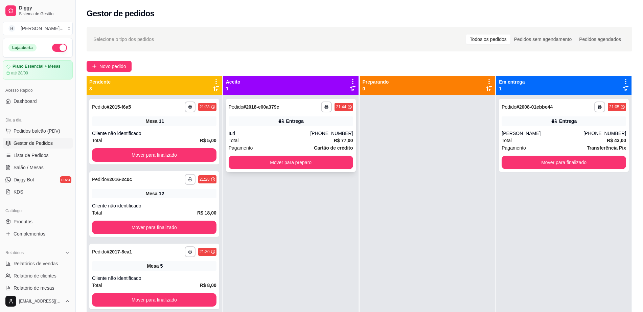
click at [342, 114] on div "**********" at bounding box center [291, 135] width 130 height 73
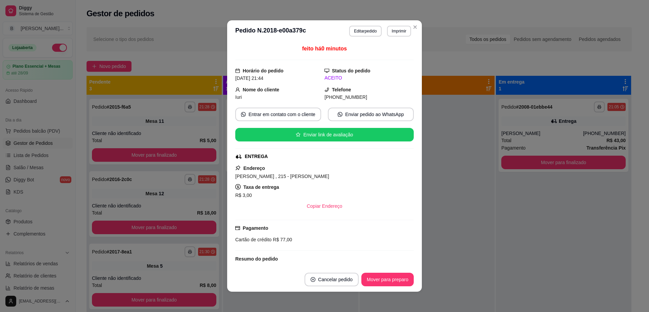
scroll to position [106, 0]
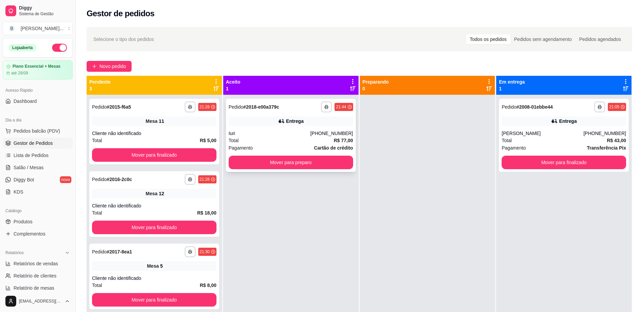
click at [336, 109] on div "21:44" at bounding box center [341, 106] width 10 height 5
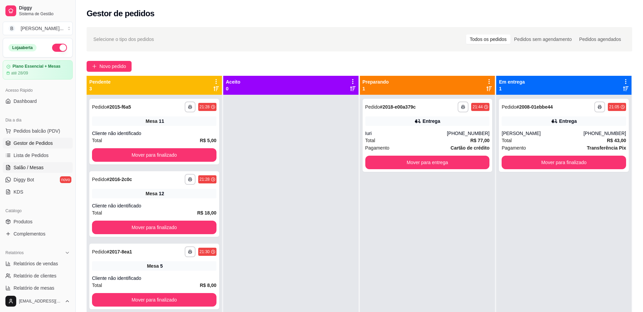
click at [28, 166] on span "Salão / Mesas" at bounding box center [29, 167] width 30 height 7
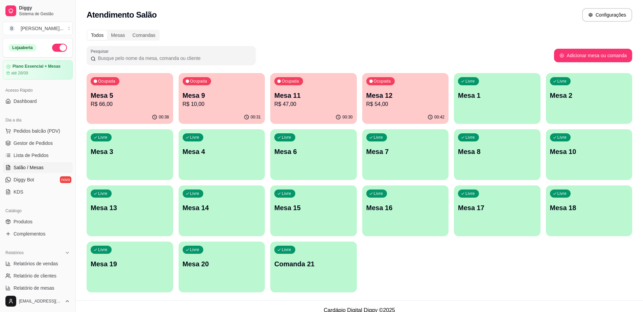
click at [299, 166] on div "Livre Mesa 6" at bounding box center [313, 150] width 87 height 43
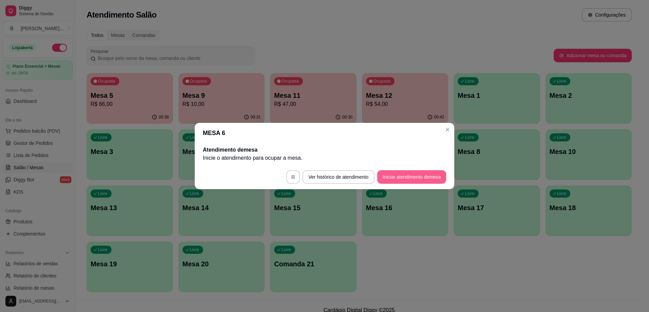
click at [400, 172] on button "Iniciar atendimento de mesa" at bounding box center [411, 177] width 69 height 14
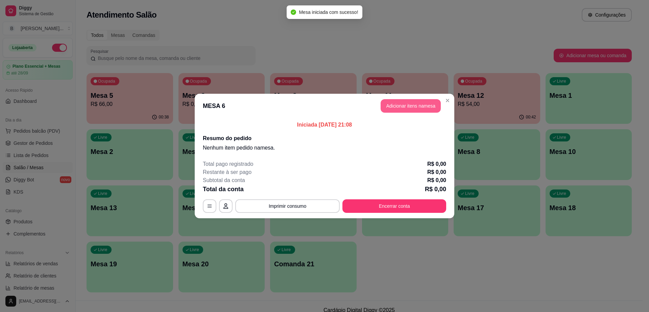
click at [391, 107] on button "Adicionar itens na mesa" at bounding box center [411, 106] width 60 height 14
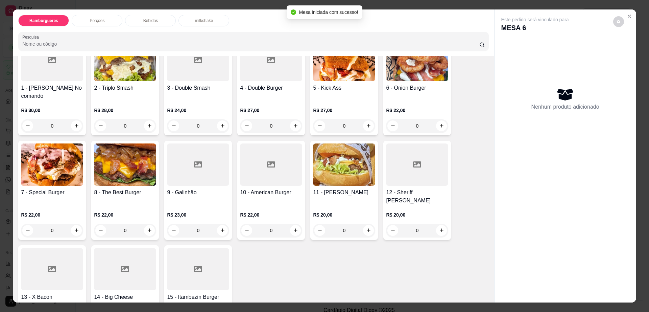
scroll to position [127, 0]
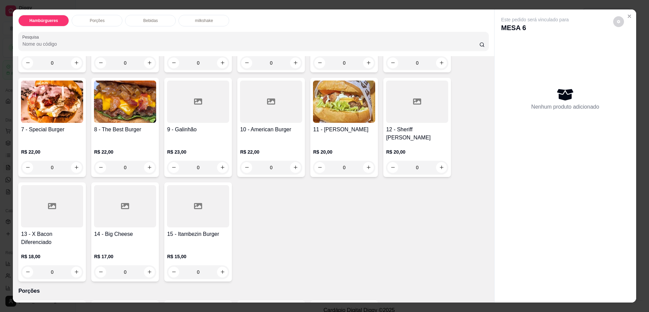
click at [54, 206] on div at bounding box center [52, 206] width 62 height 42
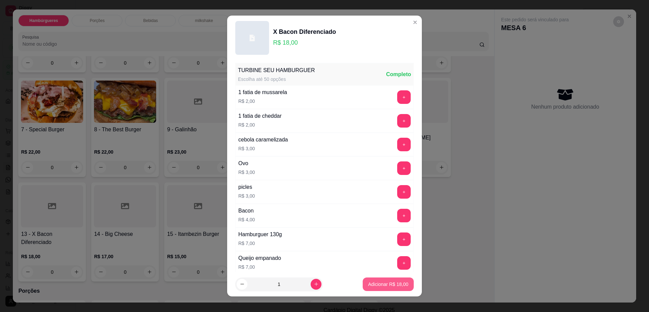
click at [368, 290] on button "Adicionar R$ 18,00" at bounding box center [388, 284] width 51 height 14
type input "1"
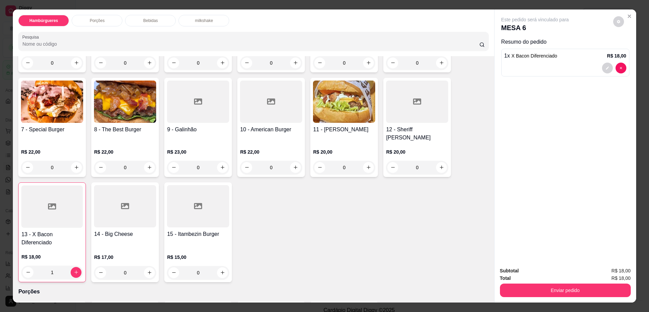
click at [124, 89] on img at bounding box center [125, 102] width 62 height 42
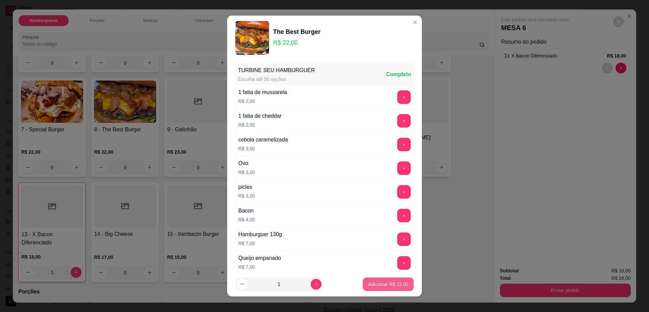
click at [370, 285] on p "Adicionar R$ 22,00" at bounding box center [388, 284] width 40 height 7
type input "1"
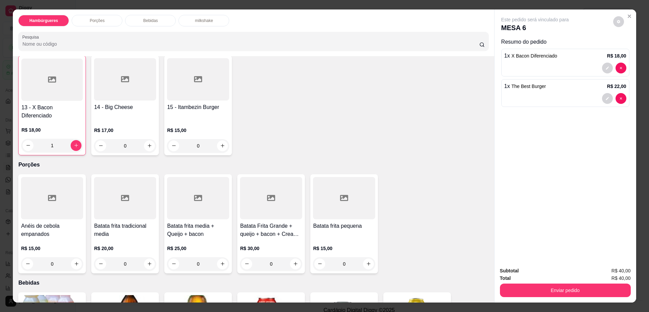
scroll to position [338, 0]
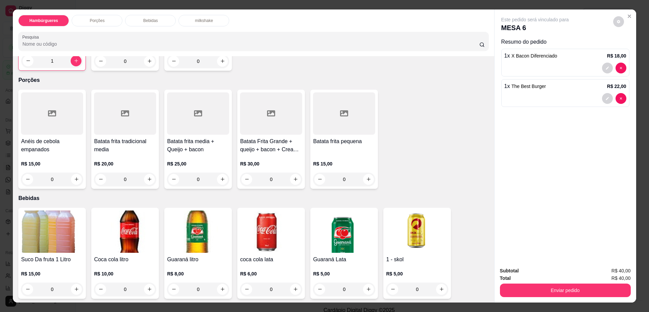
click at [363, 232] on img at bounding box center [344, 231] width 62 height 42
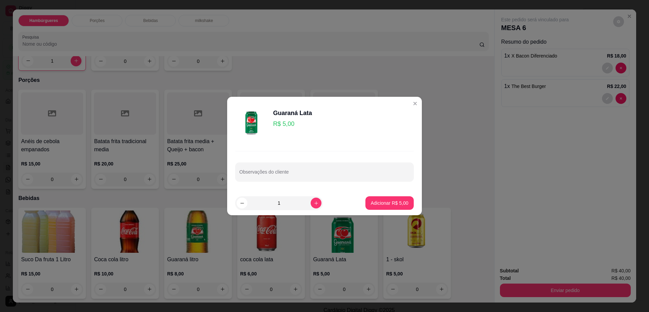
click at [365, 194] on footer "1 Adicionar R$ 5,00" at bounding box center [324, 203] width 195 height 24
click at [371, 204] on p "Adicionar R$ 5,00" at bounding box center [390, 203] width 38 height 7
type input "1"
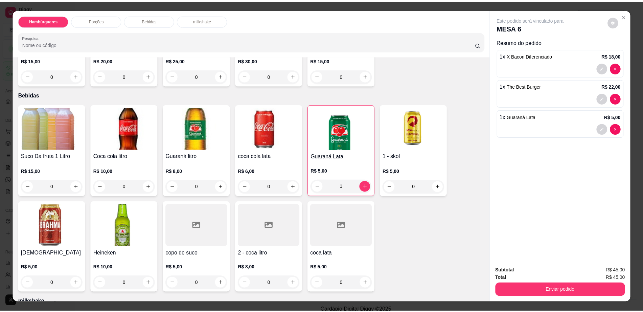
scroll to position [465, 0]
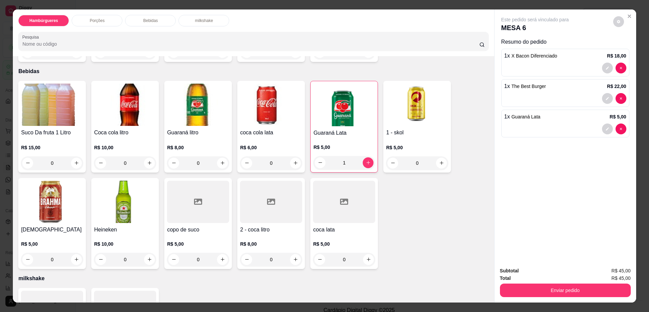
click at [118, 226] on h4 "Heineken" at bounding box center [125, 230] width 62 height 8
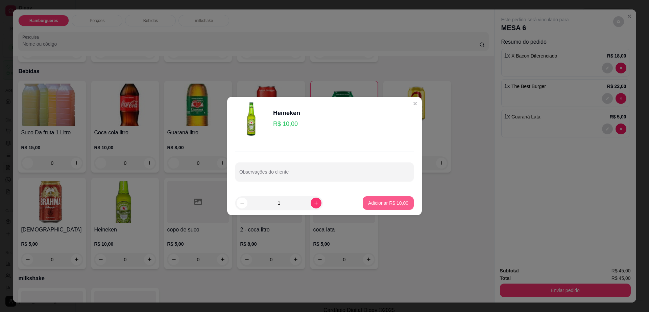
click at [375, 206] on button "Adicionar R$ 10,00" at bounding box center [388, 203] width 51 height 14
type input "1"
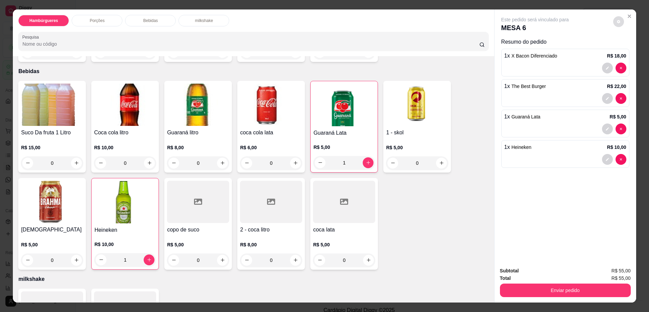
click at [619, 25] on button "decrease-product-quantity" at bounding box center [619, 21] width 11 height 11
click at [631, 43] on div "Impressão automática desabilitada" at bounding box center [605, 49] width 72 height 12
click at [631, 51] on span "Automatic updates" at bounding box center [631, 49] width 14 height 8
click at [628, 51] on input "Automatic updates" at bounding box center [626, 51] width 4 height 4
checkbox input "true"
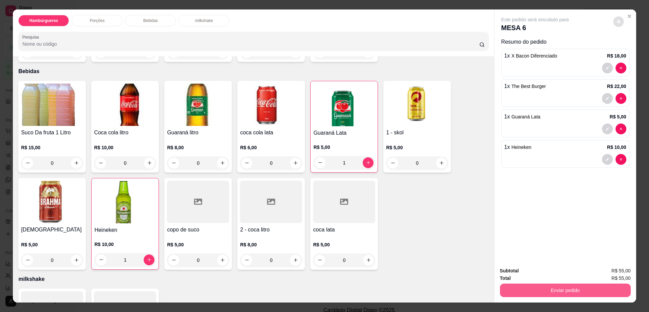
click at [561, 289] on button "Enviar pedido" at bounding box center [565, 290] width 131 height 14
click at [543, 270] on button "Não registrar e enviar pedido" at bounding box center [542, 273] width 70 height 13
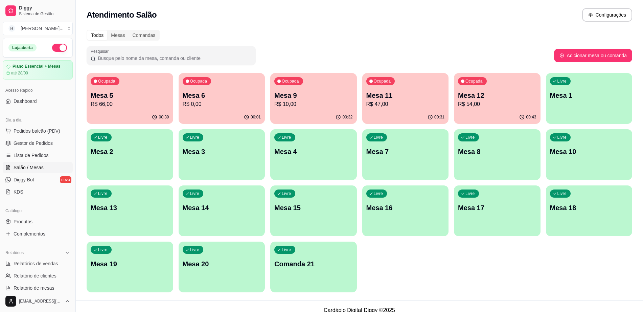
click at [394, 101] on p "R$ 47,00" at bounding box center [405, 104] width 78 height 8
click at [407, 112] on div "00:32" at bounding box center [405, 117] width 87 height 13
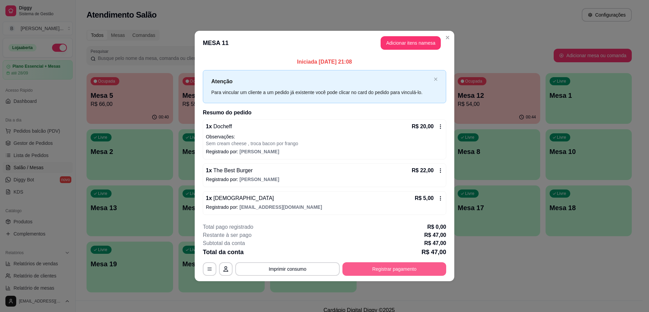
click at [389, 267] on button "Registrar pagamento" at bounding box center [395, 269] width 104 height 14
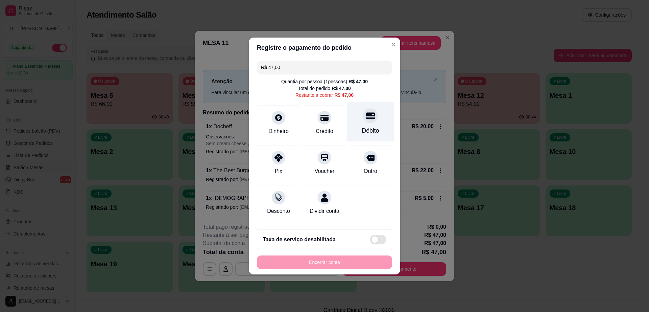
click at [372, 117] on div "Débito" at bounding box center [371, 122] width 48 height 40
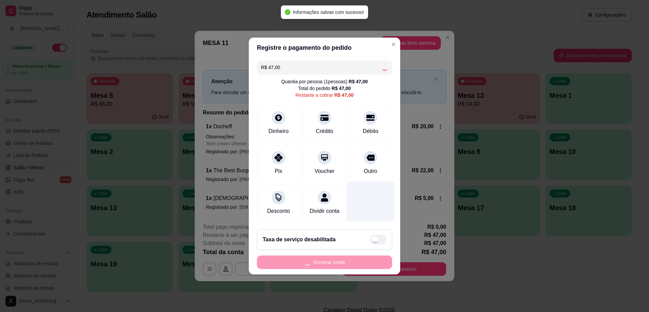
type input "R$ 0,00"
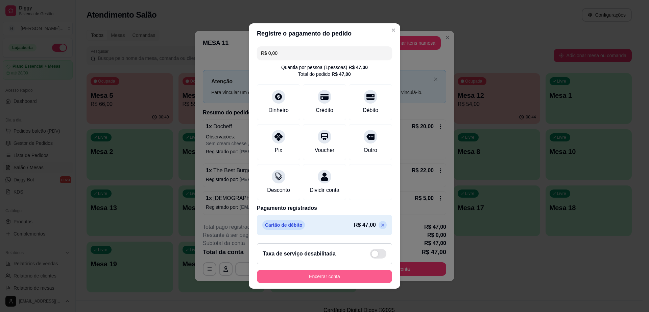
click at [324, 279] on button "Encerrar conta" at bounding box center [324, 277] width 135 height 14
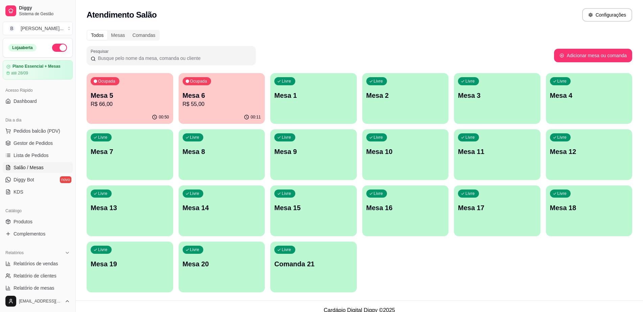
click at [147, 161] on div "Livre Mesa 7" at bounding box center [130, 150] width 87 height 43
click at [611, 160] on div "Livre Mesa 12" at bounding box center [589, 150] width 84 height 41
click at [121, 106] on p "R$ 66,00" at bounding box center [130, 104] width 76 height 8
click at [130, 97] on p "Mesa 5" at bounding box center [130, 95] width 78 height 9
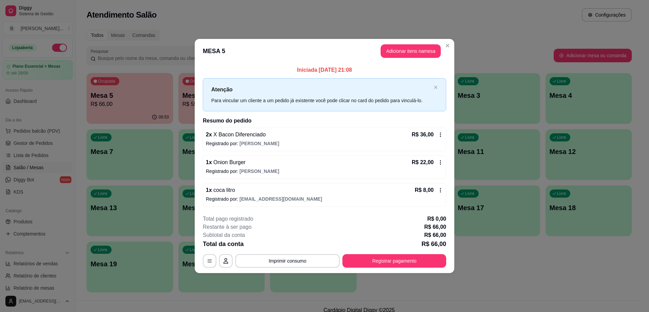
click at [397, 267] on button "Registrar pagamento" at bounding box center [395, 261] width 104 height 14
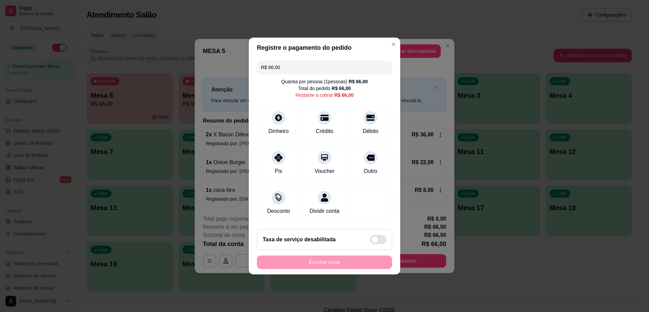
click at [298, 61] on input "R$ 66,00" at bounding box center [324, 68] width 127 height 14
type input "R$ 33,00"
click at [271, 162] on div "Pix" at bounding box center [279, 162] width 48 height 40
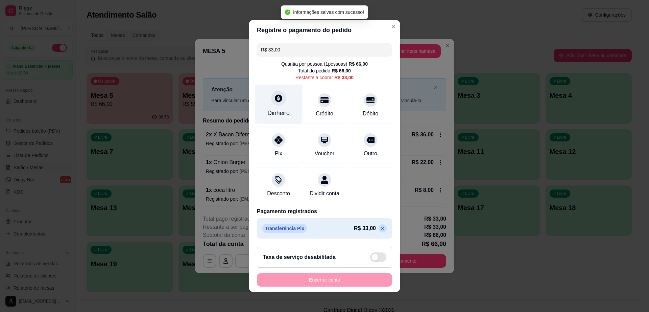
click at [279, 105] on div "Dinheiro" at bounding box center [279, 105] width 48 height 40
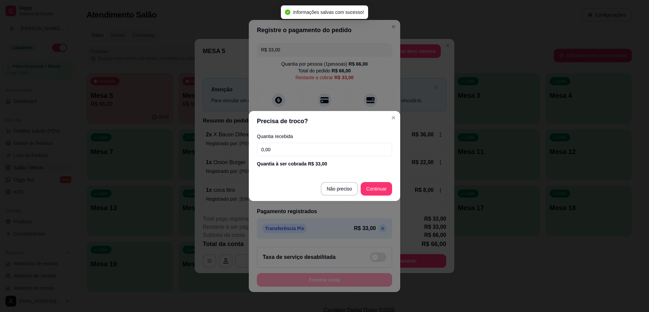
click at [297, 148] on input "0,00" at bounding box center [324, 150] width 135 height 14
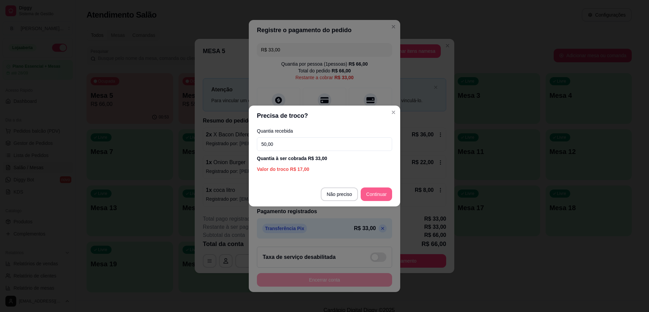
type input "50,00"
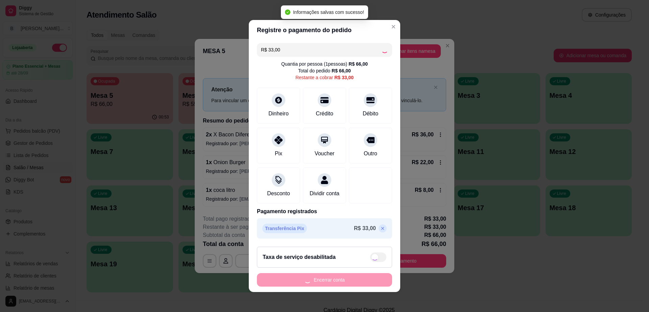
type input "R$ 0,00"
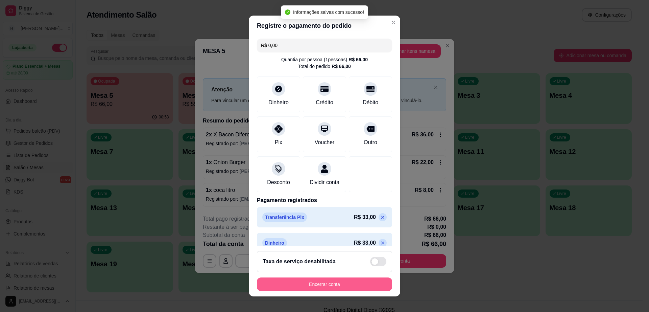
click at [350, 287] on button "Encerrar conta" at bounding box center [324, 284] width 135 height 14
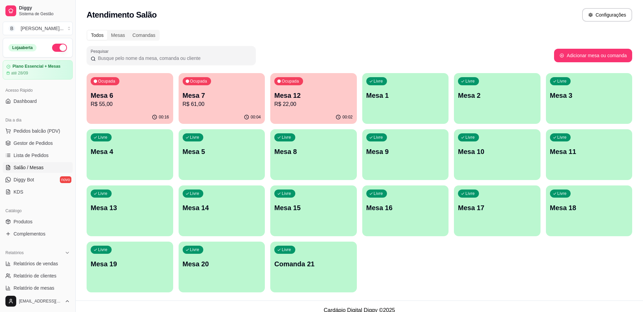
click at [153, 101] on p "R$ 55,00" at bounding box center [130, 104] width 78 height 8
click at [304, 91] on p "Mesa 12" at bounding box center [313, 95] width 78 height 9
click at [41, 143] on span "Gestor de Pedidos" at bounding box center [33, 143] width 39 height 7
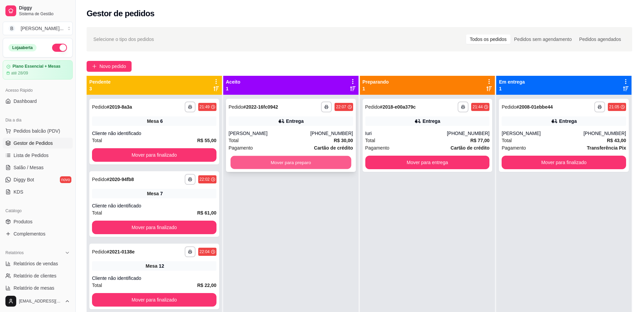
click at [299, 162] on button "Mover para preparo" at bounding box center [290, 162] width 121 height 13
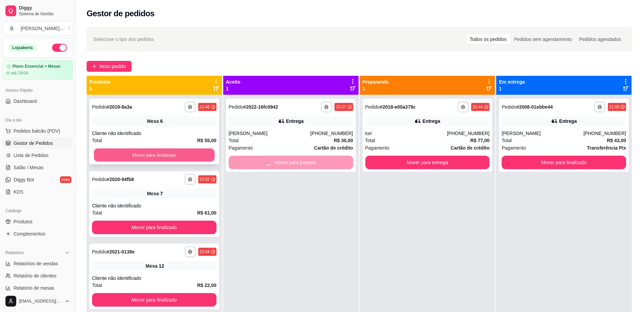
click at [135, 152] on button "Mover para finalizado" at bounding box center [154, 154] width 121 height 13
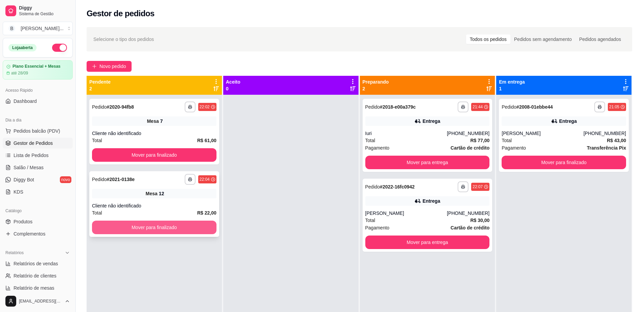
click at [166, 228] on button "Mover para finalizado" at bounding box center [154, 228] width 124 height 14
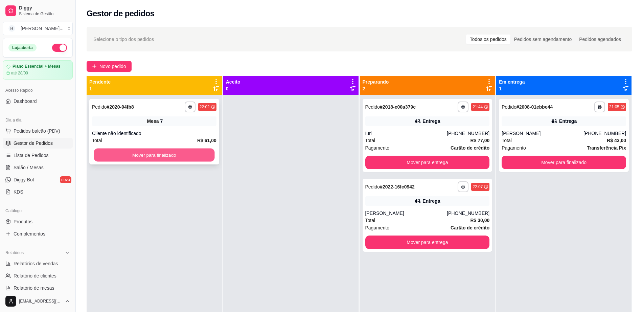
click at [176, 155] on button "Mover para finalizado" at bounding box center [154, 154] width 121 height 13
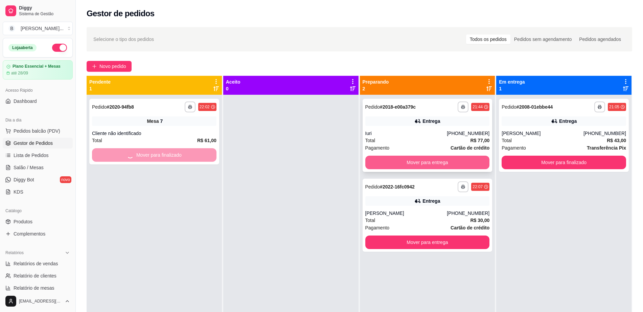
click at [428, 161] on button "Mover para entrega" at bounding box center [427, 163] width 124 height 14
click at [34, 169] on span "Salão / Mesas" at bounding box center [29, 167] width 30 height 7
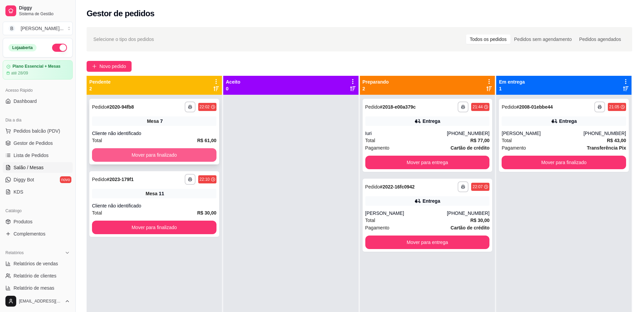
click at [183, 152] on button "Mover para finalizado" at bounding box center [154, 155] width 124 height 14
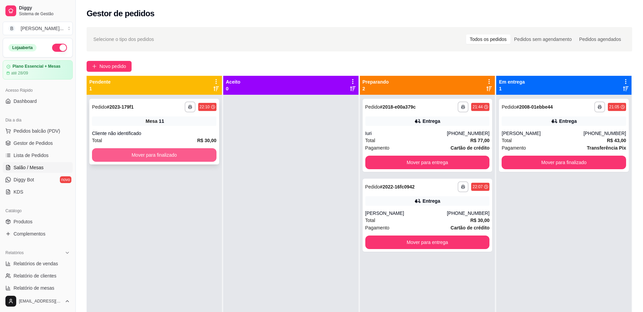
click at [188, 152] on button "Mover para finalizado" at bounding box center [154, 155] width 124 height 14
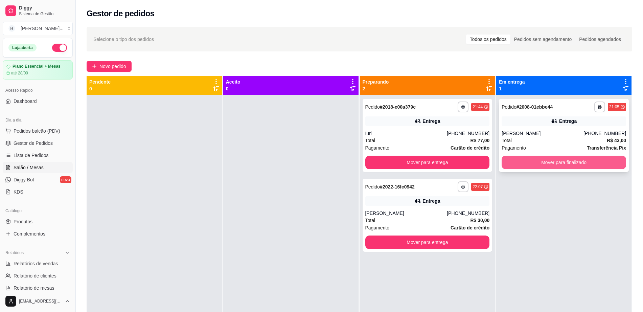
click at [528, 165] on button "Mover para finalizado" at bounding box center [564, 163] width 124 height 14
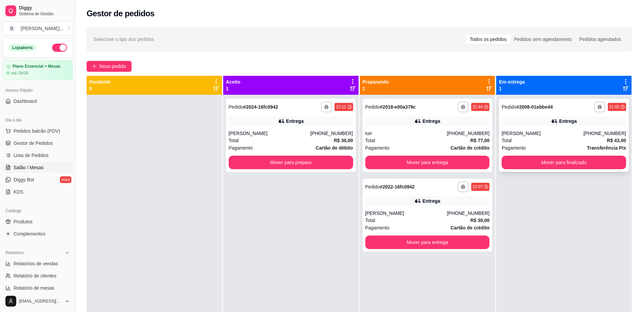
click at [581, 124] on div "Entrega" at bounding box center [564, 120] width 124 height 9
click at [449, 162] on button "Mover para entrega" at bounding box center [427, 163] width 124 height 14
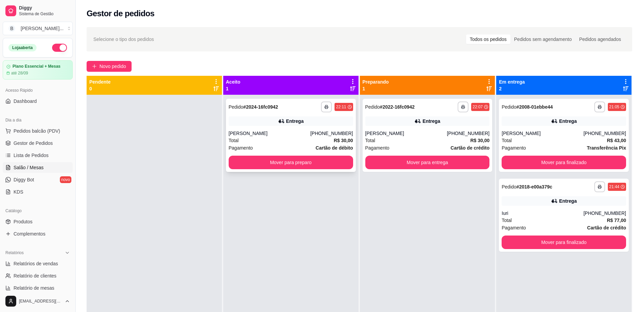
click at [333, 128] on div "**********" at bounding box center [291, 135] width 130 height 73
click at [439, 113] on div "**********" at bounding box center [428, 135] width 130 height 73
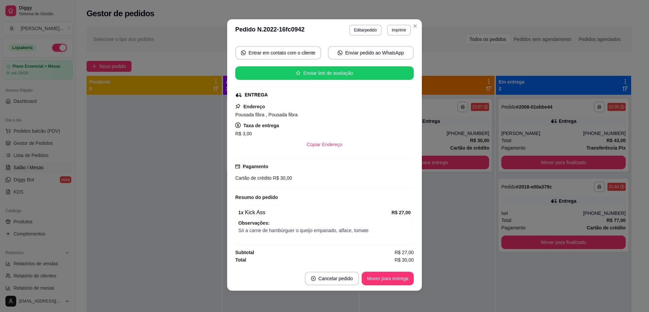
scroll to position [1, 0]
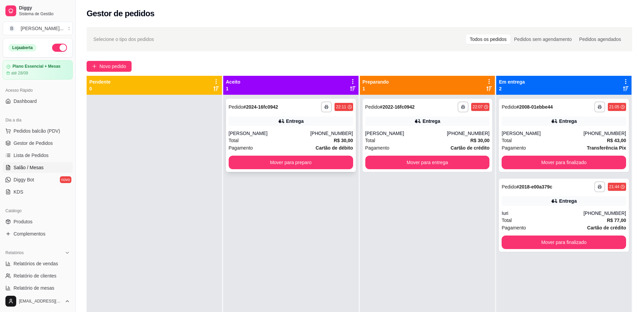
click at [302, 138] on div "Total R$ 30,00" at bounding box center [291, 140] width 124 height 7
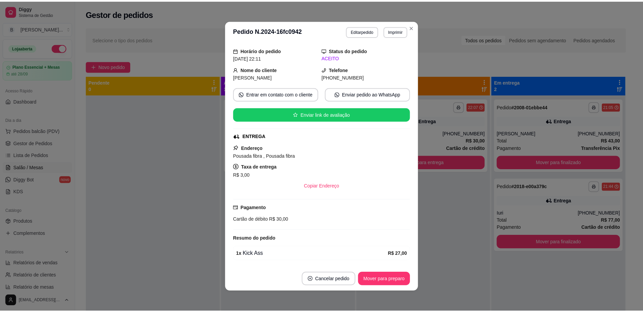
scroll to position [0, 0]
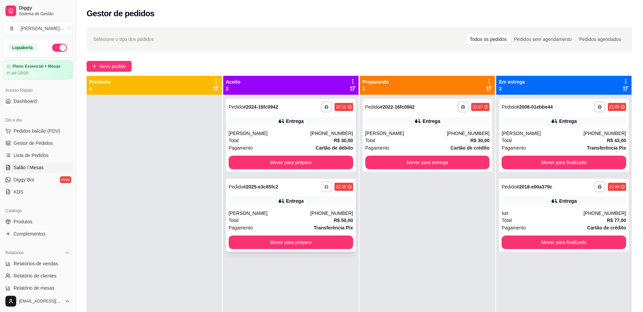
click at [326, 188] on button "button" at bounding box center [326, 186] width 11 height 11
click at [298, 208] on button "Impressora cell" at bounding box center [305, 210] width 47 height 10
click at [309, 249] on div "**********" at bounding box center [291, 215] width 130 height 73
click at [274, 165] on button "Mover para preparo" at bounding box center [291, 163] width 124 height 14
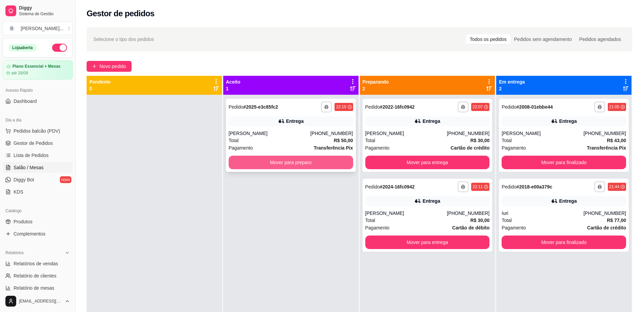
click at [269, 162] on button "Mover para preparo" at bounding box center [291, 163] width 124 height 14
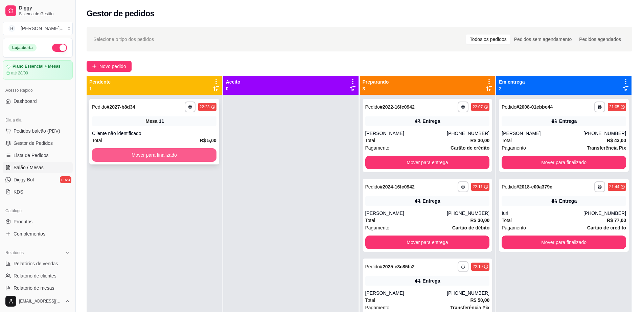
click at [172, 148] on button "Mover para finalizado" at bounding box center [154, 155] width 124 height 14
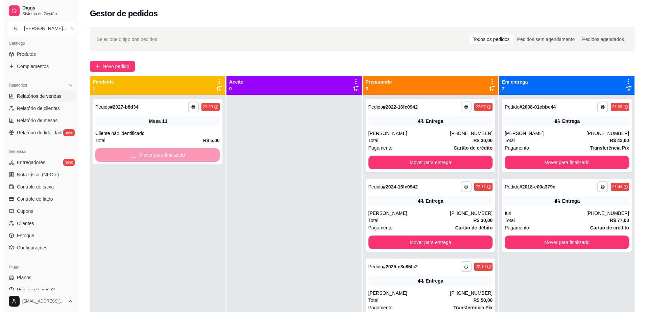
scroll to position [169, 0]
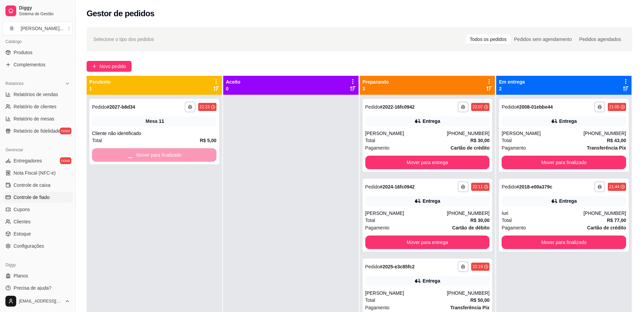
click at [44, 196] on span "Controle de fiado" at bounding box center [32, 197] width 36 height 7
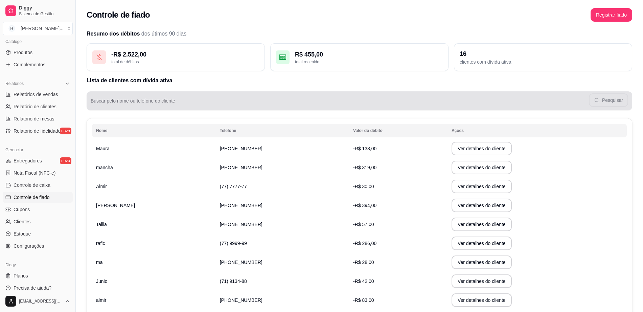
click at [380, 101] on input "Buscar pelo nome ou telefone do cliente" at bounding box center [340, 103] width 498 height 7
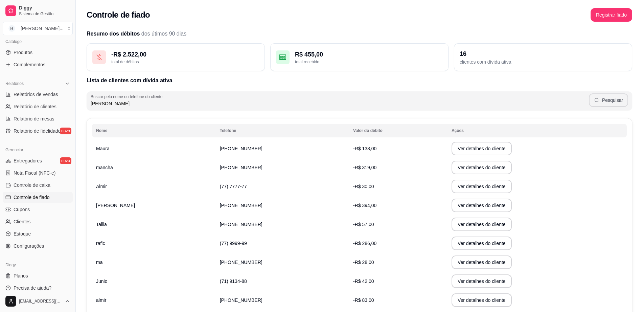
type input "gabriel"
click at [609, 101] on button "Pesquisar" at bounding box center [608, 100] width 39 height 14
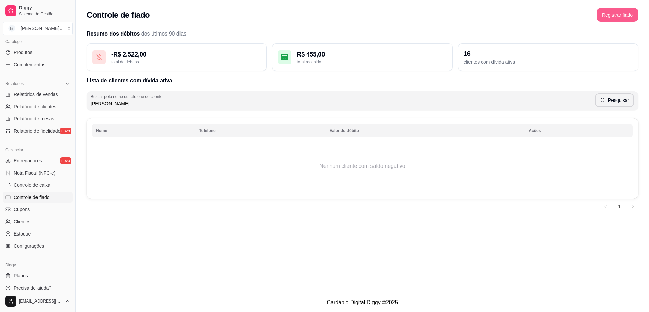
click at [618, 11] on button "Registrar fiado" at bounding box center [618, 15] width 42 height 14
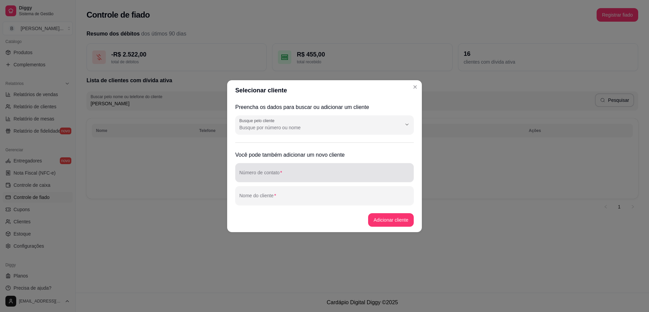
click at [292, 178] on input "Número de contato" at bounding box center [324, 175] width 170 height 7
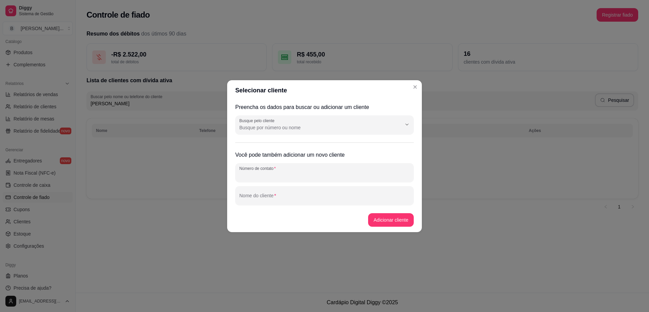
paste input "[PHONE_NUMBER]"
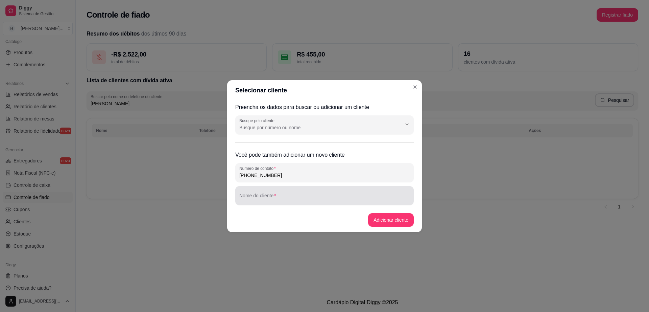
type input "[PHONE_NUMBER]"
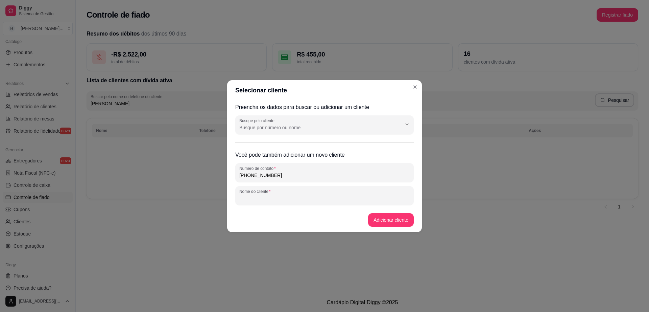
click at [289, 199] on input "Nome do cliente" at bounding box center [324, 198] width 170 height 7
type input "gabriel cabeça"
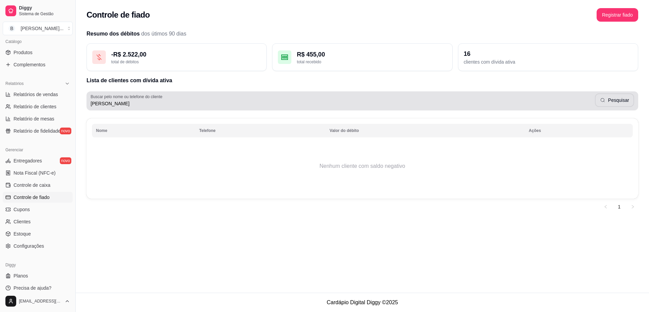
click at [360, 108] on div "Buscar pelo nome ou telefone do cliente gabriel Pesquisar" at bounding box center [363, 100] width 552 height 19
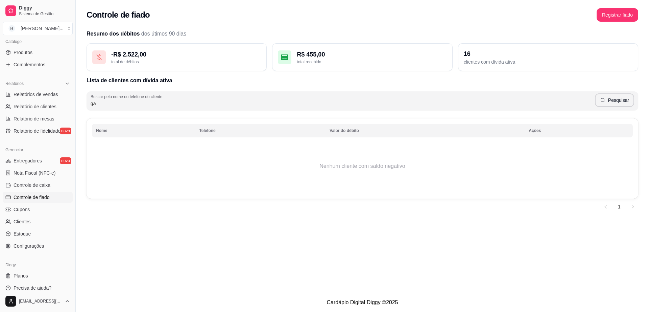
type input "g"
click at [600, 98] on div "Pesquisar" at bounding box center [363, 101] width 544 height 14
click at [601, 99] on div "Pesquisar" at bounding box center [363, 101] width 544 height 14
click at [51, 189] on link "Controle de caixa" at bounding box center [38, 185] width 70 height 11
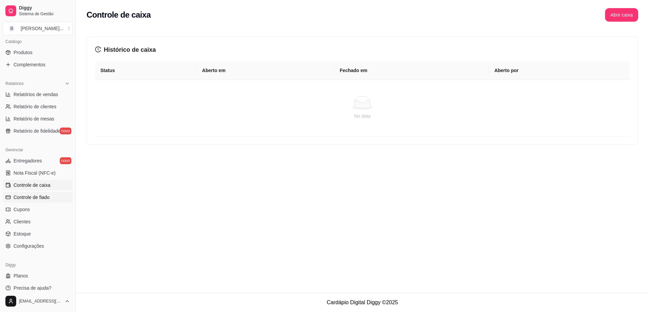
click at [52, 195] on link "Controle de fiado" at bounding box center [38, 197] width 70 height 11
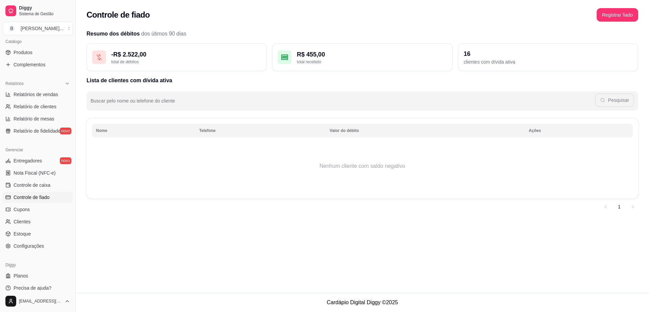
click at [222, 175] on td "Nenhum cliente com saldo negativo" at bounding box center [362, 166] width 541 height 54
click at [202, 181] on td "Nenhum cliente com saldo negativo" at bounding box center [362, 166] width 541 height 54
click at [184, 61] on div "total de débitos" at bounding box center [186, 61] width 150 height 5
click at [178, 60] on div "total de débitos" at bounding box center [186, 61] width 150 height 5
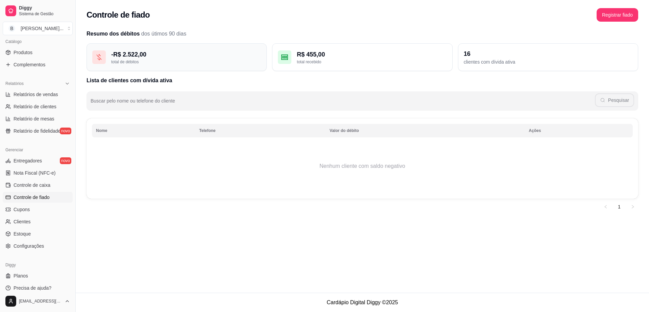
click at [178, 60] on div "total de débitos" at bounding box center [186, 61] width 150 height 5
click at [177, 60] on div "total de débitos" at bounding box center [186, 61] width 150 height 5
drag, startPoint x: 94, startPoint y: 49, endPoint x: 91, endPoint y: 49, distance: 3.7
click at [94, 49] on div "- R$ 2.522,00 total de débitos" at bounding box center [177, 57] width 180 height 28
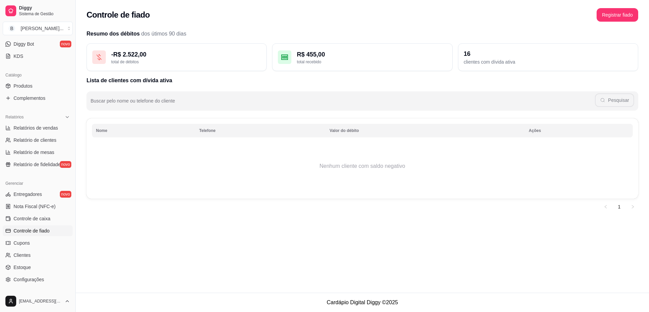
scroll to position [42, 0]
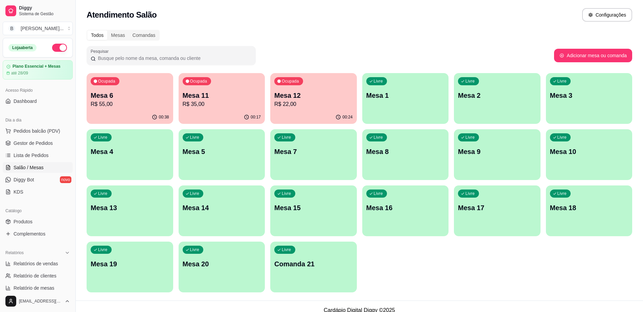
click at [308, 113] on div "00:24" at bounding box center [313, 117] width 87 height 13
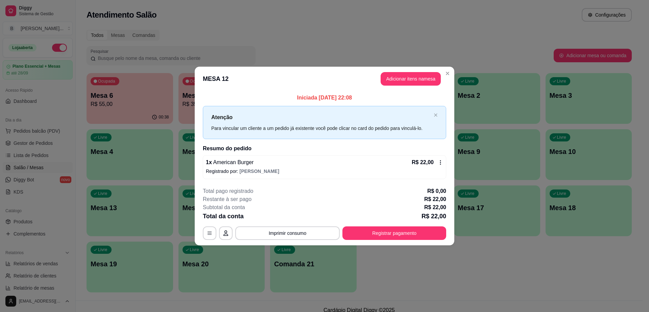
click at [439, 163] on icon at bounding box center [440, 162] width 5 height 5
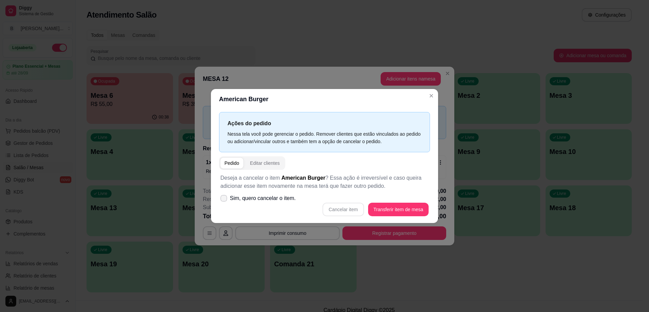
click at [227, 197] on span at bounding box center [224, 198] width 7 height 7
click at [225, 200] on input "Sim, quero cancelar o item." at bounding box center [222, 202] width 4 height 4
checkbox input "true"
click at [341, 208] on button "Cancelar item" at bounding box center [343, 210] width 41 height 14
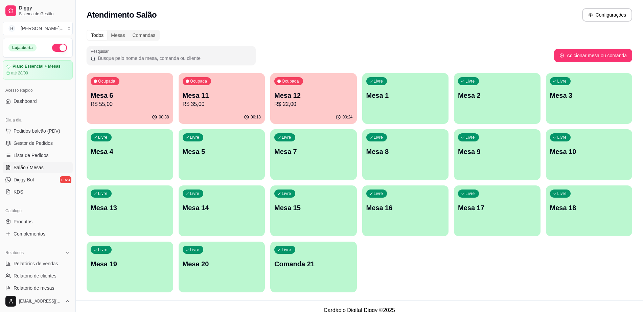
click at [125, 104] on p "R$ 55,00" at bounding box center [130, 104] width 78 height 8
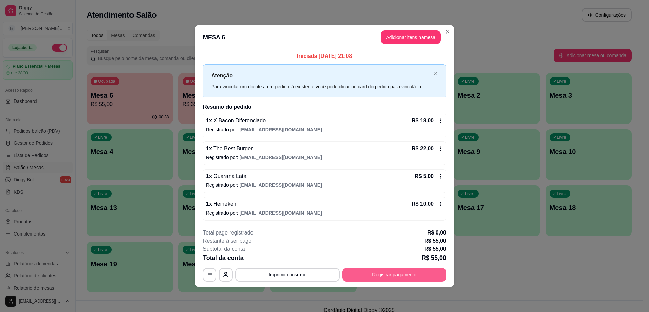
click at [376, 274] on button "Registrar pagamento" at bounding box center [395, 275] width 104 height 14
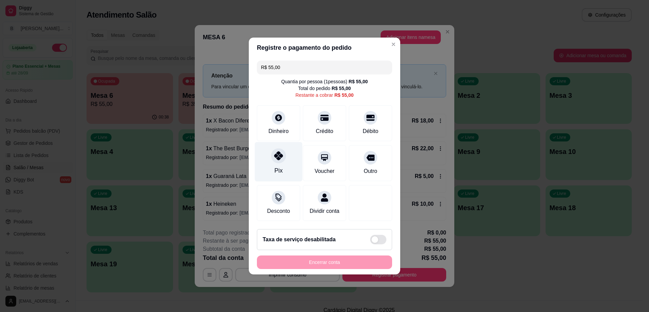
click at [279, 151] on icon at bounding box center [278, 155] width 9 height 9
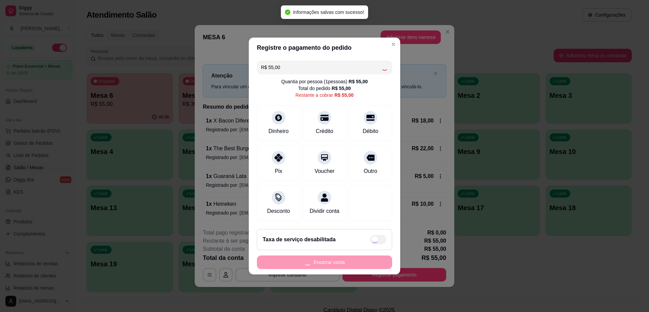
type input "R$ 0,00"
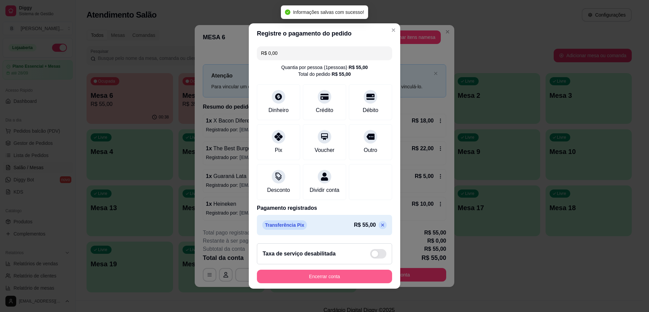
click at [343, 278] on button "Encerrar conta" at bounding box center [324, 277] width 135 height 14
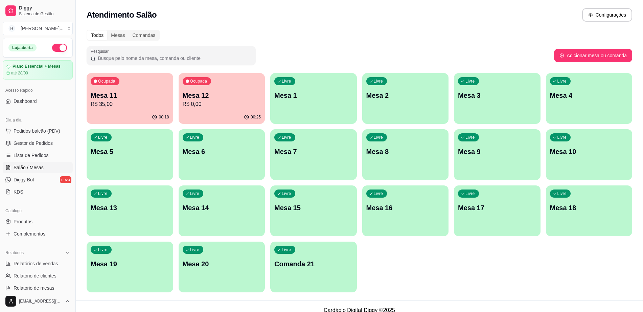
click at [219, 99] on p "Mesa 12" at bounding box center [222, 95] width 78 height 9
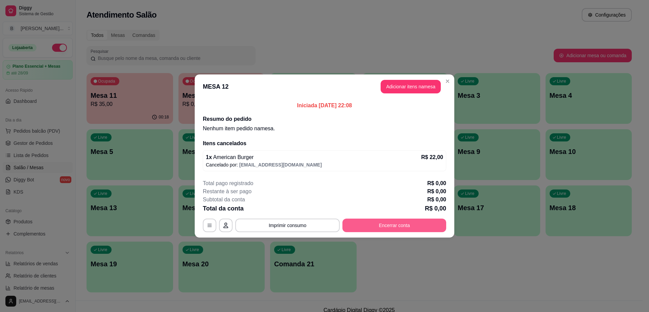
click at [412, 229] on button "Encerrar conta" at bounding box center [395, 226] width 104 height 14
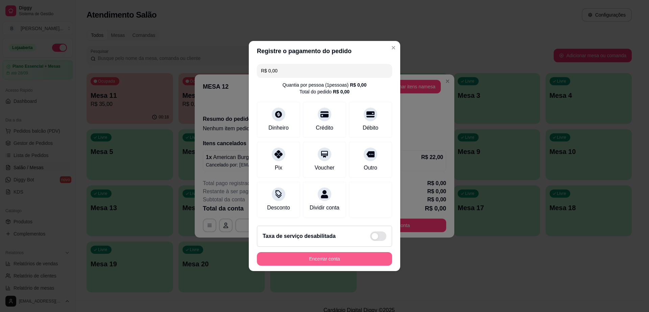
click at [328, 263] on button "Encerrar conta" at bounding box center [324, 259] width 135 height 14
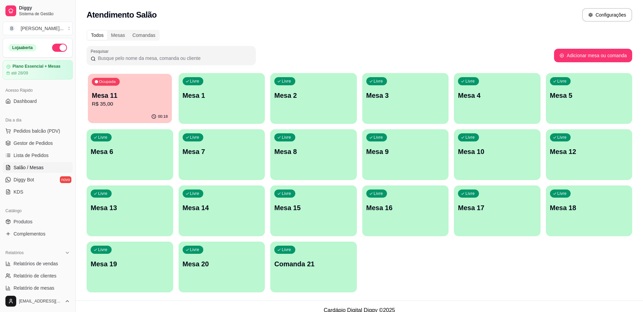
click at [136, 102] on p "R$ 35,00" at bounding box center [130, 104] width 76 height 8
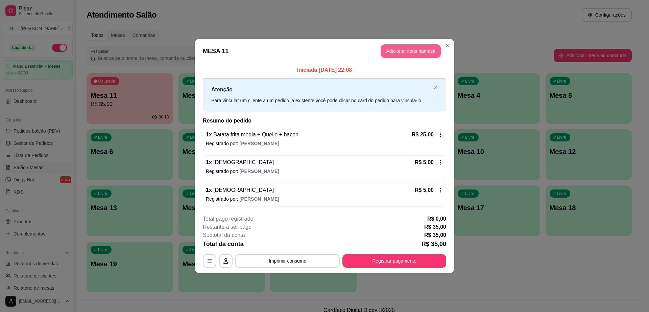
click at [395, 51] on button "Adicionar itens na mesa" at bounding box center [411, 51] width 60 height 14
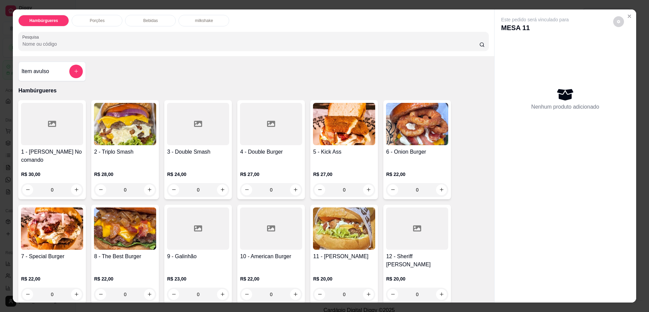
click at [148, 18] on p "Bebidas" at bounding box center [150, 20] width 15 height 5
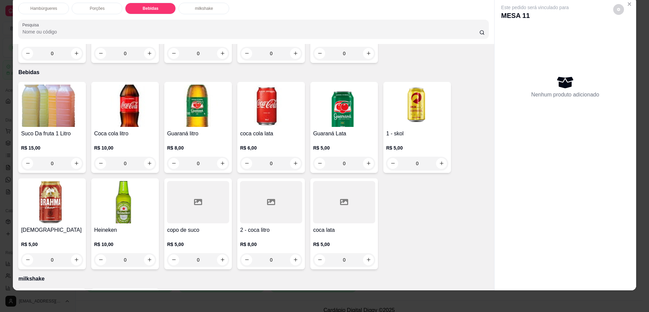
click at [48, 186] on img at bounding box center [52, 202] width 62 height 42
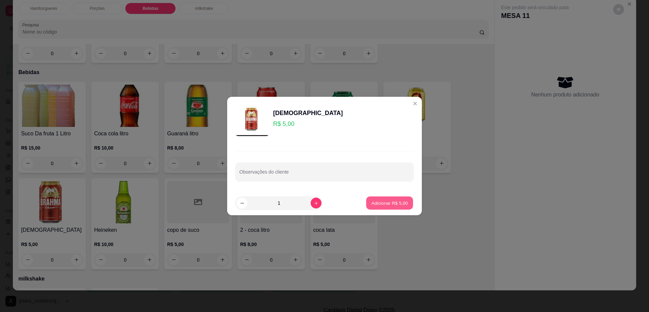
click at [384, 200] on p "Adicionar R$ 5,00" at bounding box center [389, 203] width 37 height 6
type input "1"
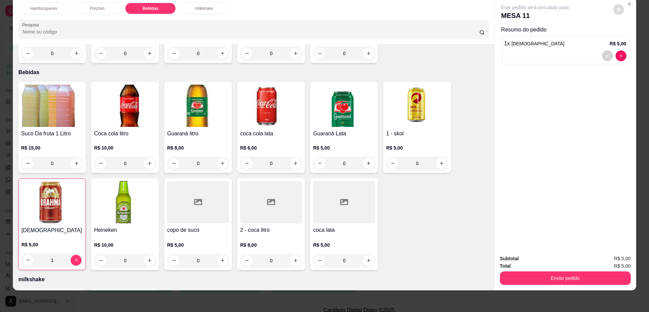
click at [617, 7] on button "decrease-product-quantity" at bounding box center [619, 9] width 11 height 11
click at [628, 36] on span "Automatic updates" at bounding box center [631, 36] width 14 height 8
click at [628, 37] on input "Automatic updates" at bounding box center [626, 39] width 4 height 4
checkbox input "false"
click at [517, 279] on button "Enviar pedido" at bounding box center [565, 278] width 131 height 14
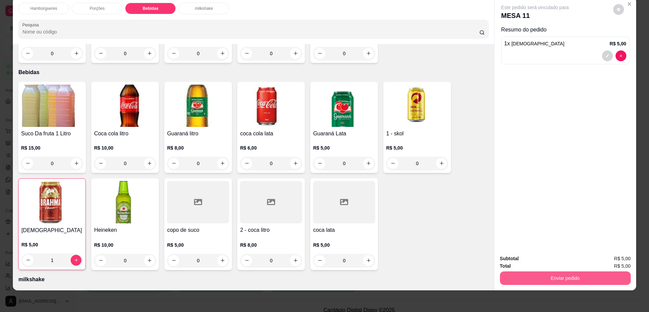
click at [518, 277] on button "Enviar pedido" at bounding box center [565, 278] width 131 height 14
click at [524, 262] on button "Não registrar e enviar pedido" at bounding box center [542, 261] width 70 height 13
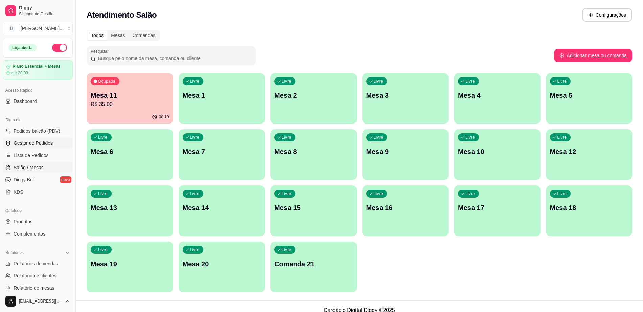
click at [43, 143] on span "Gestor de Pedidos" at bounding box center [33, 143] width 39 height 7
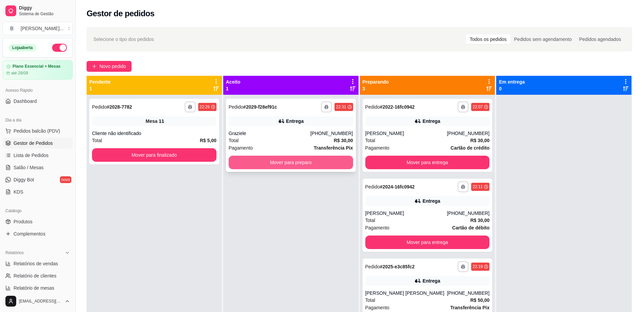
click at [324, 138] on div "Total R$ 30,00" at bounding box center [291, 140] width 124 height 7
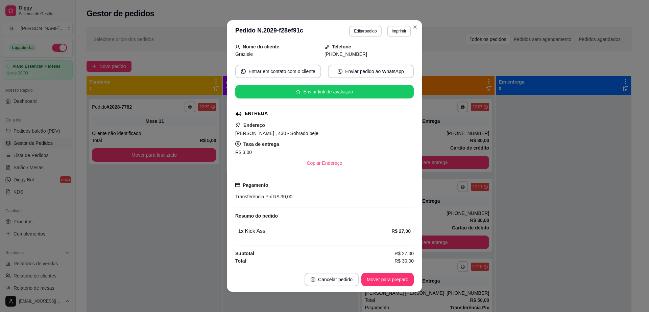
scroll to position [1, 0]
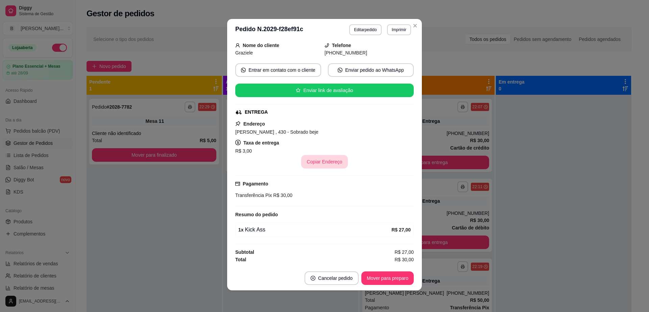
click at [319, 161] on button "Copiar Endereço" at bounding box center [324, 162] width 46 height 14
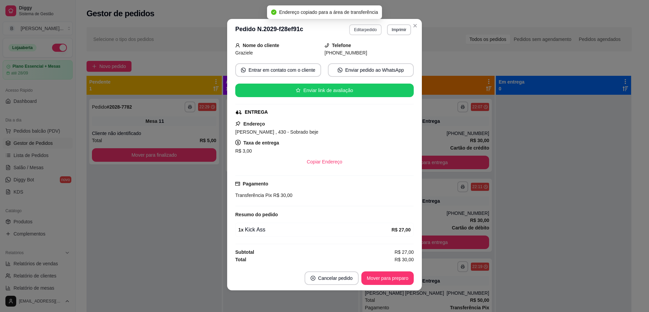
click at [364, 31] on button "Editar pedido" at bounding box center [365, 29] width 32 height 11
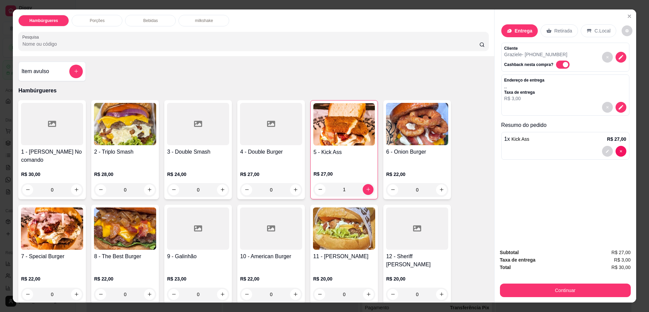
click at [562, 142] on div "1 x Kick Ass R$ 27,00" at bounding box center [566, 139] width 122 height 8
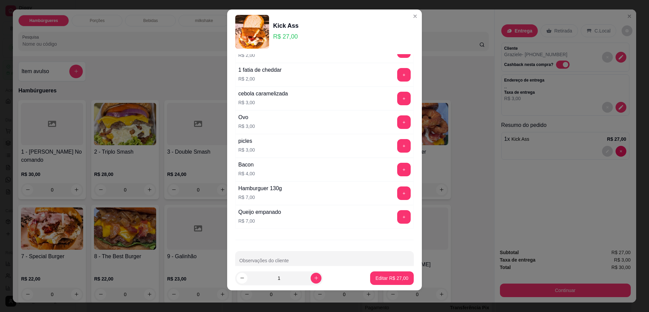
scroll to position [53, 0]
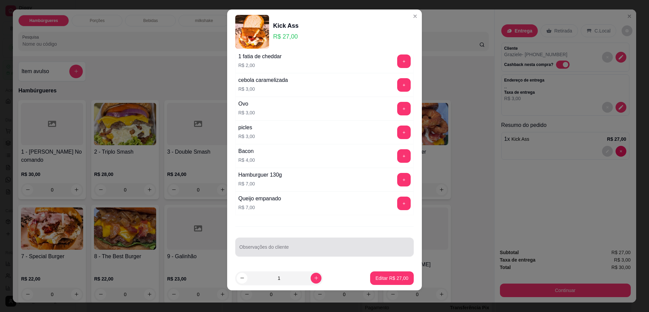
click at [305, 247] on input "Observações do cliente" at bounding box center [324, 249] width 170 height 7
type input "troca bacon por frango"
click at [385, 275] on p "Editar R$ 27,00" at bounding box center [392, 278] width 33 height 7
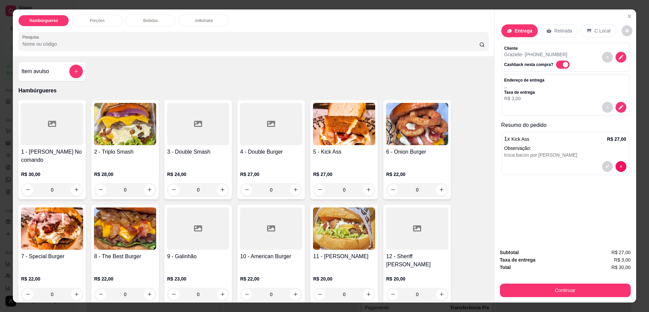
type input "0"
click at [618, 57] on icon "decrease-product-quantity" at bounding box center [621, 57] width 6 height 6
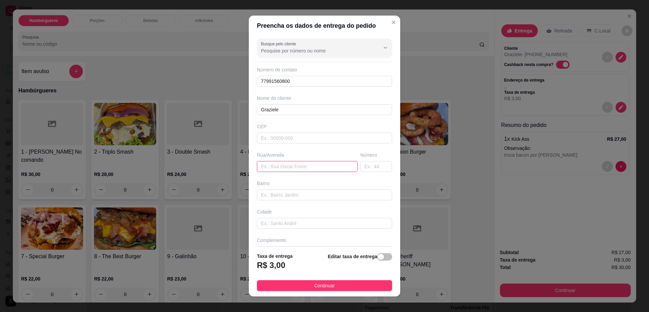
click at [306, 165] on input "text" at bounding box center [307, 166] width 101 height 11
click at [298, 135] on input "text" at bounding box center [324, 138] width 135 height 11
type input "45140000"
type input "Itambé"
type input "45140000"
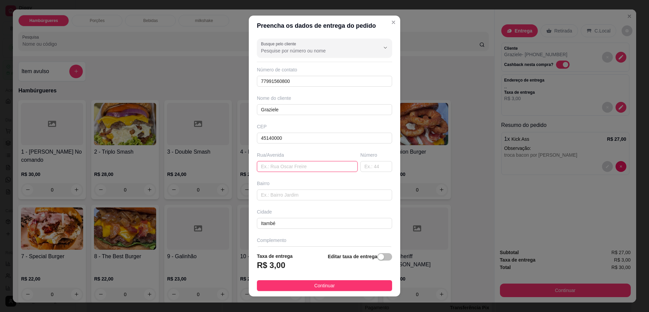
click at [299, 168] on input "text" at bounding box center [307, 166] width 101 height 11
paste input "Manuel novaes , 430 - Sobrado beje"
type input "Manuel novaes , 430 - Sobrado beje"
click at [322, 282] on span "Continuar" at bounding box center [325, 285] width 21 height 7
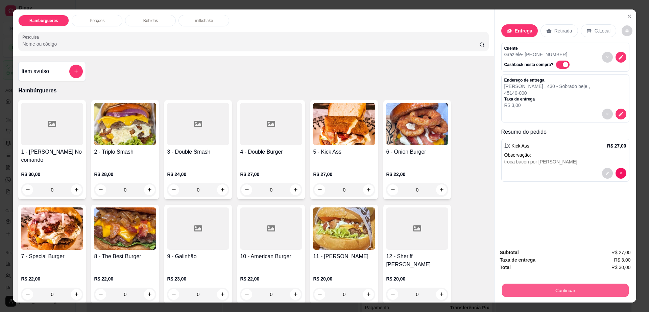
click at [521, 296] on button "Continuar" at bounding box center [565, 290] width 127 height 13
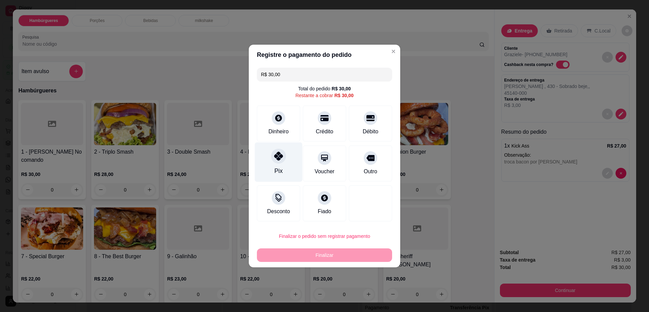
click at [282, 162] on div "Pix" at bounding box center [279, 162] width 48 height 40
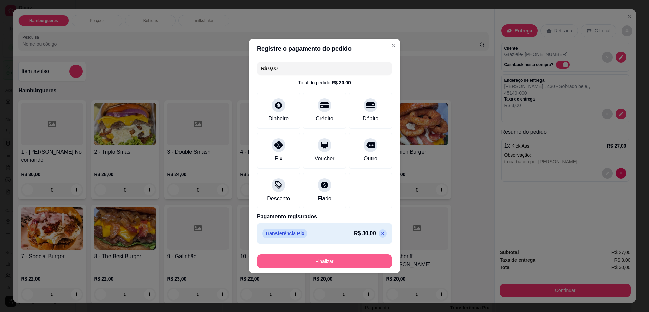
click at [329, 265] on button "Finalizar" at bounding box center [324, 261] width 135 height 14
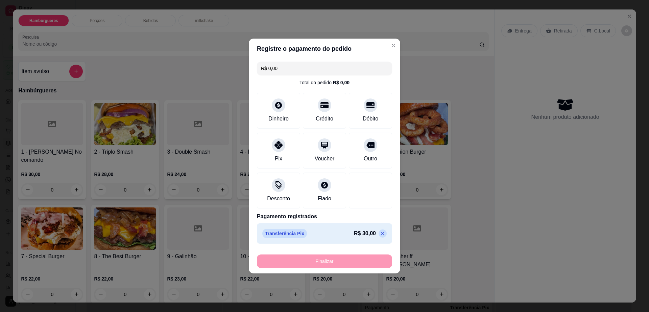
type input "-R$ 30,00"
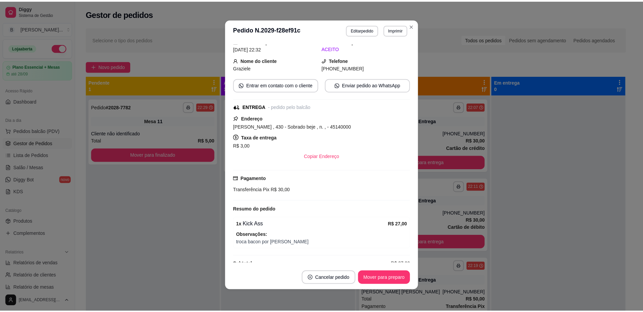
scroll to position [55, 0]
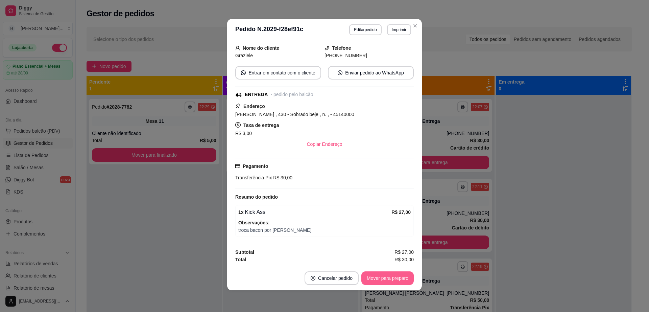
click at [376, 280] on button "Mover para preparo" at bounding box center [388, 278] width 52 height 14
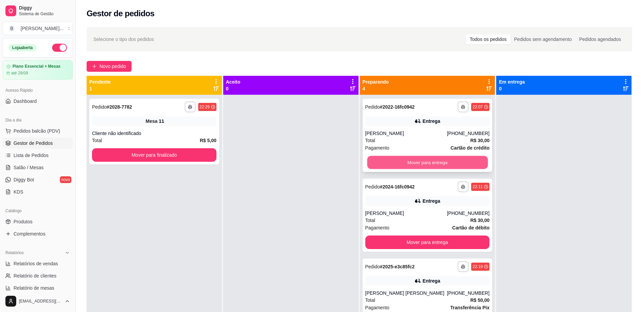
click at [412, 161] on button "Mover para entrega" at bounding box center [427, 162] width 121 height 13
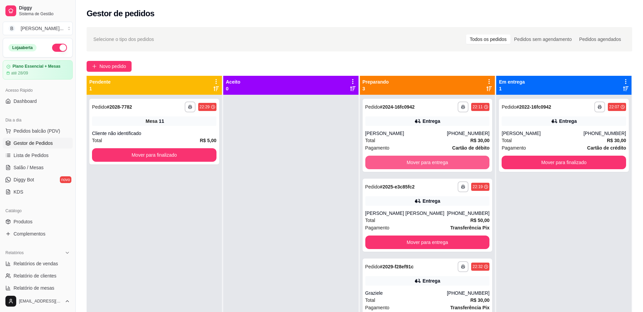
click at [412, 161] on button "Mover para entrega" at bounding box center [427, 163] width 124 height 14
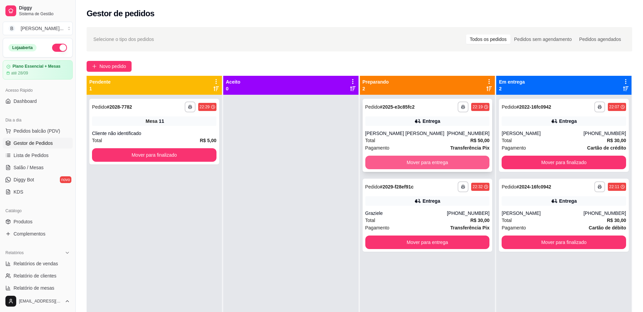
click at [413, 160] on button "Mover para entrega" at bounding box center [427, 163] width 124 height 14
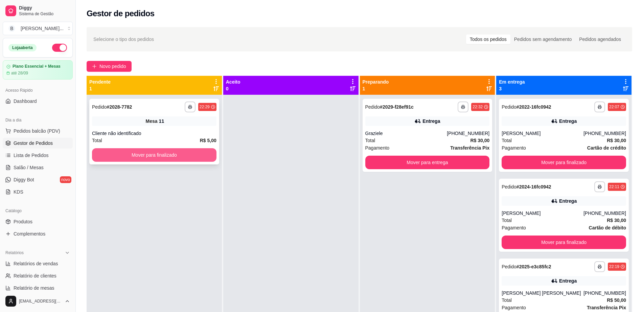
click at [177, 153] on button "Mover para finalizado" at bounding box center [154, 155] width 124 height 14
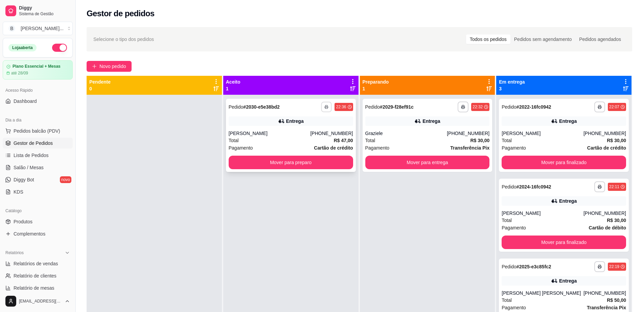
click at [325, 107] on icon "button" at bounding box center [327, 107] width 4 height 4
click at [317, 128] on button "Impressora cell" at bounding box center [305, 130] width 49 height 11
click at [309, 157] on button "Mover para preparo" at bounding box center [291, 163] width 124 height 14
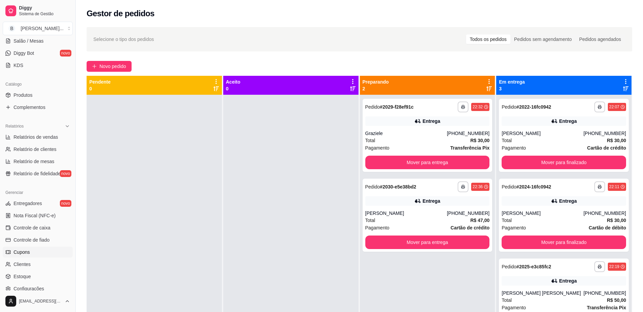
scroll to position [127, 0]
click at [48, 226] on span "Controle de caixa" at bounding box center [32, 227] width 37 height 7
click at [45, 239] on span "Controle de fiado" at bounding box center [32, 239] width 36 height 7
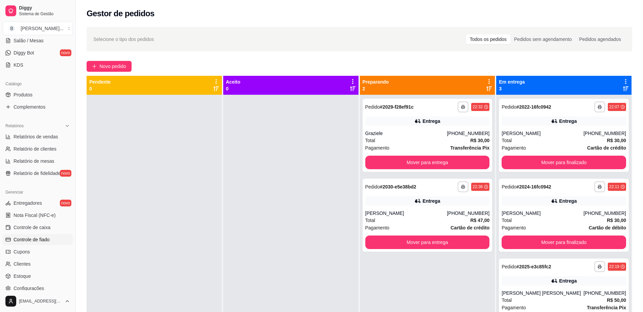
click at [45, 239] on span "Controle de fiado" at bounding box center [32, 239] width 36 height 7
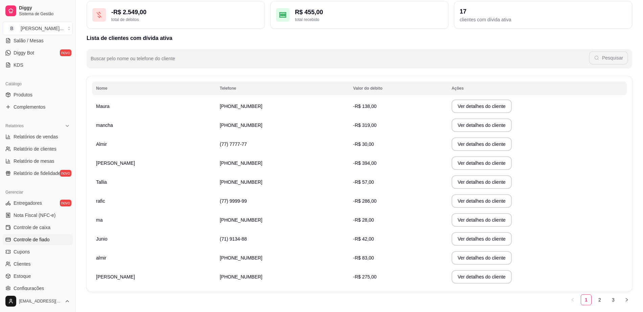
scroll to position [63, 0]
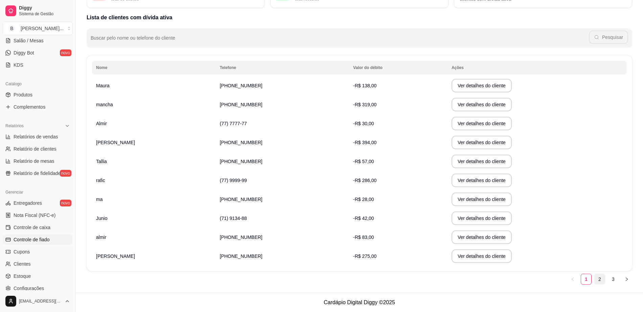
click at [596, 275] on link "2" at bounding box center [600, 279] width 10 height 10
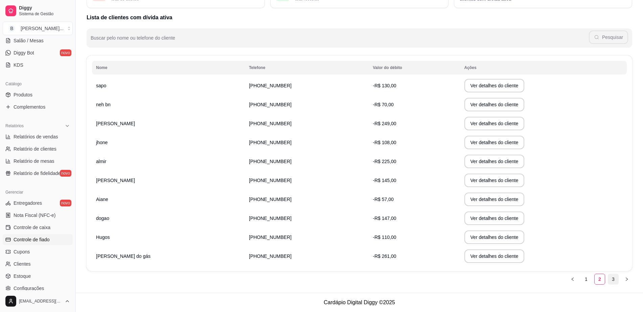
click at [613, 279] on link "3" at bounding box center [613, 279] width 10 height 10
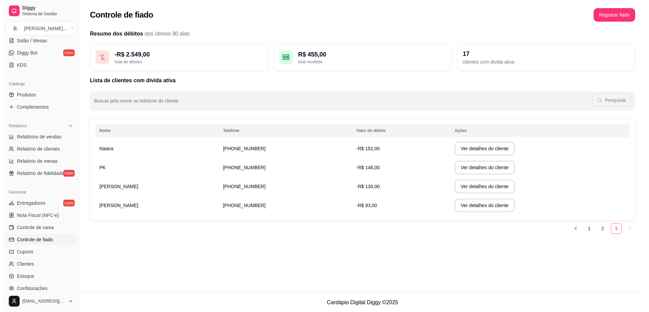
scroll to position [0, 0]
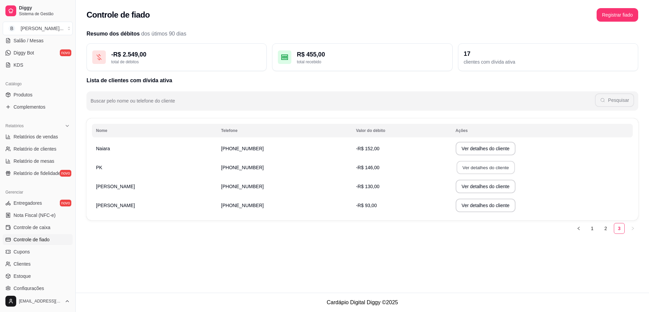
click at [457, 167] on button "Ver detalhes do cliente" at bounding box center [486, 167] width 58 height 13
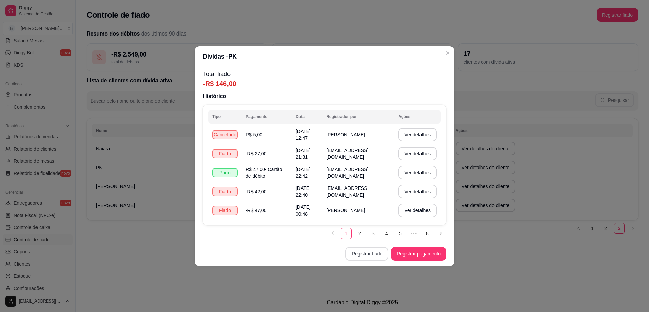
click at [363, 256] on button "Registrar fiado" at bounding box center [367, 254] width 43 height 14
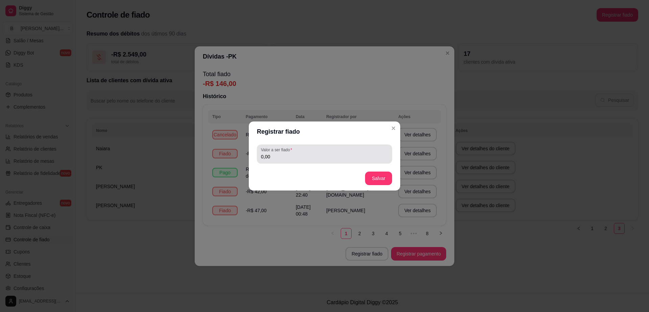
click at [311, 155] on input "0,00" at bounding box center [324, 156] width 127 height 7
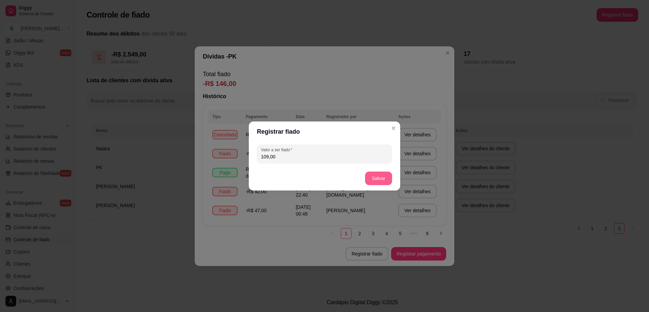
type input "109,00"
click at [382, 178] on button "Salvar" at bounding box center [379, 178] width 26 height 13
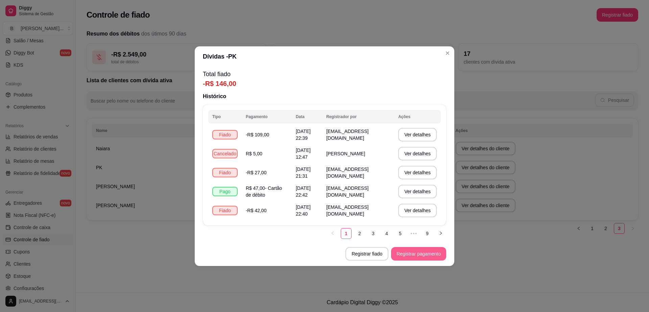
click at [406, 258] on button "Registrar pagamento" at bounding box center [418, 254] width 55 height 14
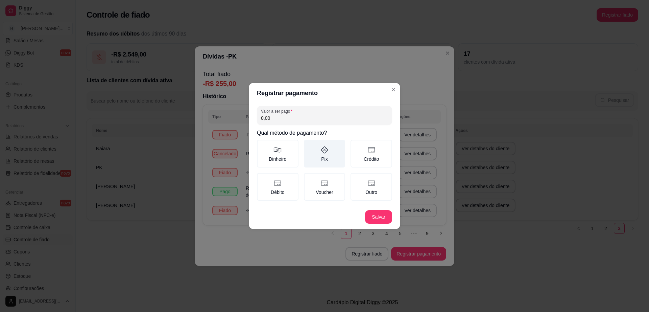
click at [313, 153] on label "Pix" at bounding box center [325, 154] width 42 height 28
click at [309, 145] on button "Pix" at bounding box center [306, 141] width 5 height 5
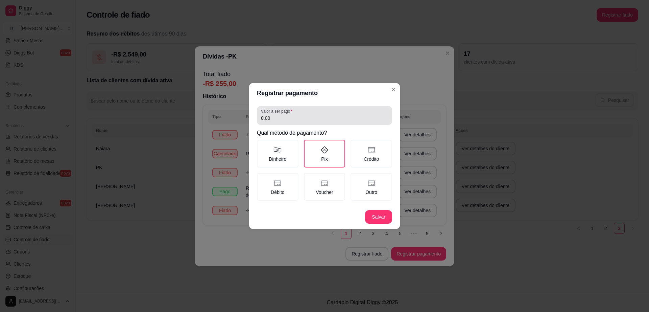
click at [289, 121] on div "0,00" at bounding box center [324, 116] width 127 height 14
type input "109,00"
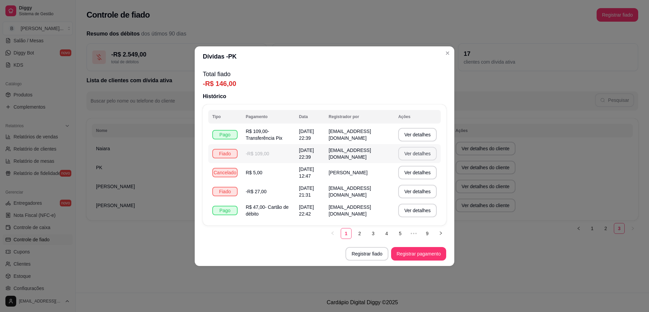
click at [409, 154] on button "Ver detalhes" at bounding box center [417, 154] width 39 height 14
click at [295, 151] on td "30/08/2025 às 22:39" at bounding box center [310, 153] width 30 height 19
click at [283, 154] on td "-R$ 109,00" at bounding box center [268, 153] width 53 height 19
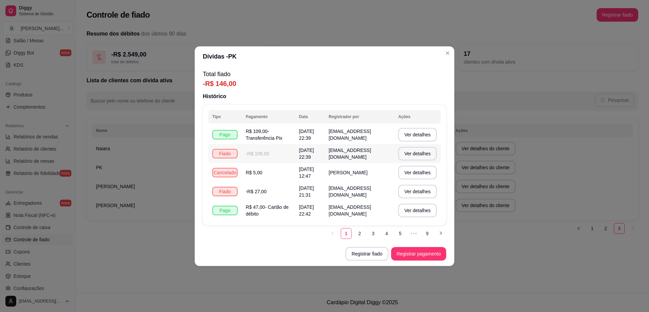
click at [283, 154] on td "-R$ 109,00" at bounding box center [268, 153] width 53 height 19
click at [360, 251] on button "Registrar fiado" at bounding box center [367, 254] width 43 height 14
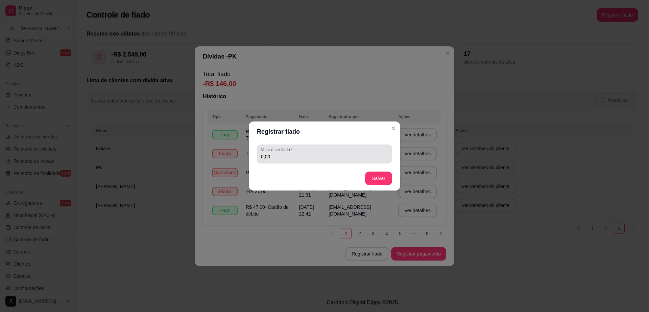
click at [282, 155] on input "0,00" at bounding box center [324, 156] width 127 height 7
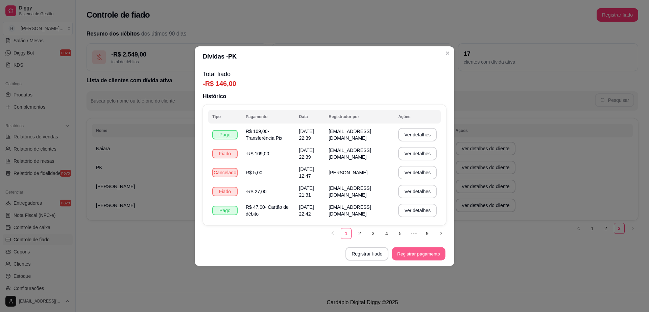
click at [433, 251] on button "Registrar pagamento" at bounding box center [418, 253] width 53 height 13
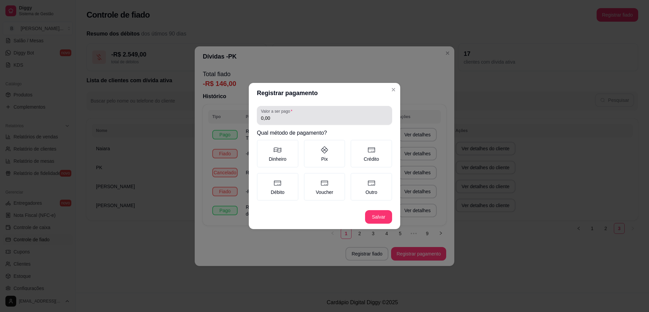
click at [285, 118] on input "0,00" at bounding box center [324, 118] width 127 height 7
type input "109,00"
click at [376, 222] on button "Salvar" at bounding box center [378, 217] width 27 height 14
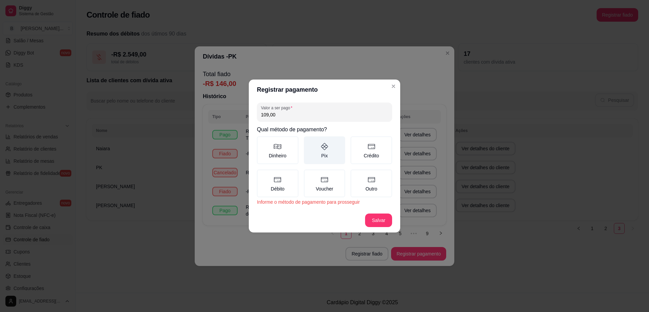
click at [322, 155] on label "Pix" at bounding box center [325, 150] width 42 height 28
click at [309, 141] on button "Pix" at bounding box center [306, 138] width 5 height 5
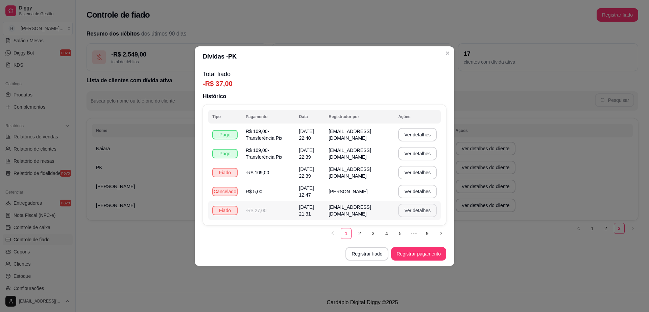
click at [411, 209] on button "Ver detalhes" at bounding box center [417, 211] width 39 height 14
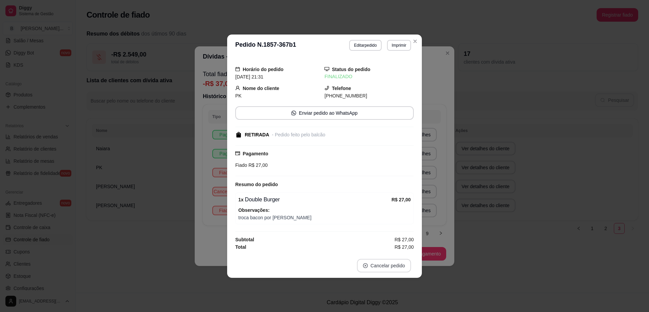
click at [402, 269] on button "Cancelar pedido" at bounding box center [384, 266] width 54 height 14
click at [406, 252] on button "Sim" at bounding box center [403, 249] width 27 height 14
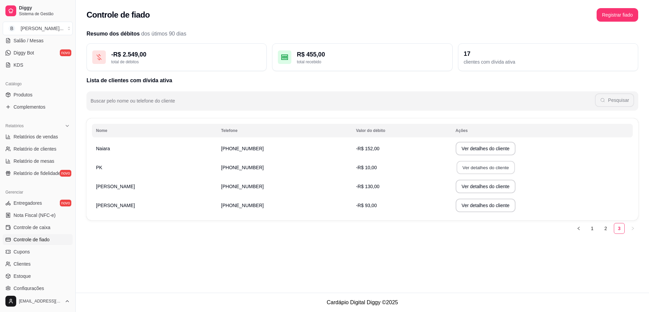
click at [489, 168] on button "Ver detalhes do cliente" at bounding box center [486, 167] width 58 height 13
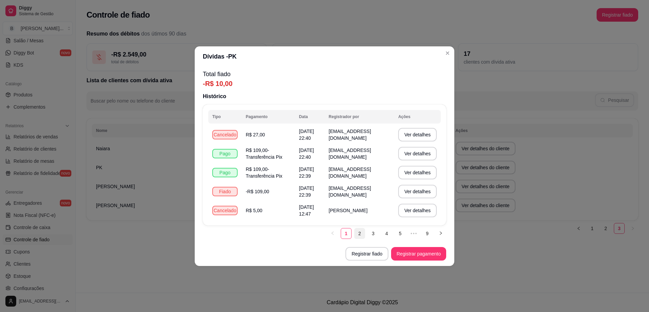
click at [357, 230] on link "2" at bounding box center [360, 233] width 10 height 10
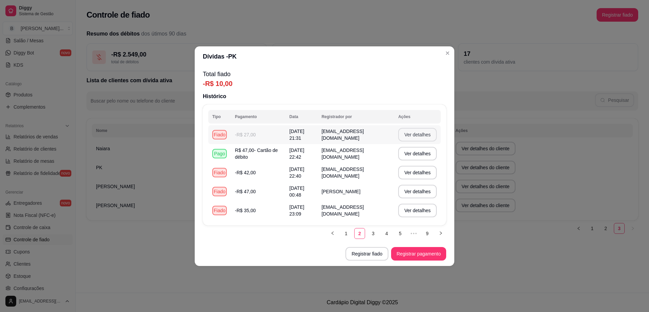
click at [411, 137] on button "Ver detalhes" at bounding box center [417, 135] width 39 height 14
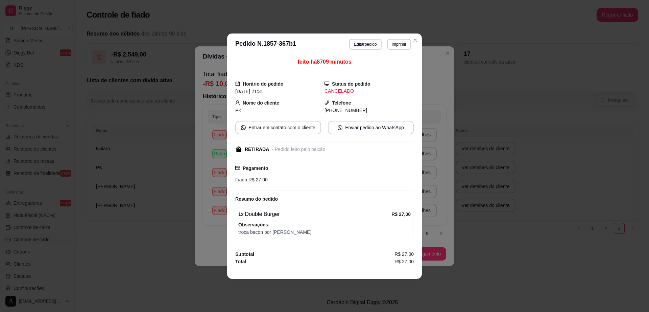
click at [457, 211] on div "**********" at bounding box center [324, 156] width 649 height 312
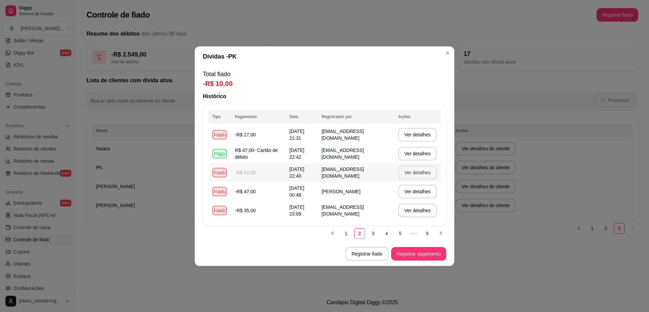
click at [402, 176] on button "Ver detalhes" at bounding box center [417, 173] width 39 height 14
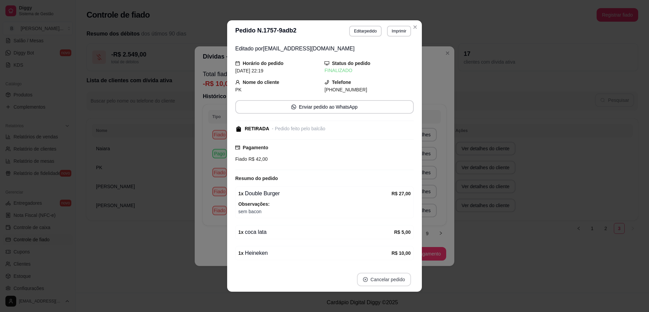
click at [393, 279] on button "Cancelar pedido" at bounding box center [384, 280] width 54 height 14
click at [395, 263] on button "Sim" at bounding box center [400, 262] width 26 height 13
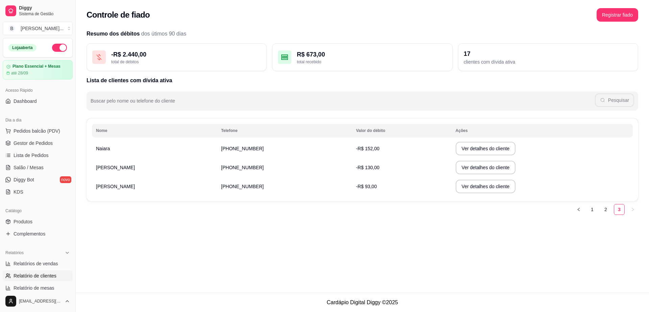
click at [41, 146] on span "Gestor de Pedidos" at bounding box center [33, 143] width 39 height 7
click at [48, 138] on link "Gestor de Pedidos" at bounding box center [38, 143] width 70 height 11
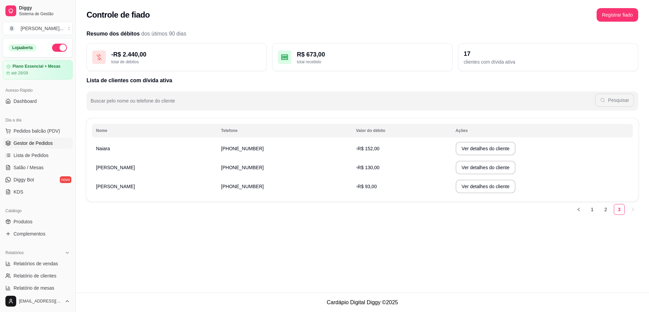
click at [48, 138] on link "Gestor de Pedidos" at bounding box center [38, 143] width 70 height 11
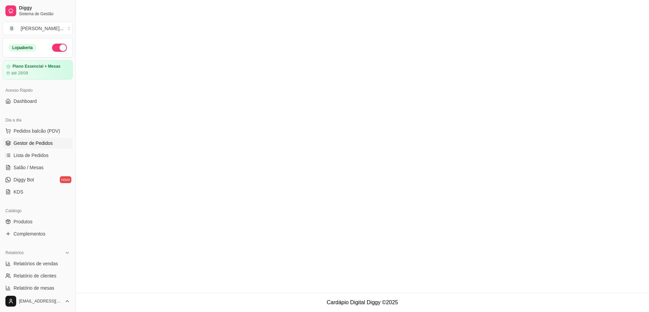
click at [48, 138] on link "Gestor de Pedidos" at bounding box center [38, 143] width 70 height 11
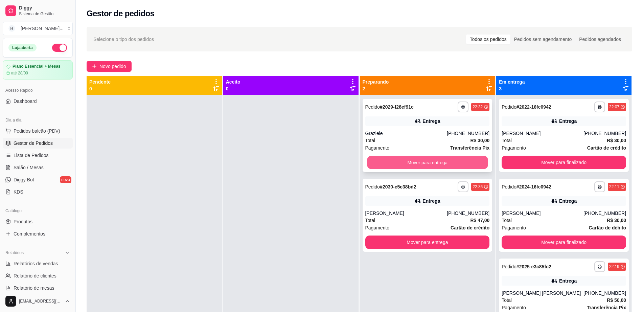
click at [434, 165] on button "Mover para entrega" at bounding box center [427, 162] width 121 height 13
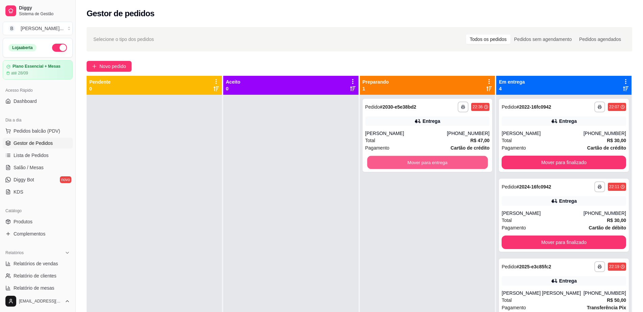
click at [434, 165] on button "Mover para entrega" at bounding box center [427, 162] width 121 height 13
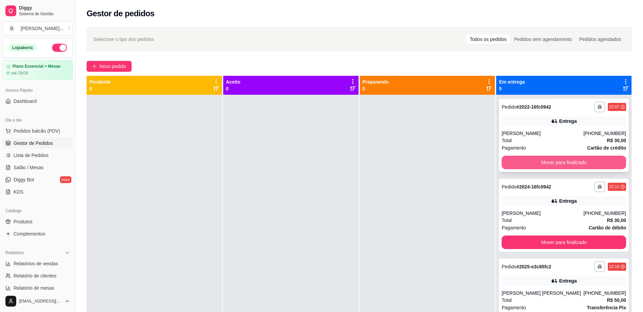
click at [512, 159] on button "Mover para finalizado" at bounding box center [564, 163] width 124 height 14
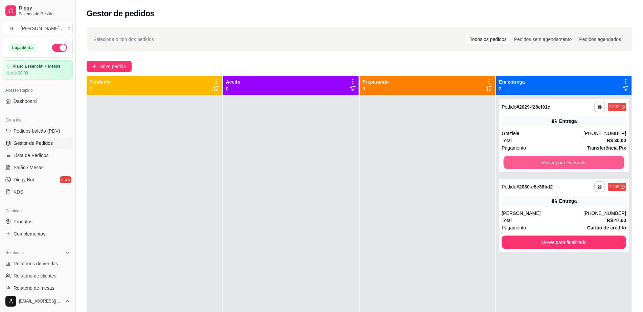
click at [512, 159] on button "Mover para finalizado" at bounding box center [564, 162] width 121 height 13
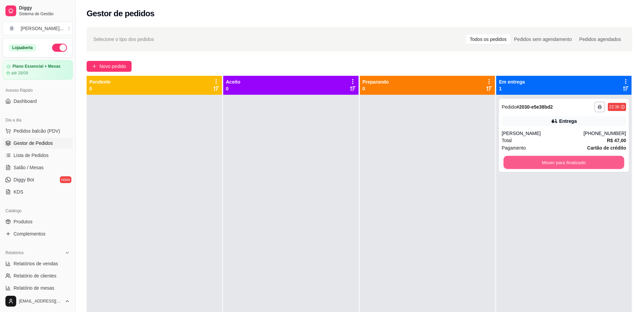
click at [512, 159] on button "Mover para finalizado" at bounding box center [564, 162] width 121 height 13
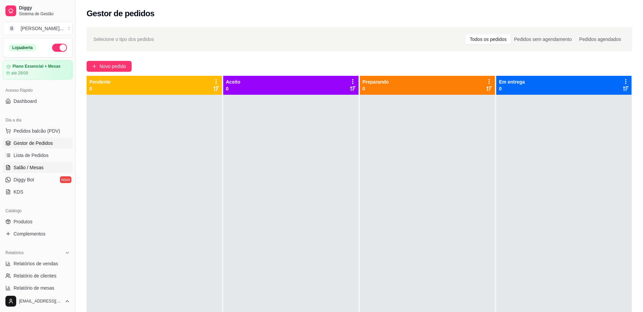
click at [50, 168] on link "Salão / Mesas" at bounding box center [38, 167] width 70 height 11
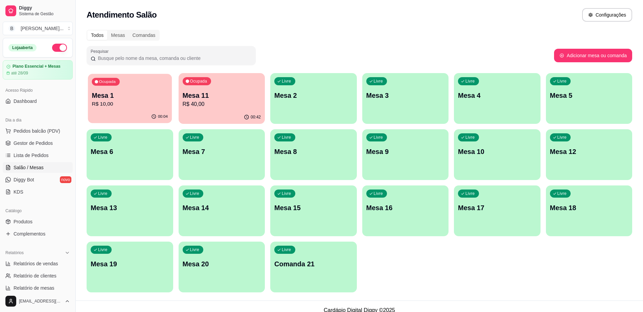
click at [122, 96] on p "Mesa 1" at bounding box center [130, 95] width 76 height 9
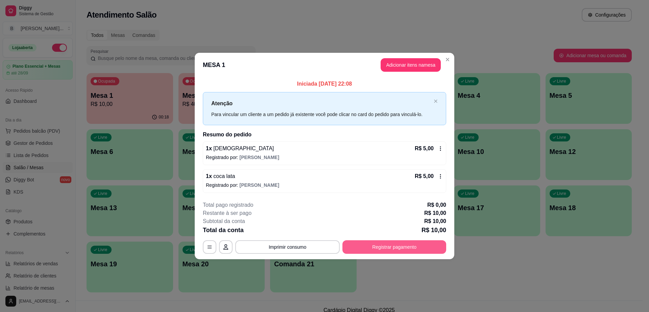
click at [371, 249] on button "Registrar pagamento" at bounding box center [395, 247] width 104 height 14
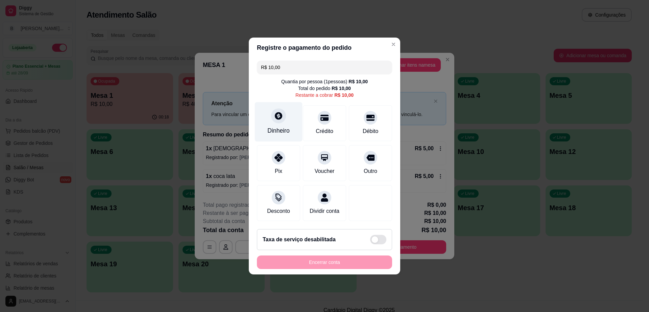
click at [267, 114] on div "Dinheiro" at bounding box center [279, 122] width 48 height 40
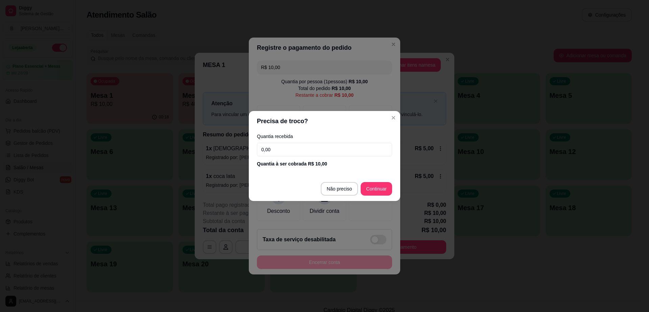
click at [292, 143] on input "0,00" at bounding box center [324, 150] width 135 height 14
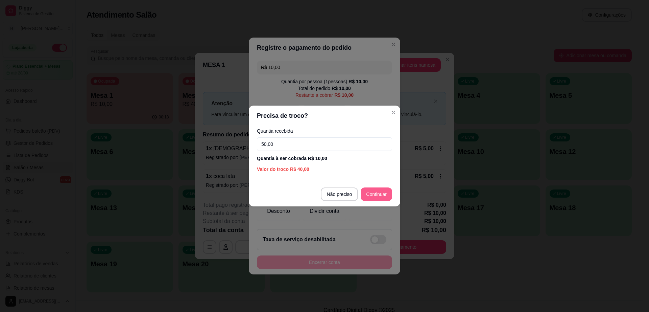
type input "50,00"
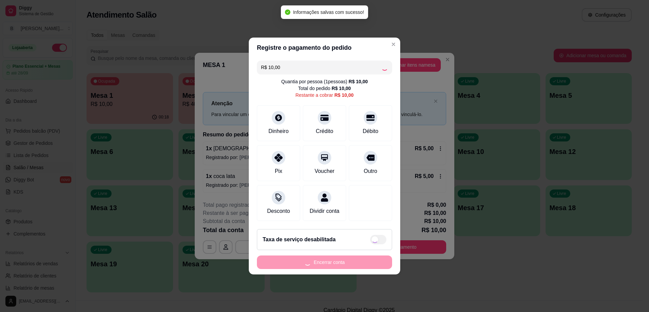
type input "R$ 0,00"
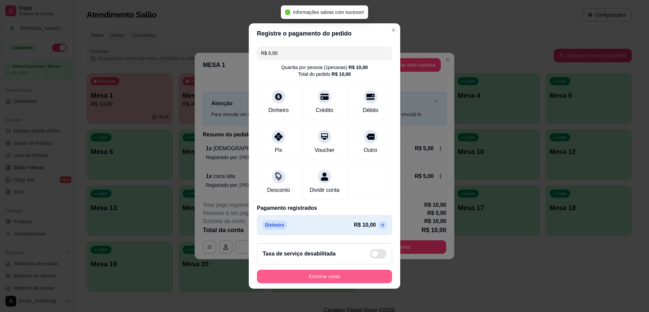
click at [359, 282] on button "Encerrar conta" at bounding box center [324, 277] width 135 height 14
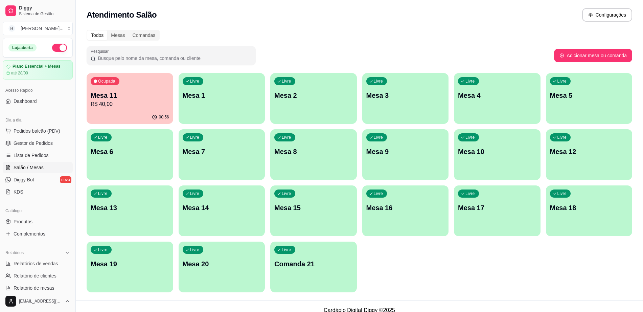
click at [148, 91] on p "Mesa 11" at bounding box center [130, 95] width 78 height 9
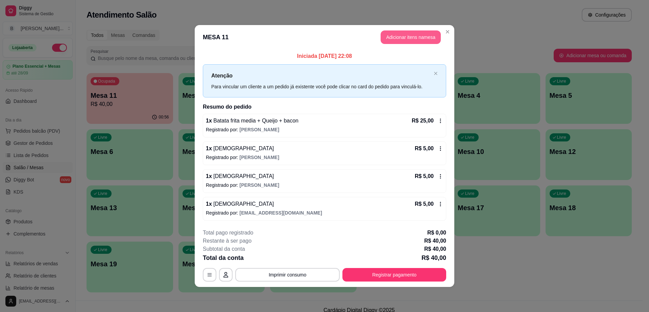
click at [396, 38] on button "Adicionar itens na mesa" at bounding box center [411, 37] width 60 height 14
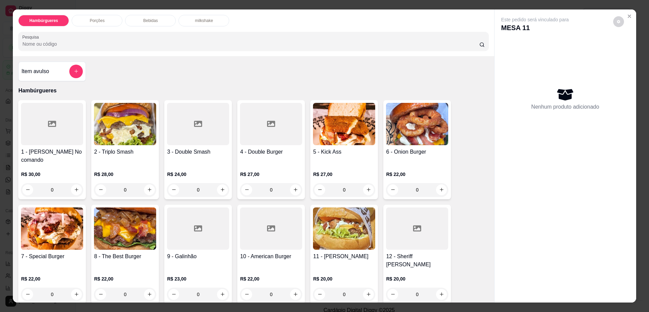
click at [144, 16] on div "Bebidas" at bounding box center [150, 21] width 51 height 12
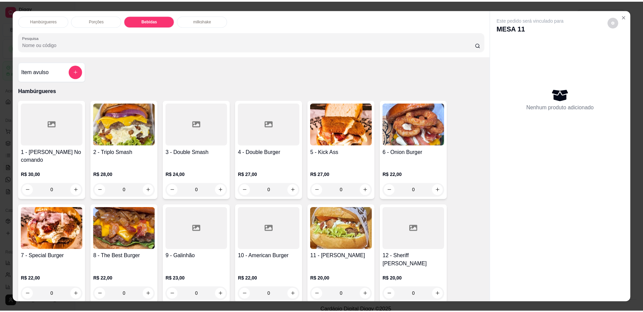
scroll to position [12, 0]
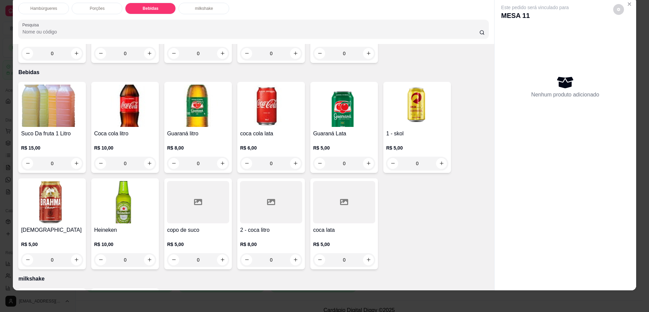
click at [41, 226] on h4 "[DEMOGRAPHIC_DATA]" at bounding box center [52, 230] width 62 height 8
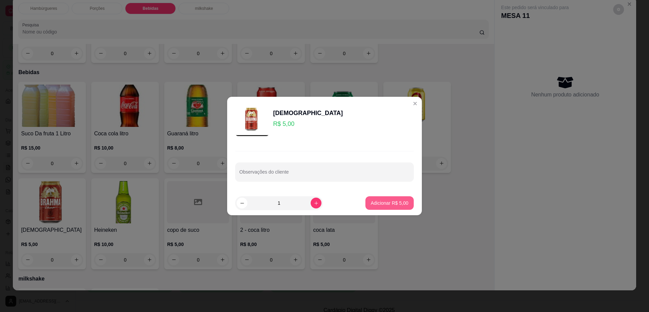
click at [392, 207] on button "Adicionar R$ 5,00" at bounding box center [390, 203] width 48 height 14
type input "1"
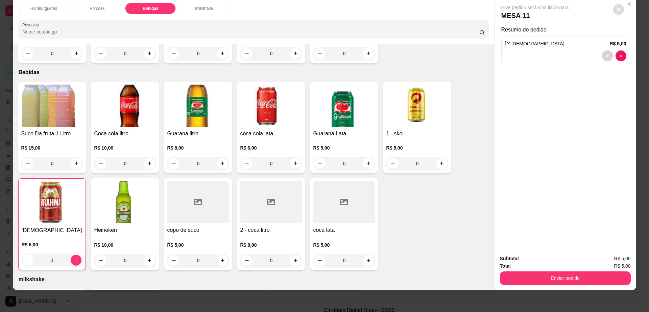
click at [617, 10] on icon "decrease-product-quantity" at bounding box center [619, 9] width 4 height 4
click at [529, 282] on button "Enviar pedido" at bounding box center [565, 278] width 131 height 14
click at [529, 282] on button "Enviar pedido" at bounding box center [565, 278] width 127 height 13
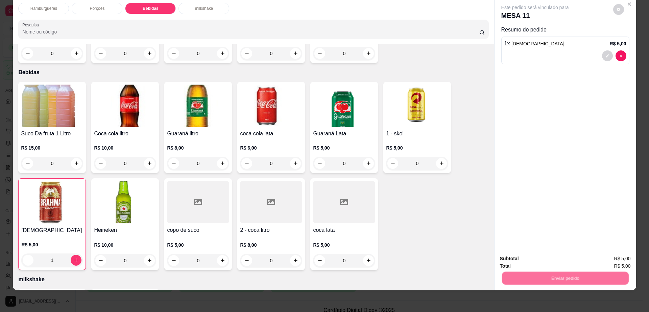
click at [530, 259] on button "Não registrar e enviar pedido" at bounding box center [542, 261] width 70 height 13
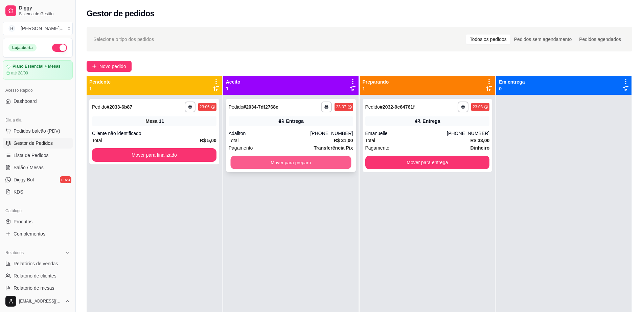
click at [337, 163] on button "Mover para preparo" at bounding box center [290, 162] width 121 height 13
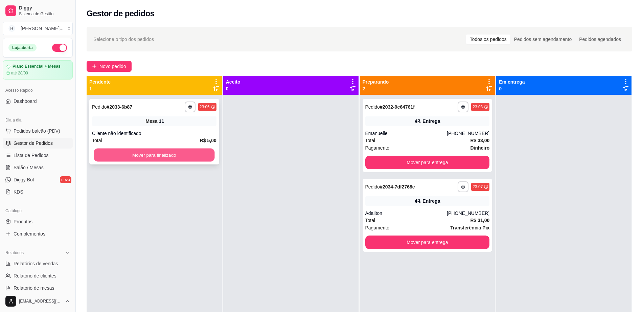
click at [131, 150] on button "Mover para finalizado" at bounding box center [154, 154] width 121 height 13
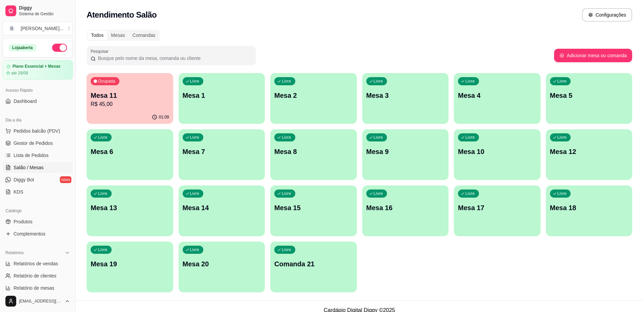
click at [128, 102] on p "R$ 45,00" at bounding box center [130, 104] width 78 height 8
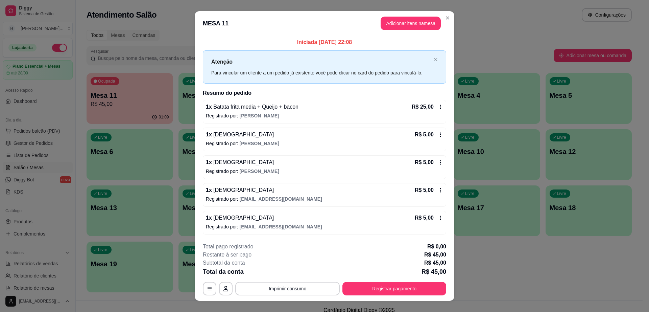
click at [399, 13] on header "MESA 11 Adicionar itens na mesa" at bounding box center [325, 23] width 260 height 24
click at [394, 286] on button "Registrar pagamento" at bounding box center [395, 289] width 104 height 14
click at [397, 31] on header "MESA 11 Adicionar itens na mesa" at bounding box center [325, 23] width 260 height 24
click at [399, 21] on button "Adicionar itens na mesa" at bounding box center [411, 24] width 60 height 14
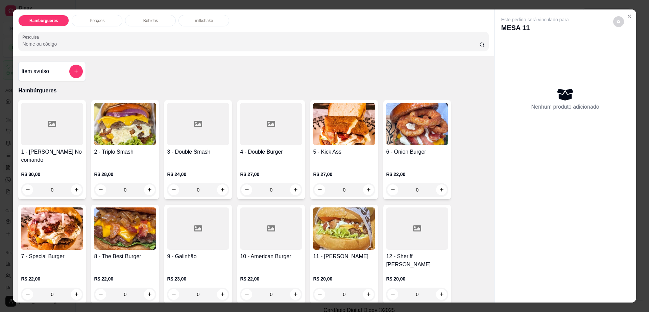
click at [136, 18] on div "Bebidas" at bounding box center [150, 21] width 51 height 12
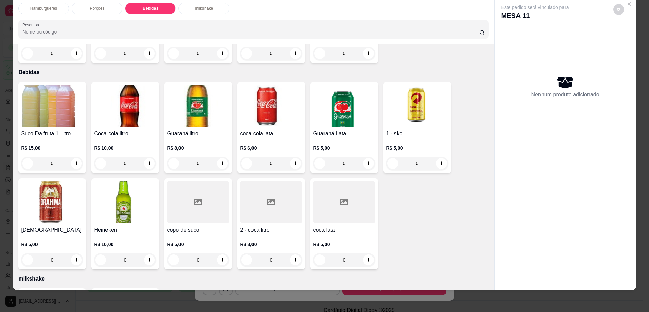
click at [37, 197] on img at bounding box center [52, 202] width 62 height 42
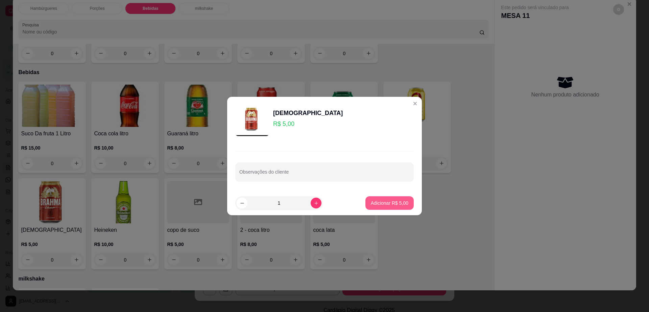
click at [396, 200] on p "Adicionar R$ 5,00" at bounding box center [390, 203] width 38 height 7
type input "1"
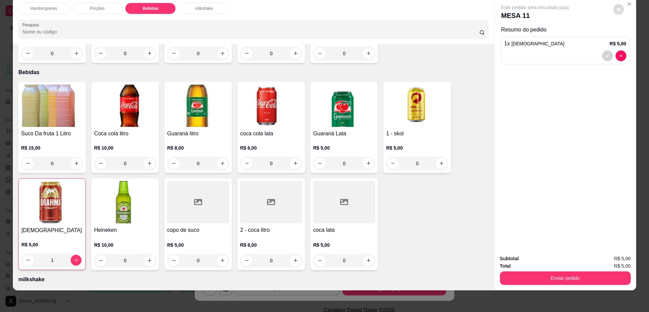
click at [614, 13] on button "decrease-product-quantity" at bounding box center [619, 9] width 11 height 11
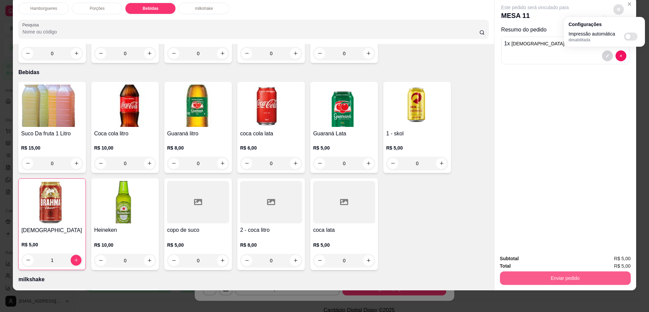
click at [504, 276] on button "Enviar pedido" at bounding box center [565, 278] width 131 height 14
click at [504, 276] on button "Enviar pedido" at bounding box center [565, 278] width 127 height 13
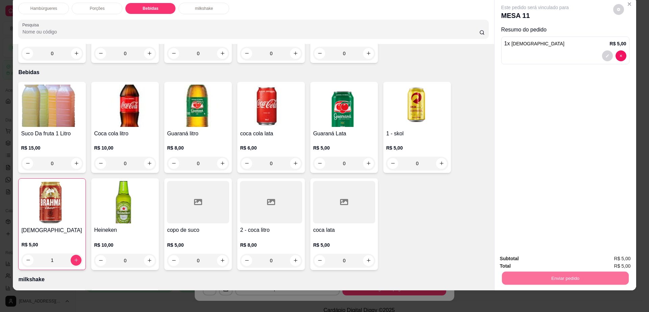
click at [521, 259] on button "Não registrar e enviar pedido" at bounding box center [542, 261] width 68 height 13
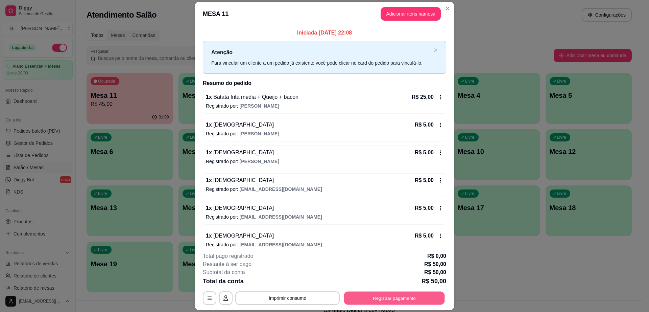
click at [423, 294] on button "Registrar pagamento" at bounding box center [394, 298] width 101 height 13
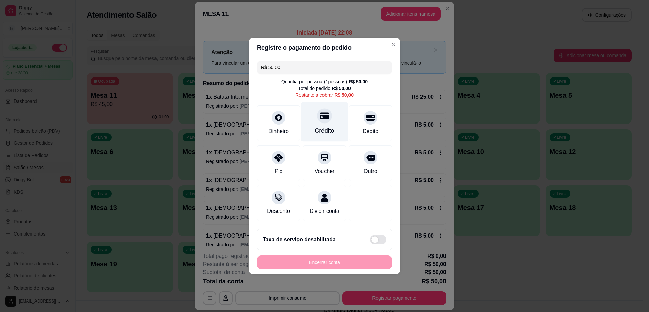
click at [319, 119] on div "Crédito" at bounding box center [325, 122] width 48 height 40
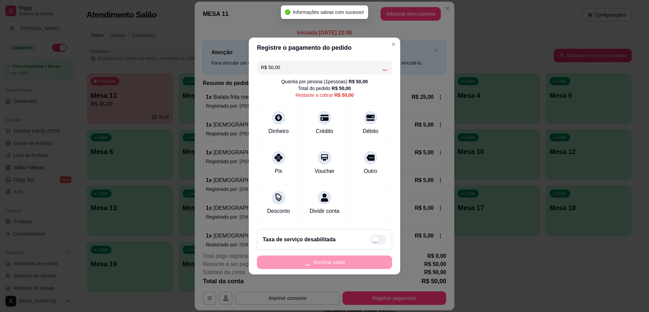
type input "R$ 0,00"
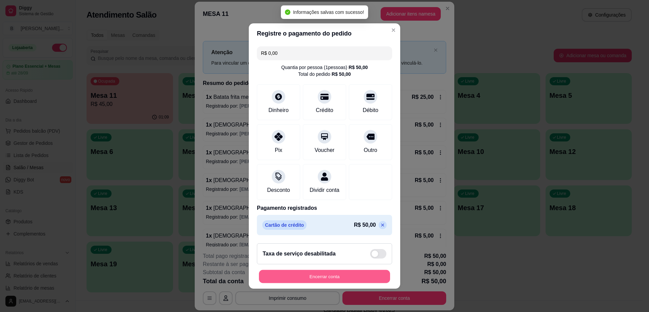
click at [361, 282] on button "Encerrar conta" at bounding box center [324, 276] width 131 height 13
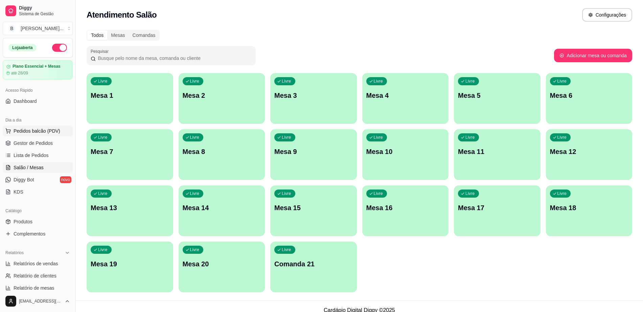
click at [42, 129] on span "Pedidos balcão (PDV)" at bounding box center [37, 131] width 47 height 7
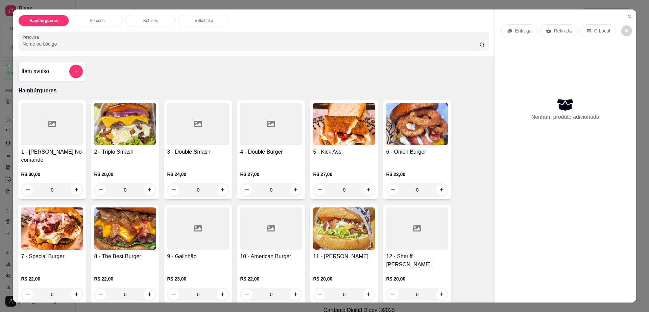
click at [132, 252] on h4 "8 - The Best Burger" at bounding box center [125, 256] width 62 height 8
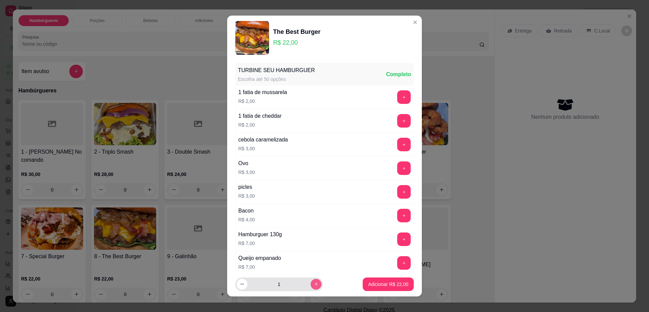
click at [314, 283] on icon "increase-product-quantity" at bounding box center [316, 283] width 5 height 5
type input "2"
click at [369, 284] on p "Adicionar R$ 44,00" at bounding box center [388, 284] width 39 height 6
type input "2"
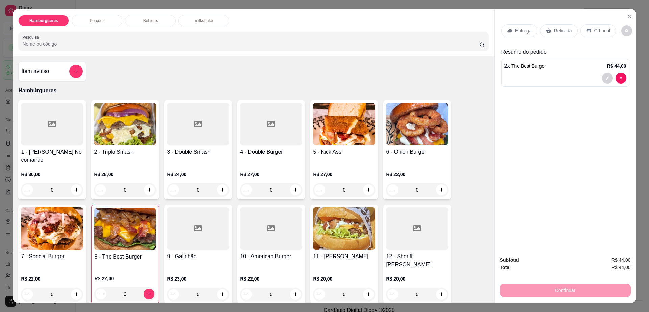
click at [107, 22] on div "Porções" at bounding box center [97, 21] width 51 height 12
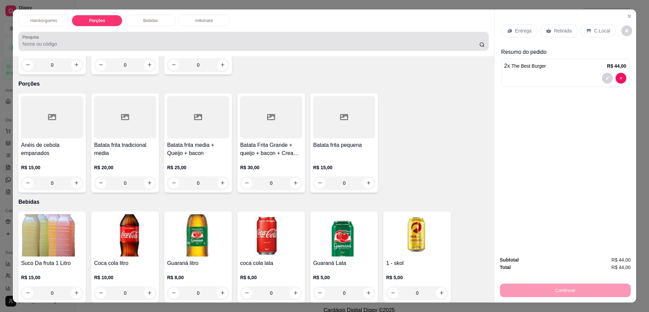
scroll to position [12, 0]
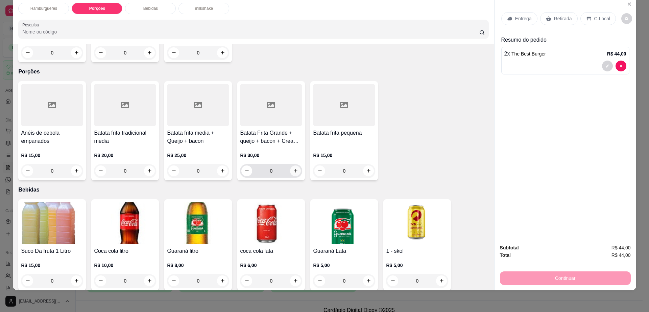
click at [296, 165] on button "increase-product-quantity" at bounding box center [295, 170] width 11 height 11
type input "1"
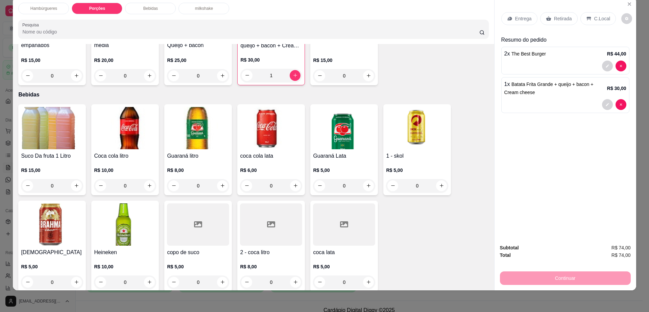
scroll to position [461, 0]
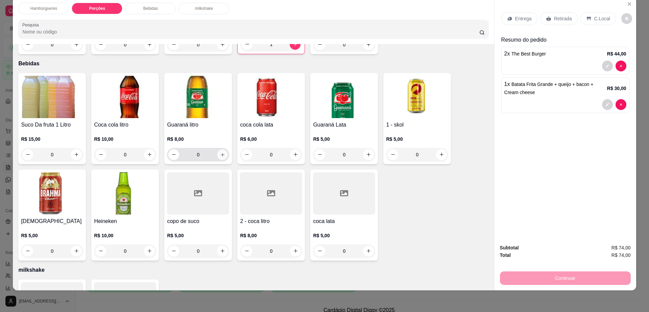
click at [221, 152] on icon "increase-product-quantity" at bounding box center [222, 154] width 5 height 5
type input "1"
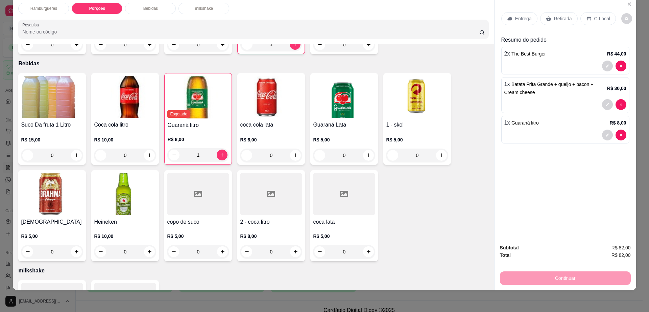
click at [518, 21] on p "Entrega" at bounding box center [523, 18] width 17 height 7
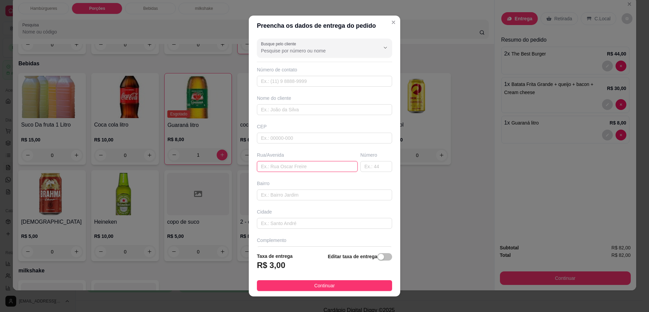
click at [291, 170] on input "text" at bounding box center [307, 166] width 101 height 11
type input "rua america gusmao"
click at [364, 166] on input "text" at bounding box center [377, 166] width 32 height 11
type input "283"
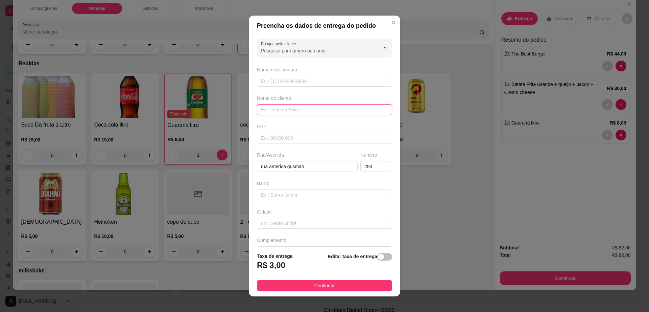
click at [306, 110] on input "text" at bounding box center [324, 109] width 135 height 11
click at [306, 110] on input "patr" at bounding box center [324, 109] width 135 height 11
type input "patric"
click at [303, 278] on footer "Taxa de entrega R$ 3,00 Editar taxa de entrega Continuar" at bounding box center [325, 271] width 152 height 49
click at [303, 286] on button "Continuar" at bounding box center [324, 285] width 135 height 11
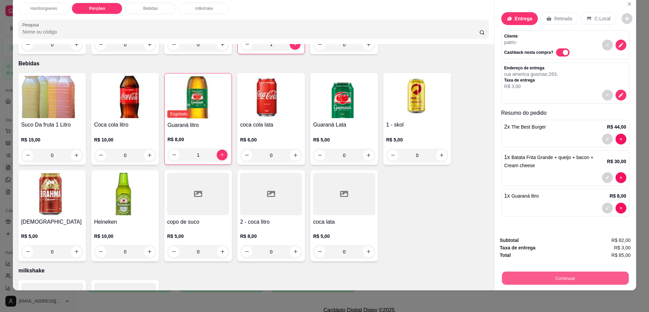
click at [533, 283] on button "Continuar" at bounding box center [565, 278] width 127 height 13
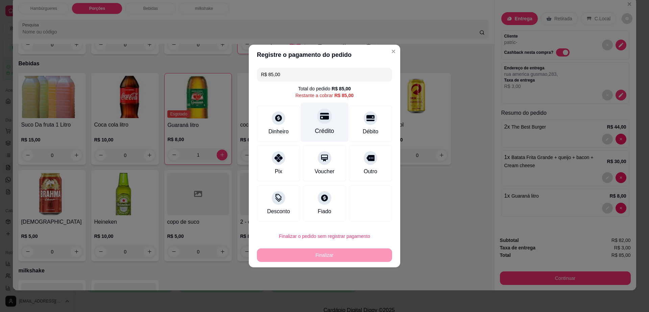
click at [321, 122] on div at bounding box center [324, 116] width 15 height 15
type input "R$ 0,00"
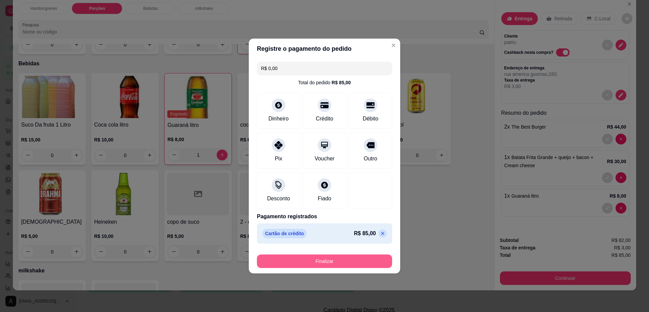
click at [324, 263] on button "Finalizar" at bounding box center [324, 261] width 135 height 14
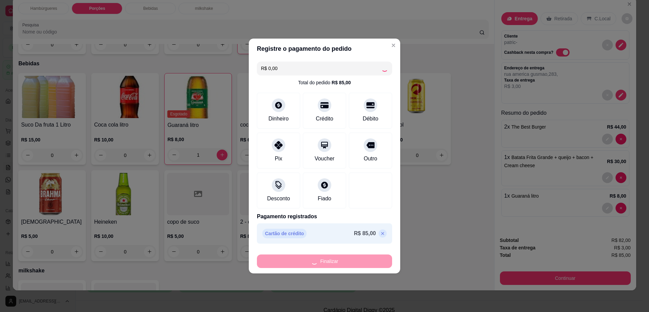
type input "0"
type input "-R$ 85,00"
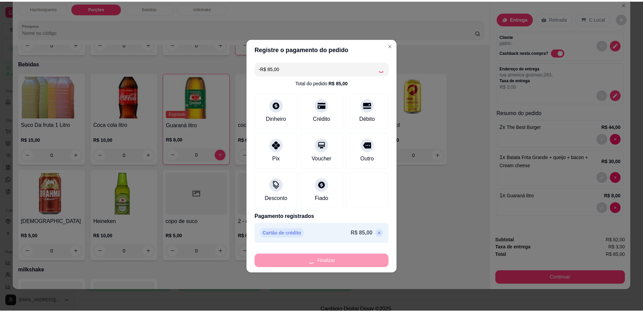
scroll to position [459, 0]
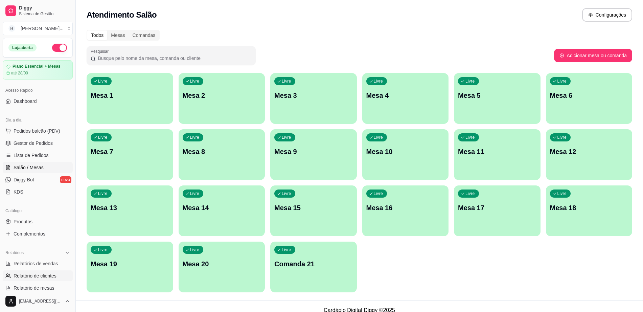
click at [42, 271] on link "Relatório de clientes" at bounding box center [38, 275] width 70 height 11
select select "30"
select select "HIGHEST_TOTAL_SPENT_WITH_ORDERS"
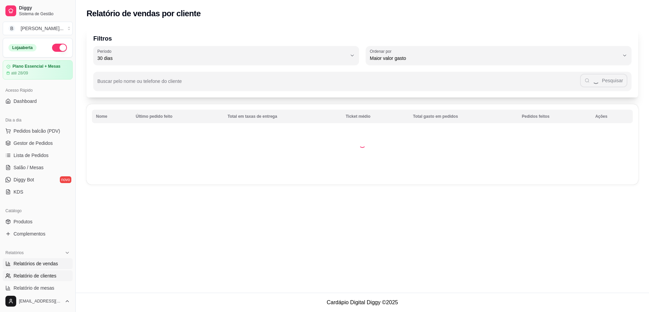
click at [45, 262] on span "Relatórios de vendas" at bounding box center [36, 263] width 45 height 7
select select "ALL"
select select "0"
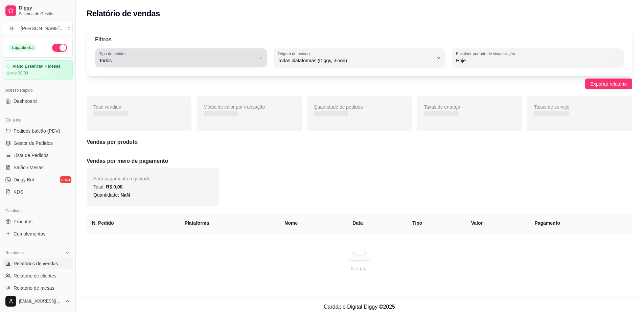
click at [191, 54] on div "Todos" at bounding box center [177, 58] width 156 height 14
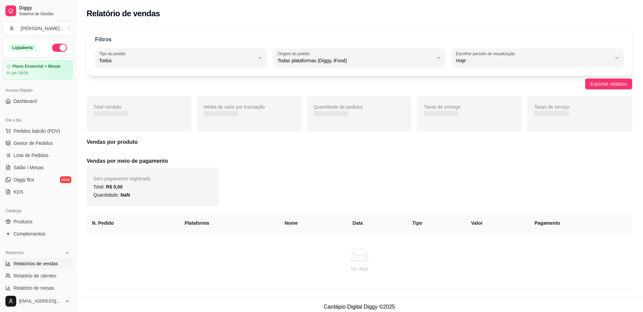
click at [188, 87] on span "Entrega" at bounding box center [178, 88] width 148 height 6
type input "DELIVERY"
select select "DELIVERY"
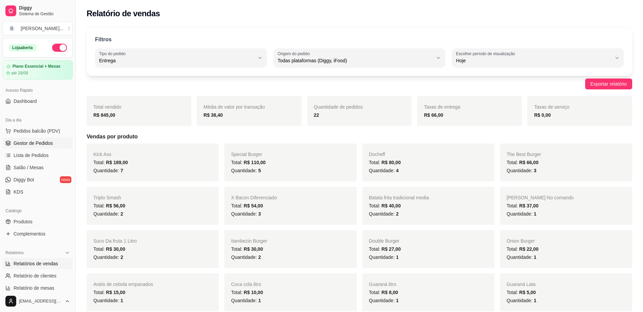
click at [31, 141] on span "Gestor de Pedidos" at bounding box center [33, 143] width 39 height 7
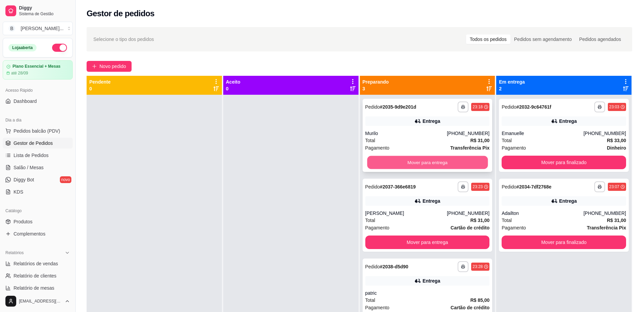
click at [417, 162] on button "Mover para entrega" at bounding box center [427, 162] width 121 height 13
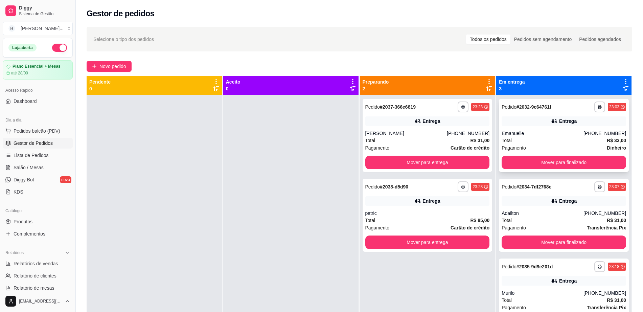
click at [541, 170] on div "**********" at bounding box center [564, 135] width 130 height 73
click at [544, 166] on button "Mover para finalizado" at bounding box center [564, 162] width 121 height 13
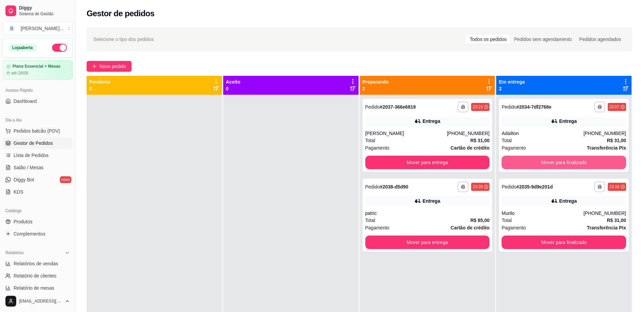
click at [544, 166] on button "Mover para finalizado" at bounding box center [564, 163] width 124 height 14
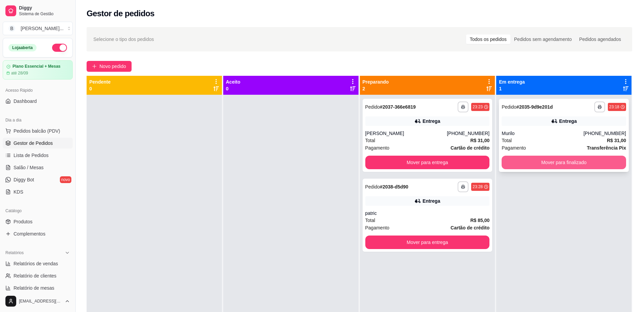
click at [544, 165] on button "Mover para finalizado" at bounding box center [564, 163] width 124 height 14
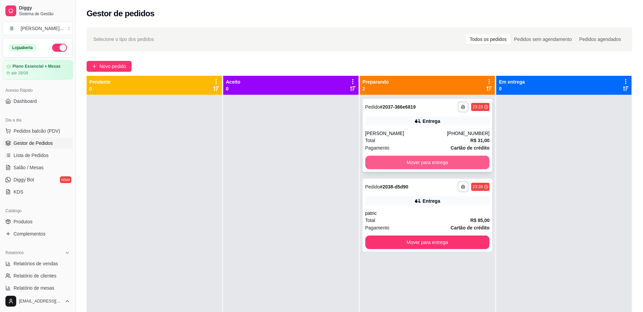
click at [398, 159] on button "Mover para entrega" at bounding box center [427, 163] width 124 height 14
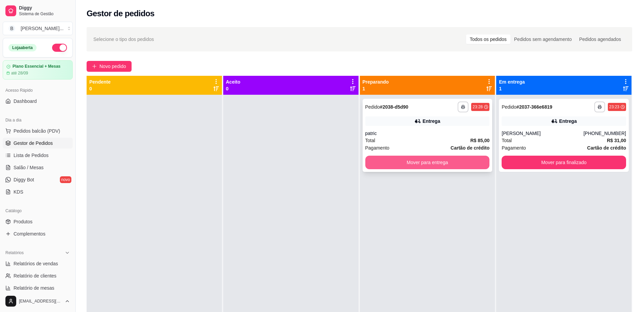
click at [399, 164] on button "Mover para entrega" at bounding box center [427, 163] width 124 height 14
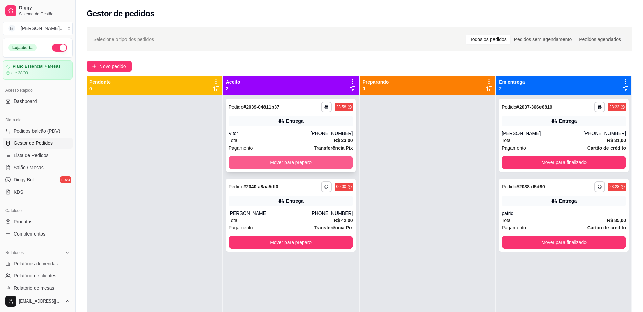
click at [286, 169] on button "Mover para preparo" at bounding box center [291, 163] width 124 height 14
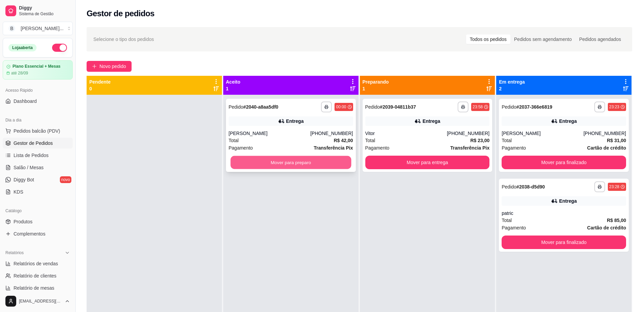
click at [293, 163] on button "Mover para preparo" at bounding box center [290, 162] width 121 height 13
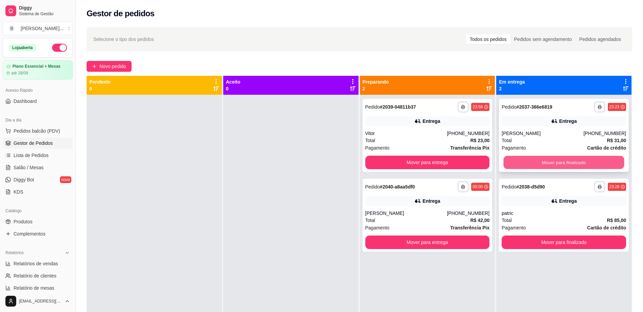
click at [567, 164] on button "Mover para finalizado" at bounding box center [564, 162] width 121 height 13
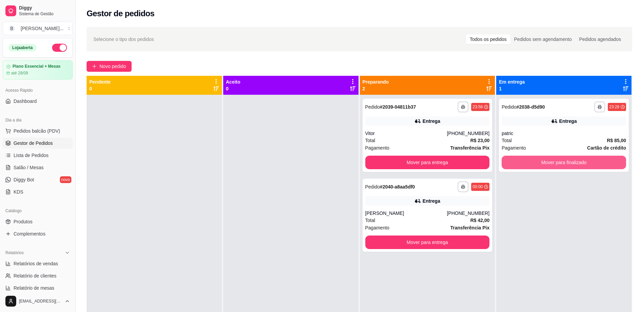
click at [567, 164] on button "Mover para finalizado" at bounding box center [564, 163] width 124 height 14
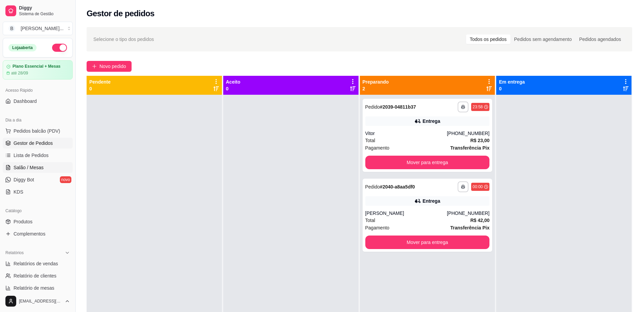
click at [45, 171] on link "Salão / Mesas" at bounding box center [38, 167] width 70 height 11
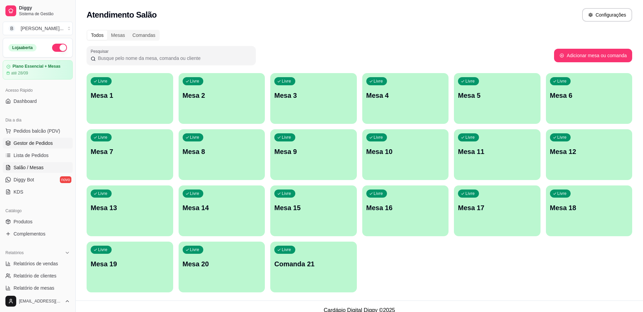
click at [44, 147] on link "Gestor de Pedidos" at bounding box center [38, 143] width 70 height 11
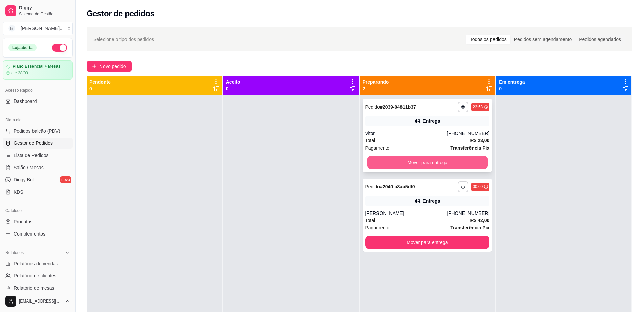
click at [403, 161] on button "Mover para entrega" at bounding box center [427, 162] width 121 height 13
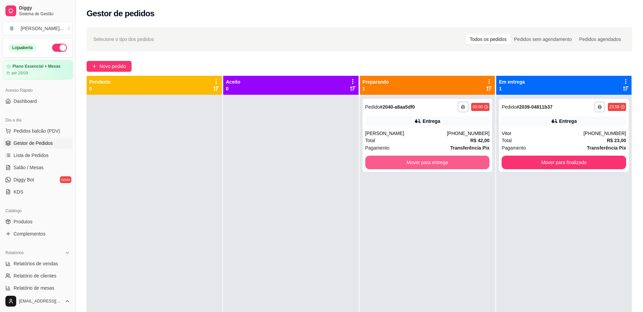
click at [403, 161] on button "Mover para entrega" at bounding box center [427, 163] width 124 height 14
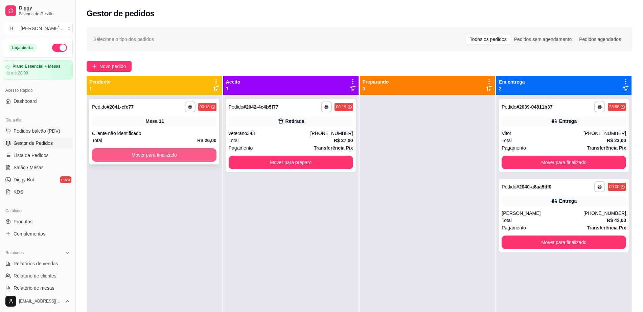
click at [187, 158] on button "Mover para finalizado" at bounding box center [154, 155] width 124 height 14
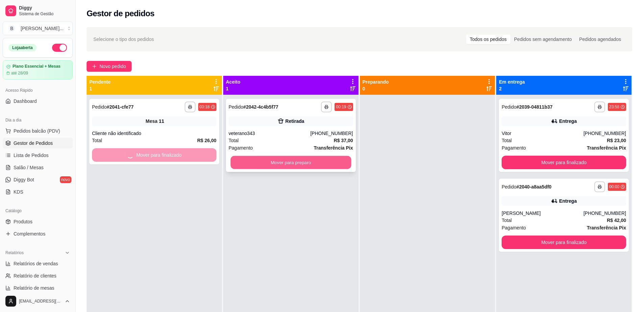
click at [254, 161] on button "Mover para preparo" at bounding box center [290, 162] width 121 height 13
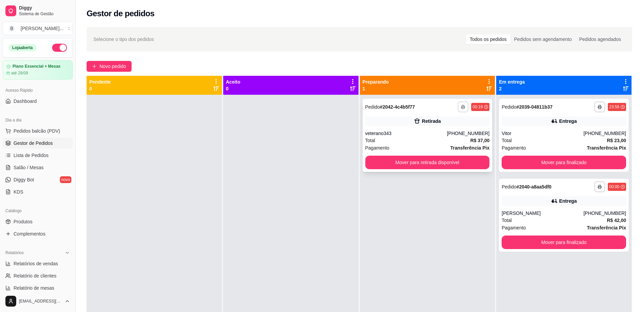
click at [460, 104] on button "button" at bounding box center [463, 106] width 11 height 11
click at [450, 131] on button "Impressora cell" at bounding box center [440, 130] width 49 height 11
click at [592, 160] on button "Mover para finalizado" at bounding box center [564, 163] width 124 height 14
click at [579, 250] on div "**********" at bounding box center [564, 215] width 130 height 73
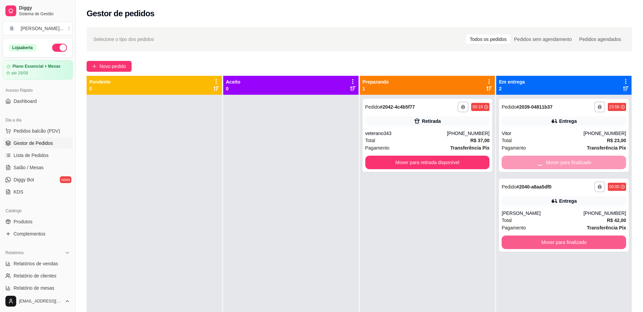
click at [581, 238] on button "Mover para finalizado" at bounding box center [564, 242] width 124 height 14
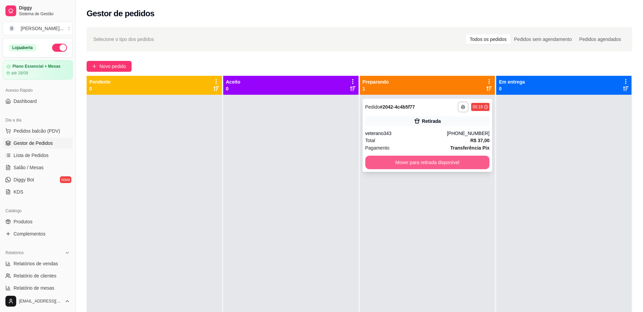
click at [388, 164] on button "Mover para retirada disponível" at bounding box center [427, 163] width 124 height 14
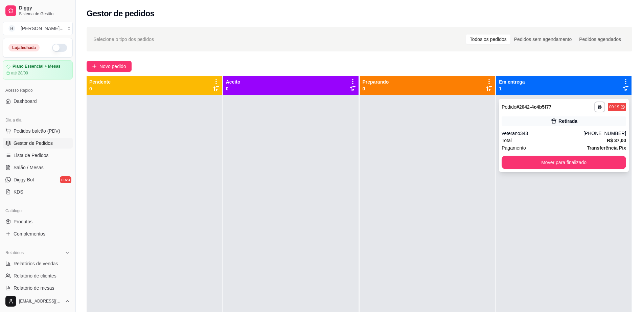
click at [518, 155] on div "**********" at bounding box center [564, 135] width 130 height 73
click at [524, 166] on button "Mover para finalizado" at bounding box center [564, 162] width 121 height 13
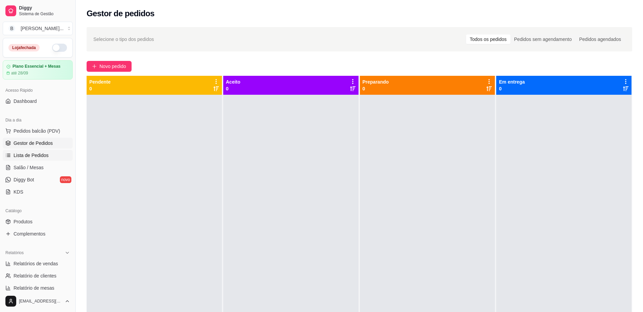
click at [27, 157] on span "Lista de Pedidos" at bounding box center [31, 155] width 35 height 7
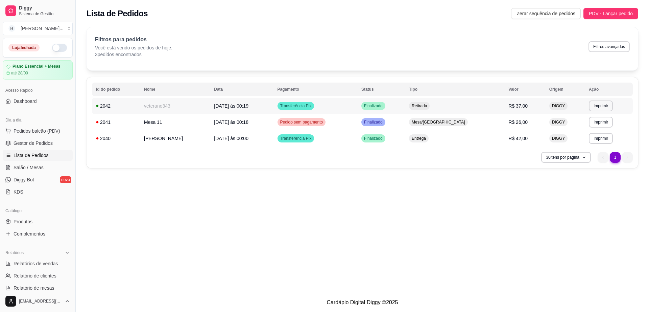
click at [331, 107] on td "Transferência Pix" at bounding box center [316, 106] width 84 height 16
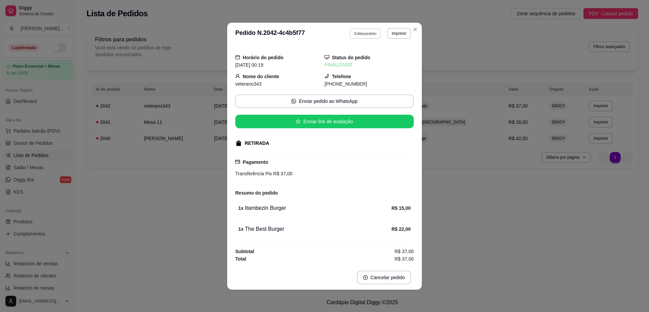
click at [355, 37] on button "Editar pedido" at bounding box center [365, 33] width 31 height 10
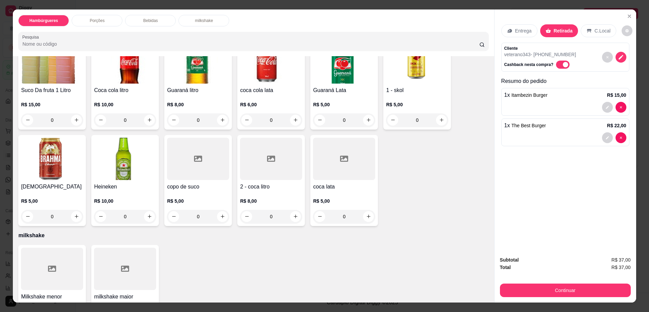
scroll to position [522, 0]
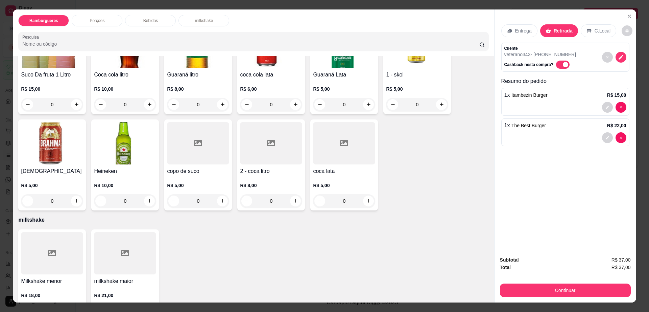
click at [53, 122] on img at bounding box center [52, 143] width 62 height 42
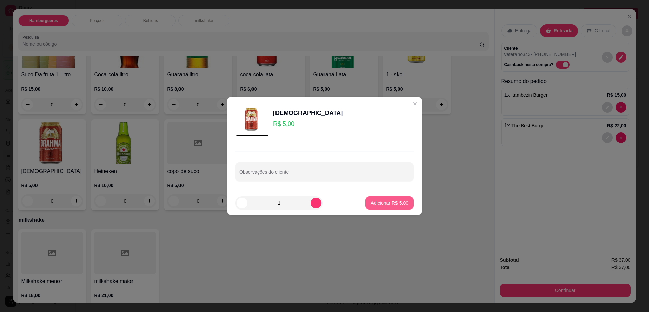
click at [372, 201] on p "Adicionar R$ 5,00" at bounding box center [390, 203] width 38 height 7
type input "1"
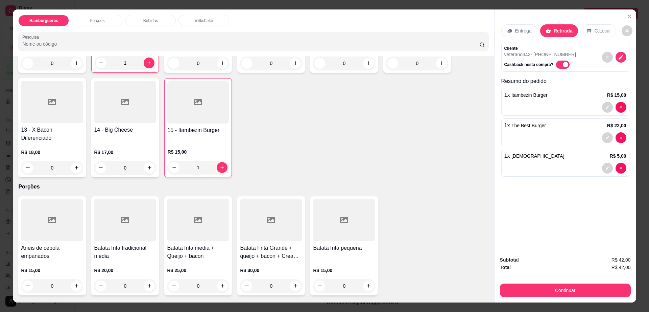
scroll to position [226, 0]
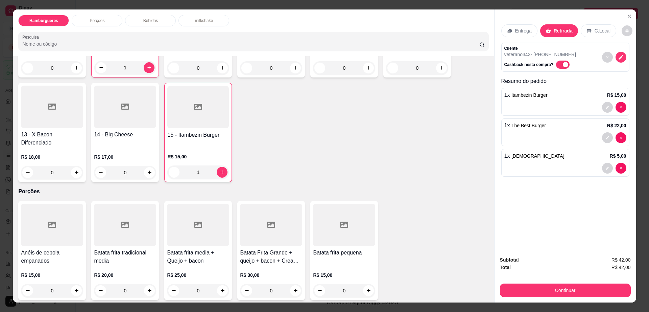
click at [218, 165] on div "1" at bounding box center [198, 172] width 62 height 14
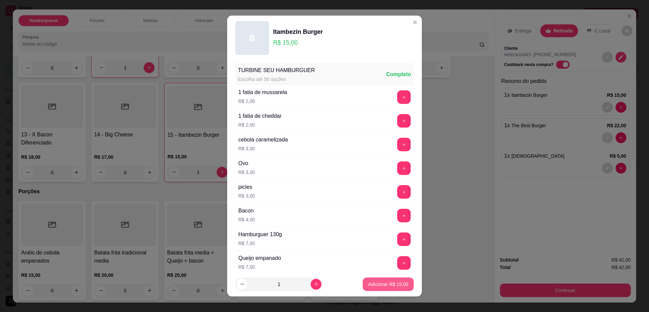
click at [370, 286] on p "Adicionar R$ 15,00" at bounding box center [388, 284] width 40 height 7
type input "2"
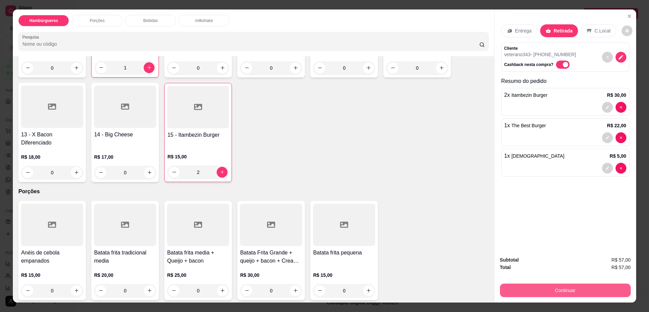
click at [553, 287] on button "Continuar" at bounding box center [565, 290] width 131 height 14
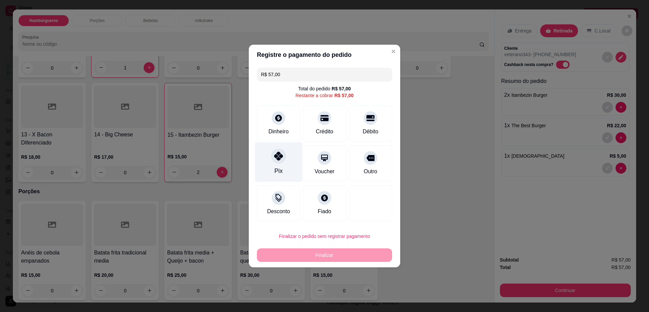
click at [281, 160] on icon at bounding box center [278, 156] width 9 height 9
type input "R$ 0,00"
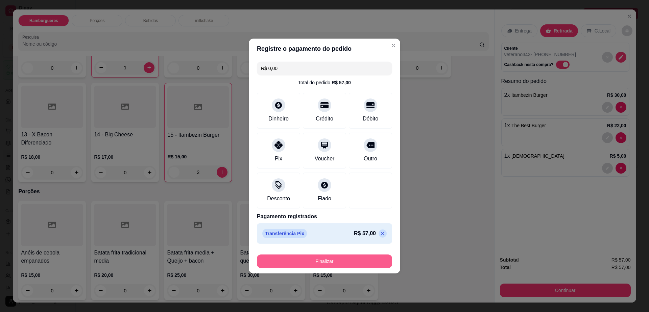
click at [330, 266] on button "Finalizar" at bounding box center [324, 261] width 135 height 14
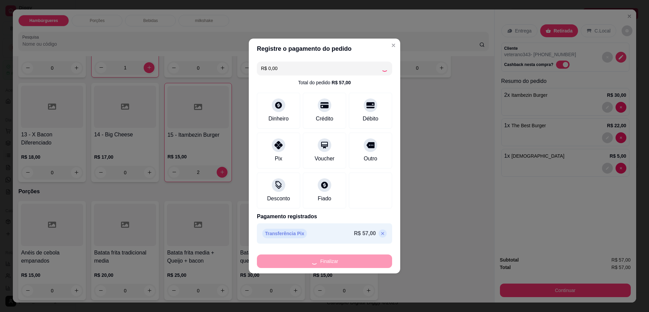
type input "0"
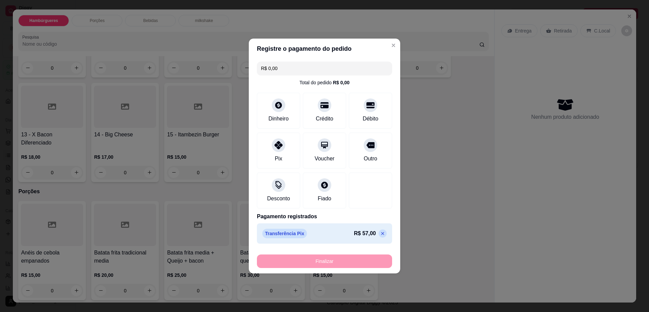
type input "-R$ 57,00"
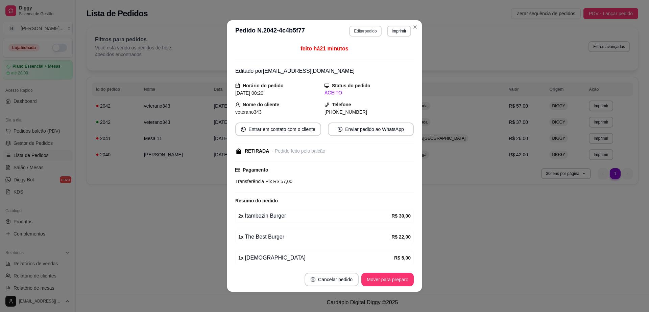
click at [366, 32] on button "Editar pedido" at bounding box center [365, 31] width 32 height 11
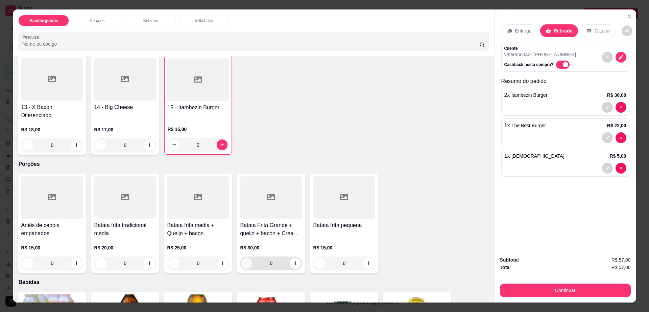
scroll to position [381, 0]
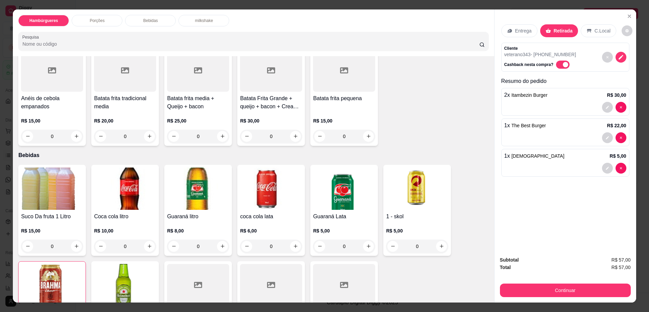
click at [107, 180] on img at bounding box center [125, 188] width 62 height 42
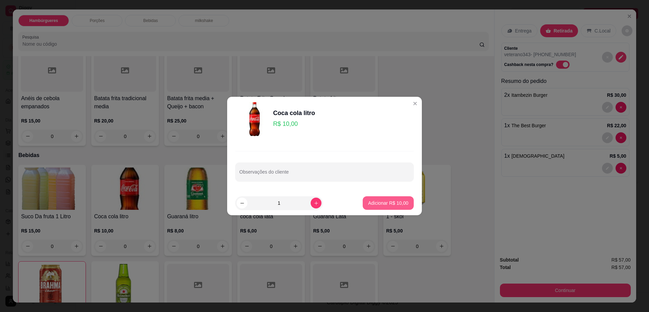
click at [386, 200] on p "Adicionar R$ 10,00" at bounding box center [388, 203] width 40 height 7
type input "1"
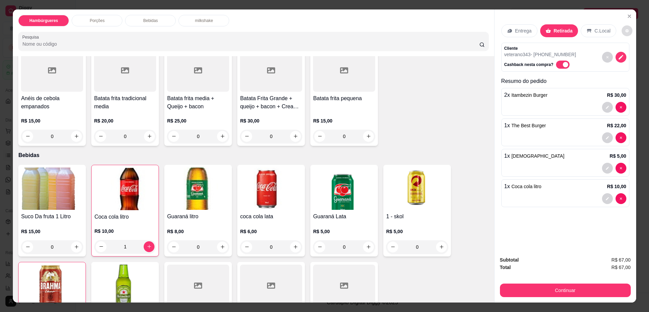
click at [626, 29] on icon "decrease-product-quantity" at bounding box center [627, 30] width 3 height 3
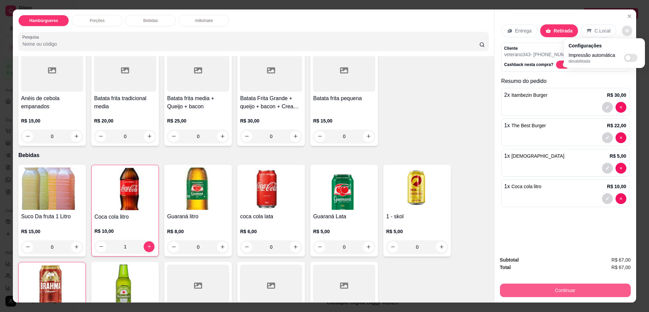
click at [567, 289] on button "Continuar" at bounding box center [565, 290] width 131 height 14
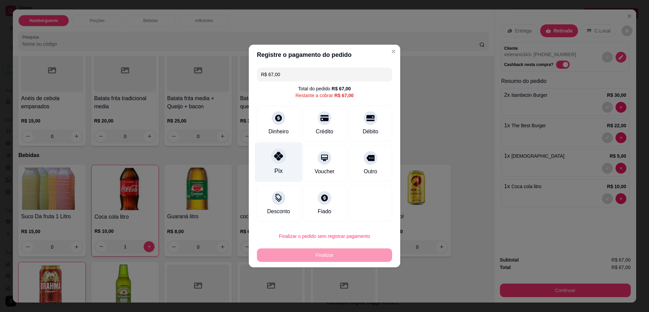
click at [285, 162] on div "Pix" at bounding box center [279, 162] width 48 height 40
type input "R$ 0,00"
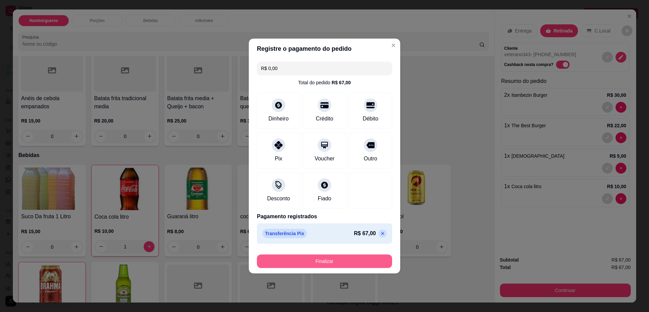
click at [323, 261] on button "Finalizar" at bounding box center [324, 261] width 135 height 14
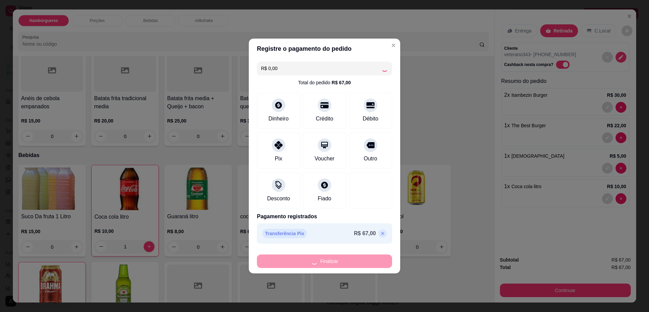
type input "0"
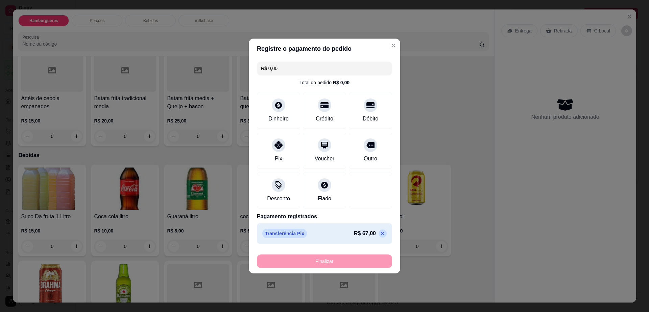
type input "-R$ 67,00"
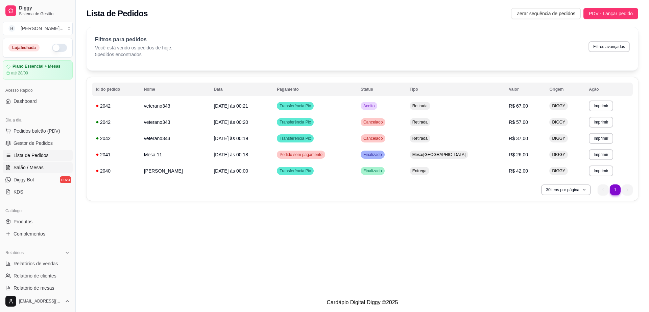
click at [31, 163] on link "Salão / Mesas" at bounding box center [38, 167] width 70 height 11
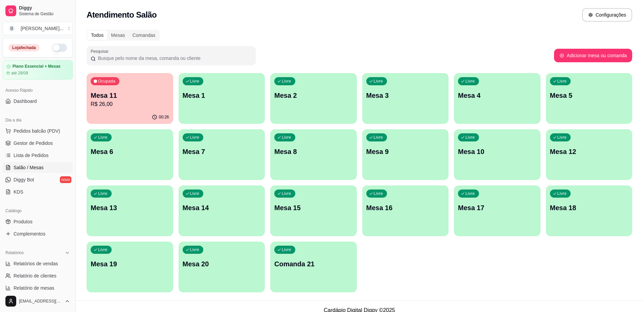
click at [124, 110] on div "Ocupada Mesa 11 R$ 26,00" at bounding box center [130, 92] width 87 height 38
click at [399, 137] on div "Livre Mesa 9" at bounding box center [405, 150] width 87 height 43
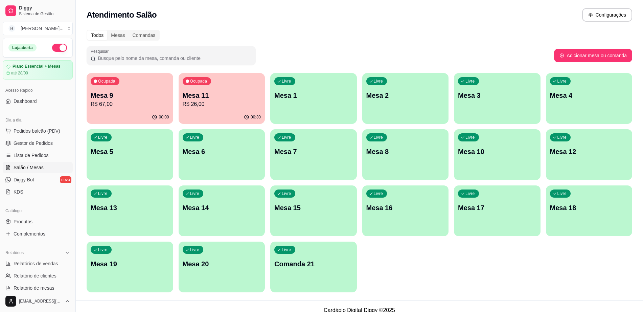
click at [202, 106] on p "R$ 26,00" at bounding box center [222, 104] width 78 height 8
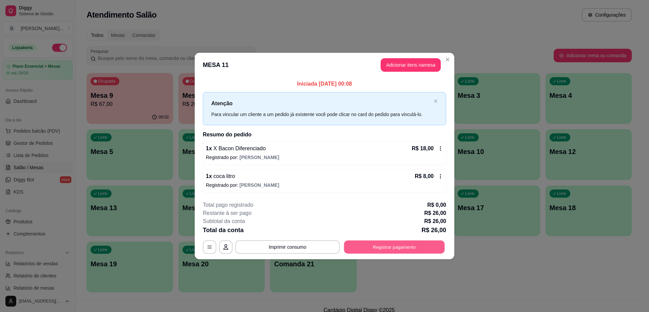
click at [431, 246] on button "Registrar pagamento" at bounding box center [394, 246] width 101 height 13
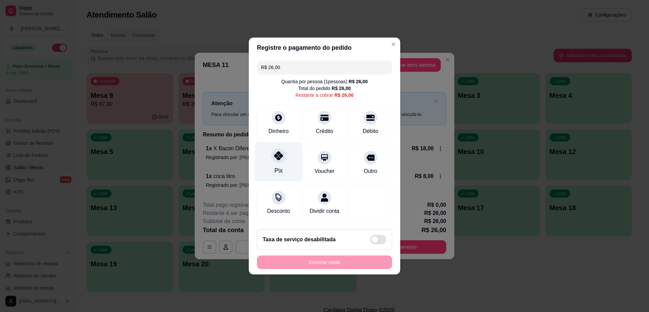
click at [276, 151] on icon at bounding box center [278, 155] width 9 height 9
type input "R$ 0,00"
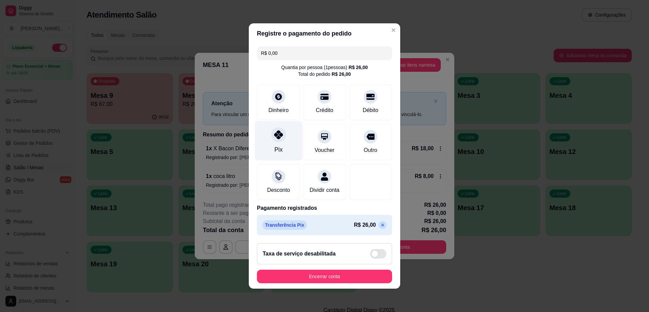
click at [270, 143] on div "Pix" at bounding box center [279, 141] width 48 height 40
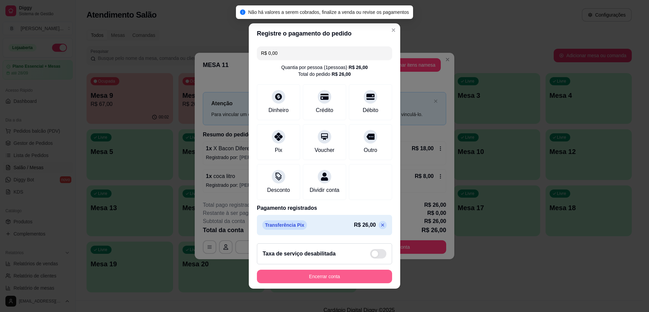
click at [328, 283] on button "Encerrar conta" at bounding box center [324, 277] width 135 height 14
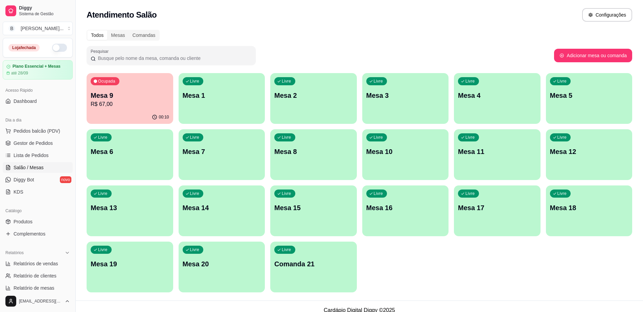
click at [119, 112] on div "00:10" at bounding box center [130, 117] width 87 height 13
click at [88, 113] on div "00:14" at bounding box center [130, 117] width 87 height 13
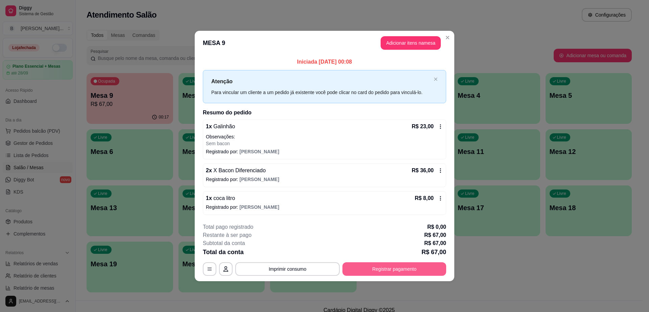
click at [368, 270] on button "Registrar pagamento" at bounding box center [395, 269] width 104 height 14
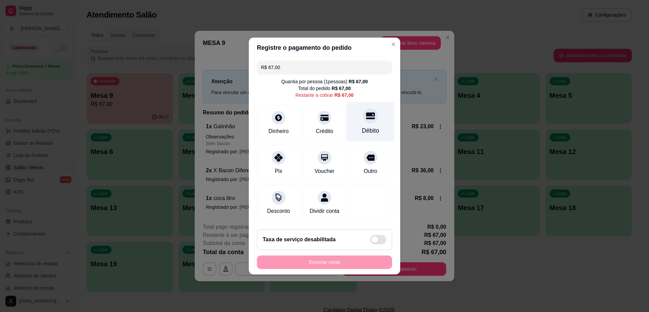
click at [377, 109] on div "Débito" at bounding box center [371, 122] width 48 height 40
